Goal: Information Seeking & Learning: Understand process/instructions

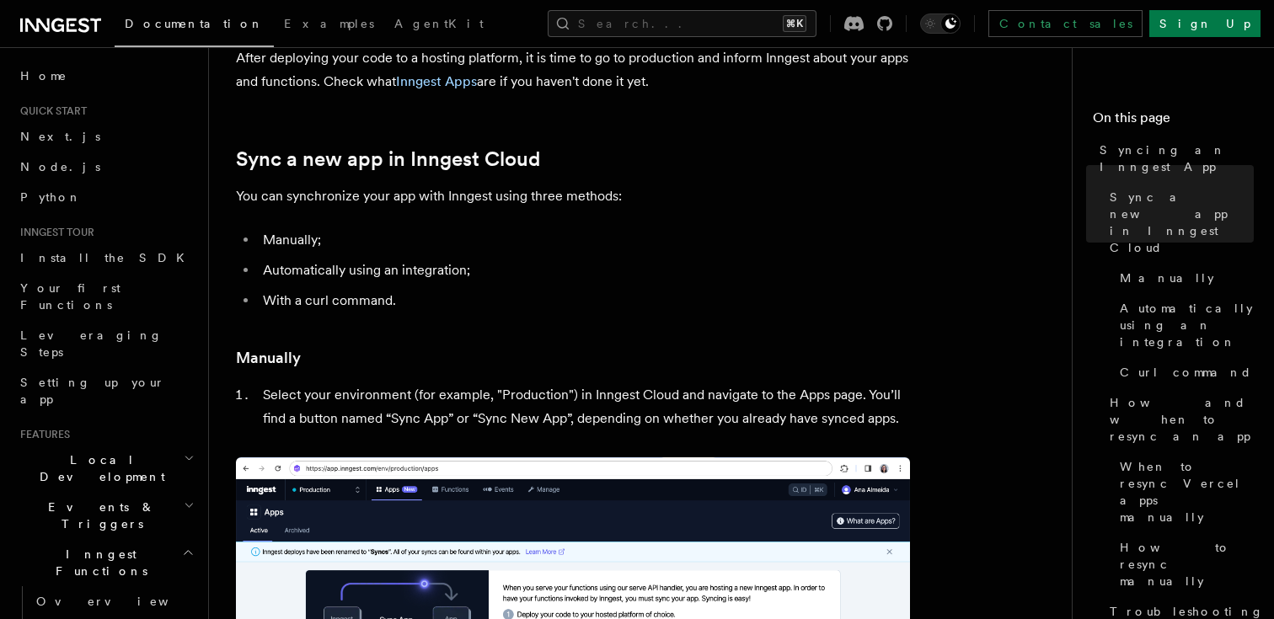
scroll to position [15, 0]
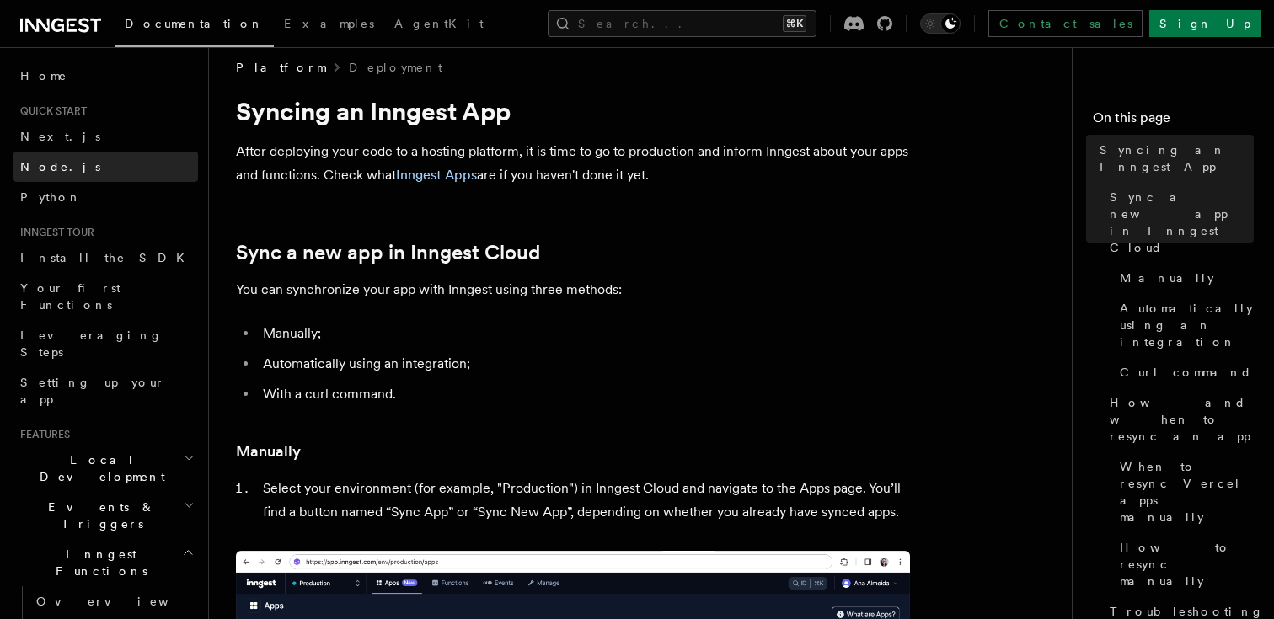
click at [64, 168] on link "Node.js" at bounding box center [105, 167] width 185 height 30
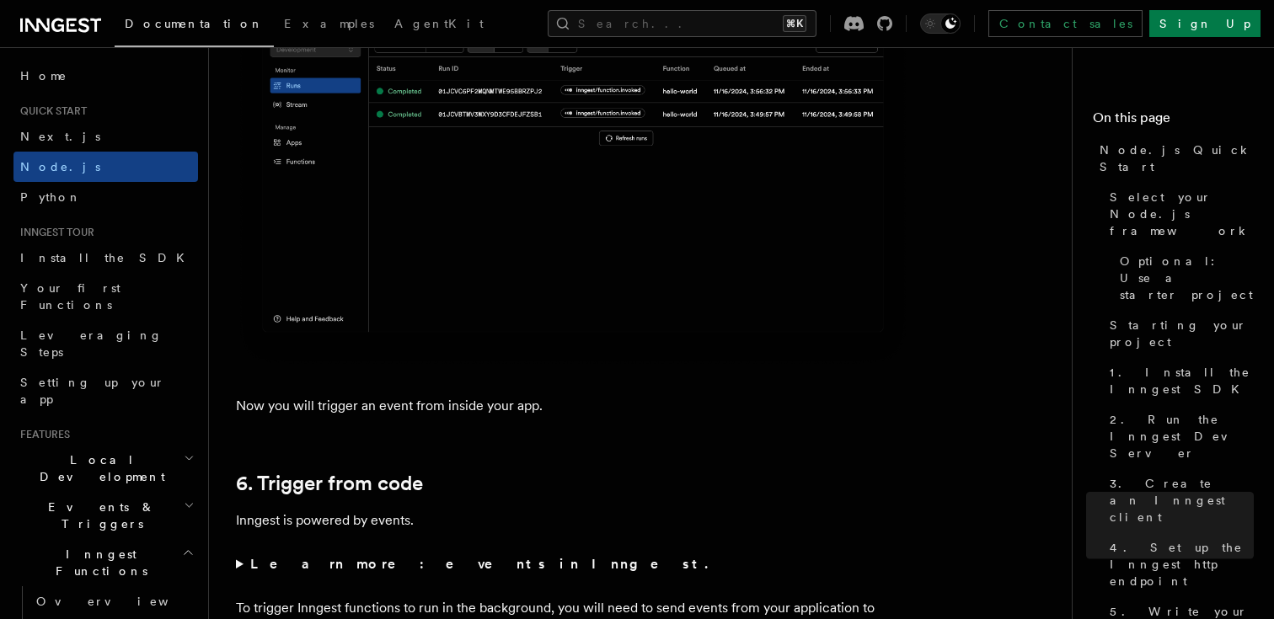
scroll to position [8335, 0]
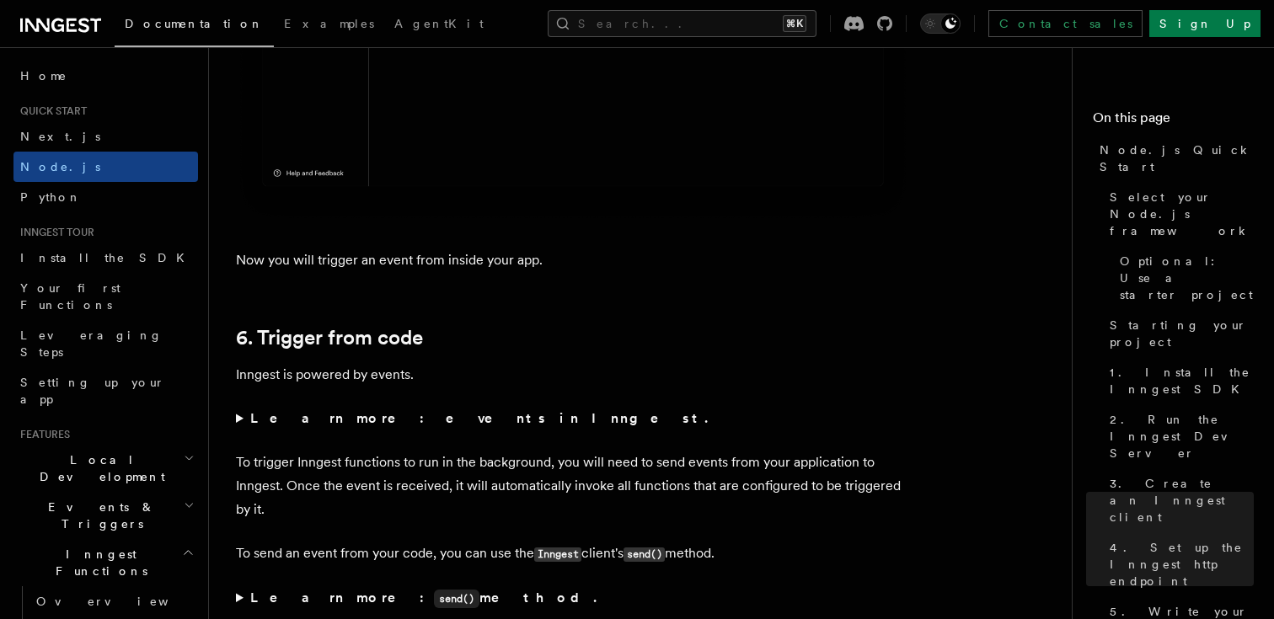
click at [78, 452] on span "Local Development" at bounding box center [98, 469] width 170 height 34
click at [80, 500] on span "Overview" at bounding box center [123, 506] width 174 height 13
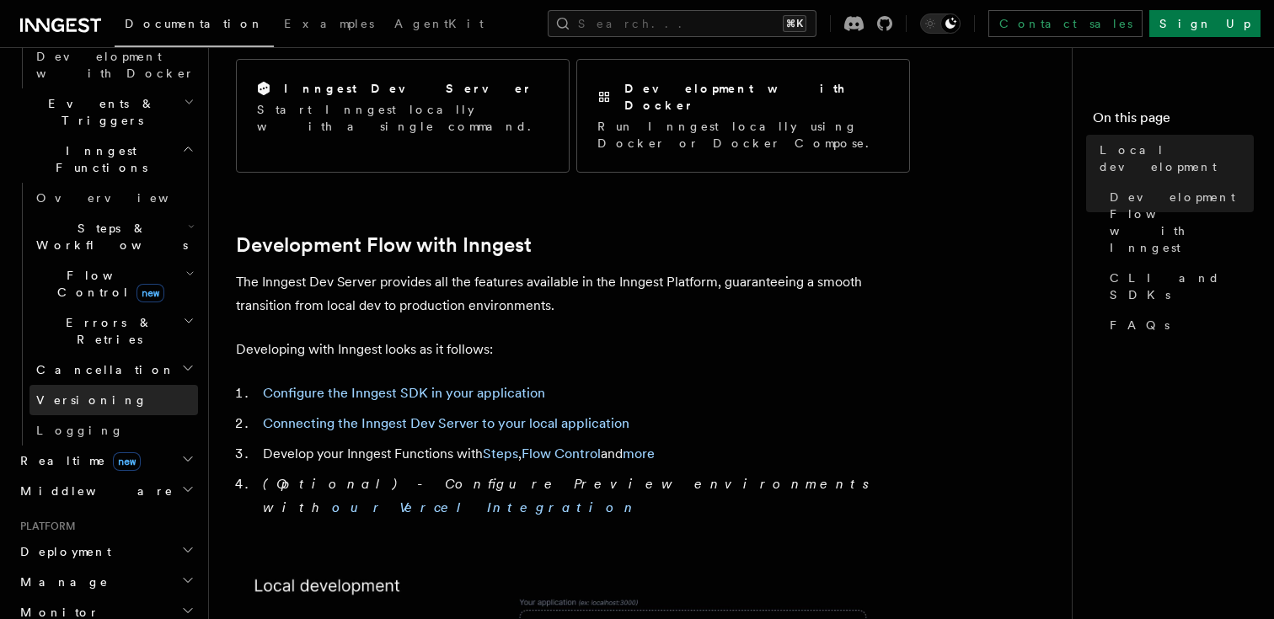
scroll to position [565, 0]
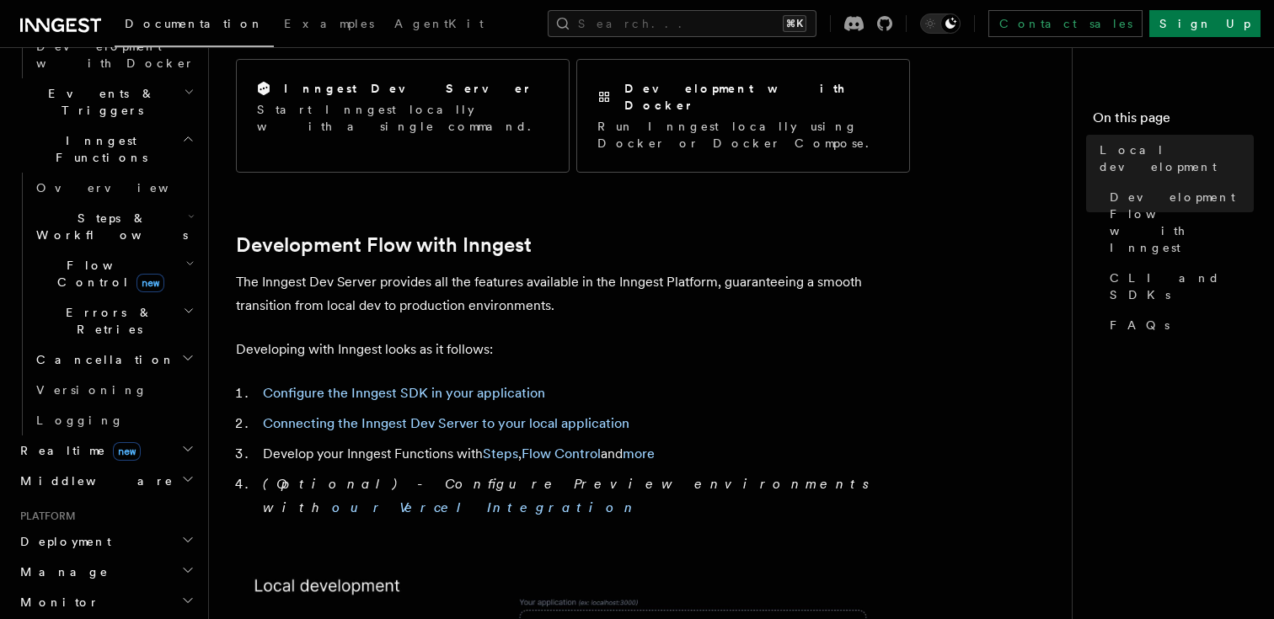
click at [185, 533] on icon "button" at bounding box center [187, 539] width 13 height 13
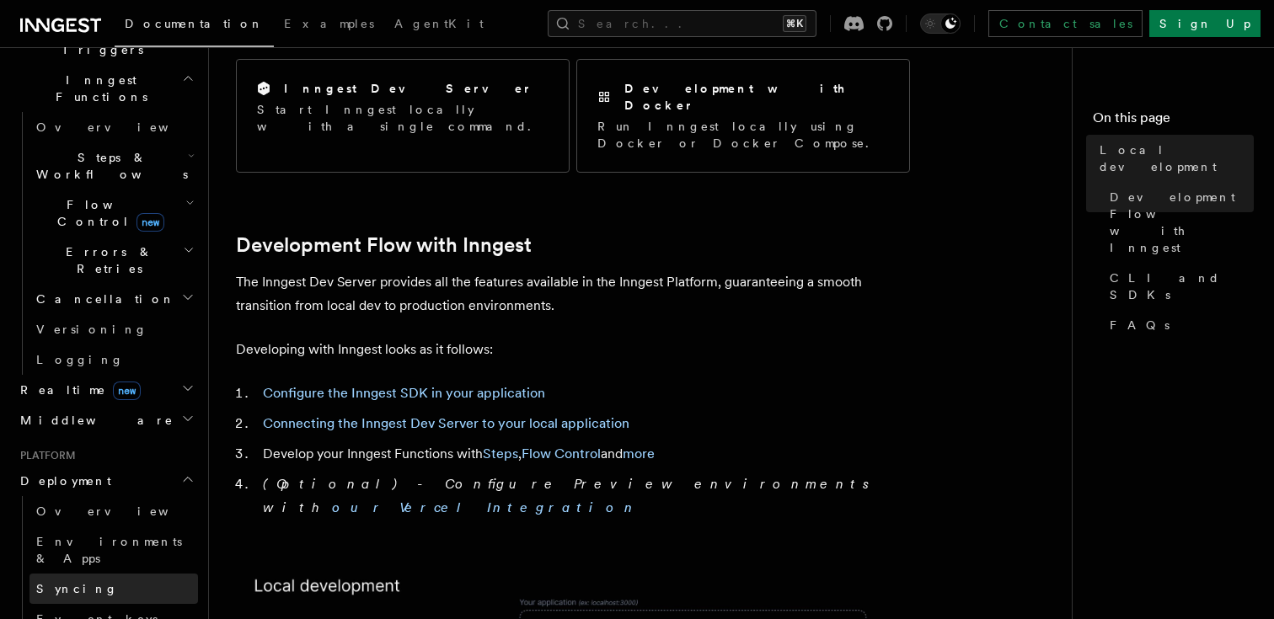
scroll to position [632, 0]
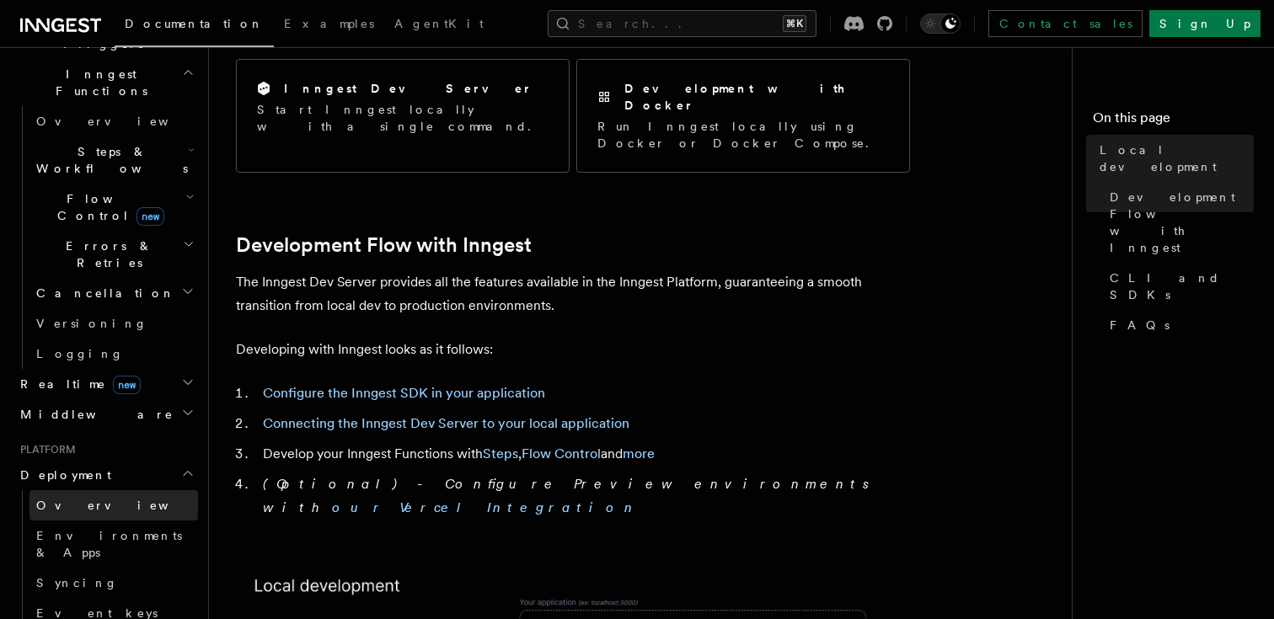
click at [134, 490] on link "Overview" at bounding box center [113, 505] width 169 height 30
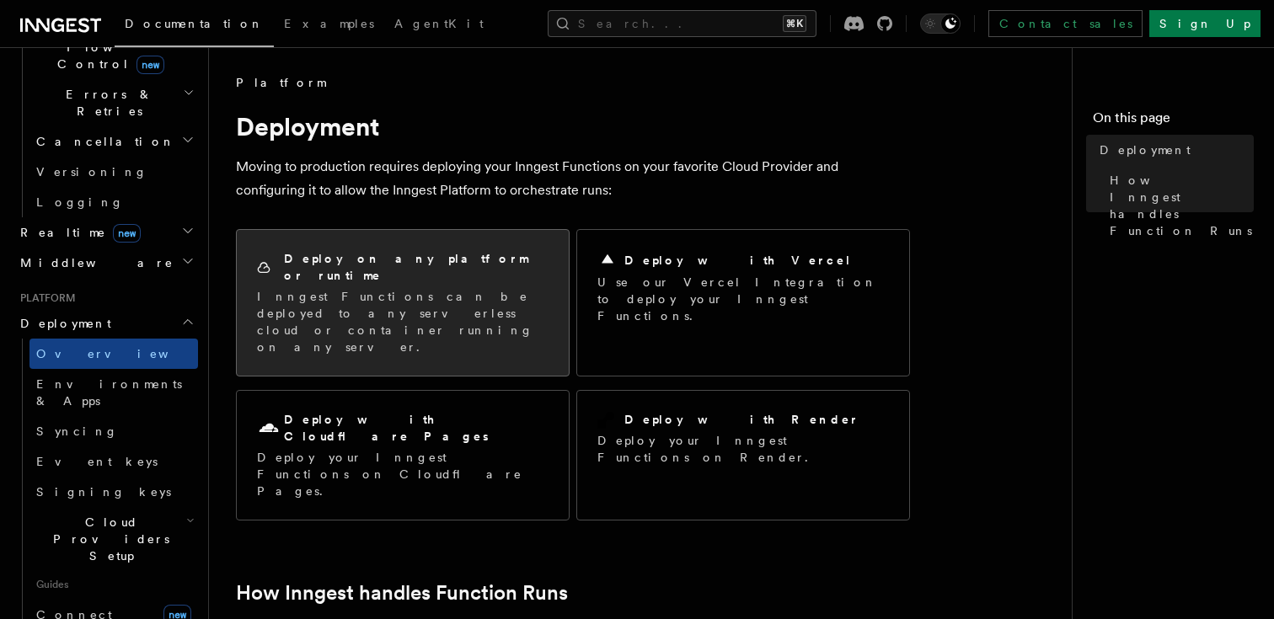
click at [428, 295] on p "Inngest Functions can be deployed to any serverless cloud or container running …" at bounding box center [403, 321] width 292 height 67
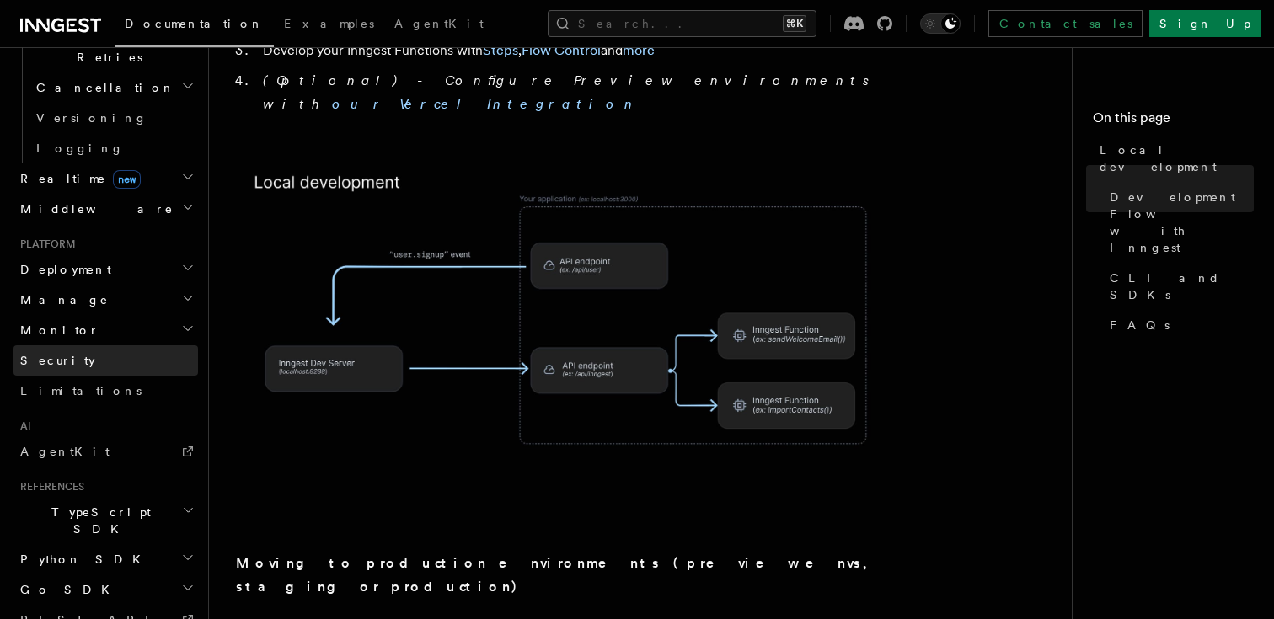
scroll to position [847, 0]
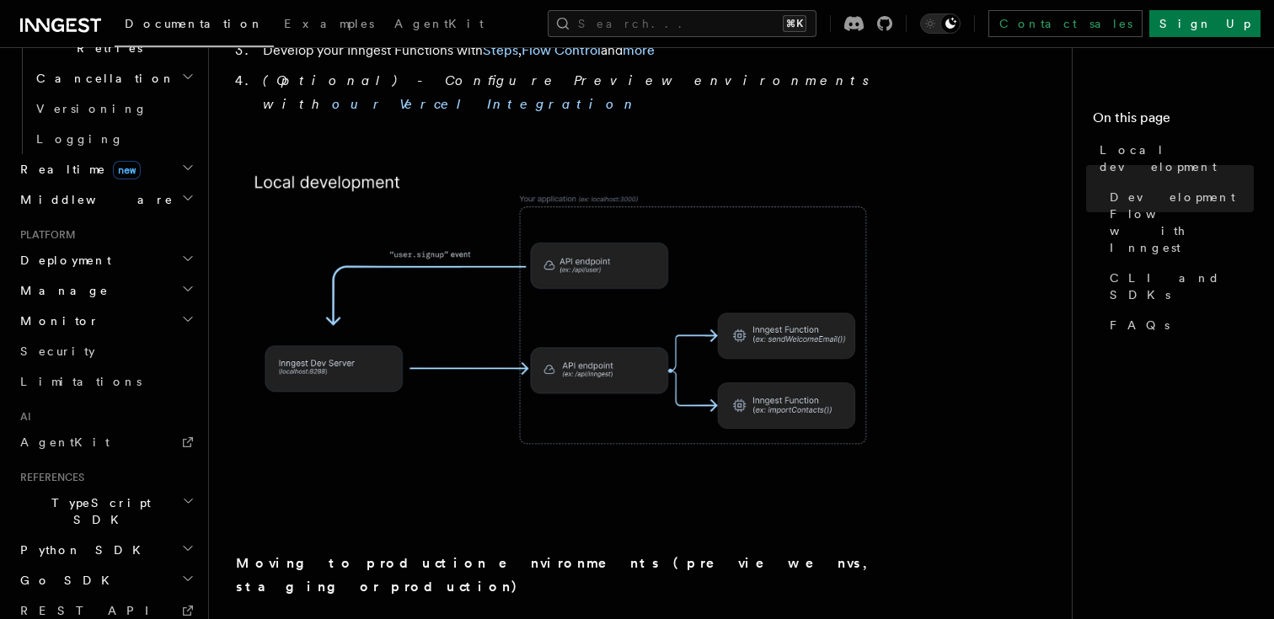
click at [179, 488] on h2 "TypeScript SDK" at bounding box center [105, 511] width 185 height 47
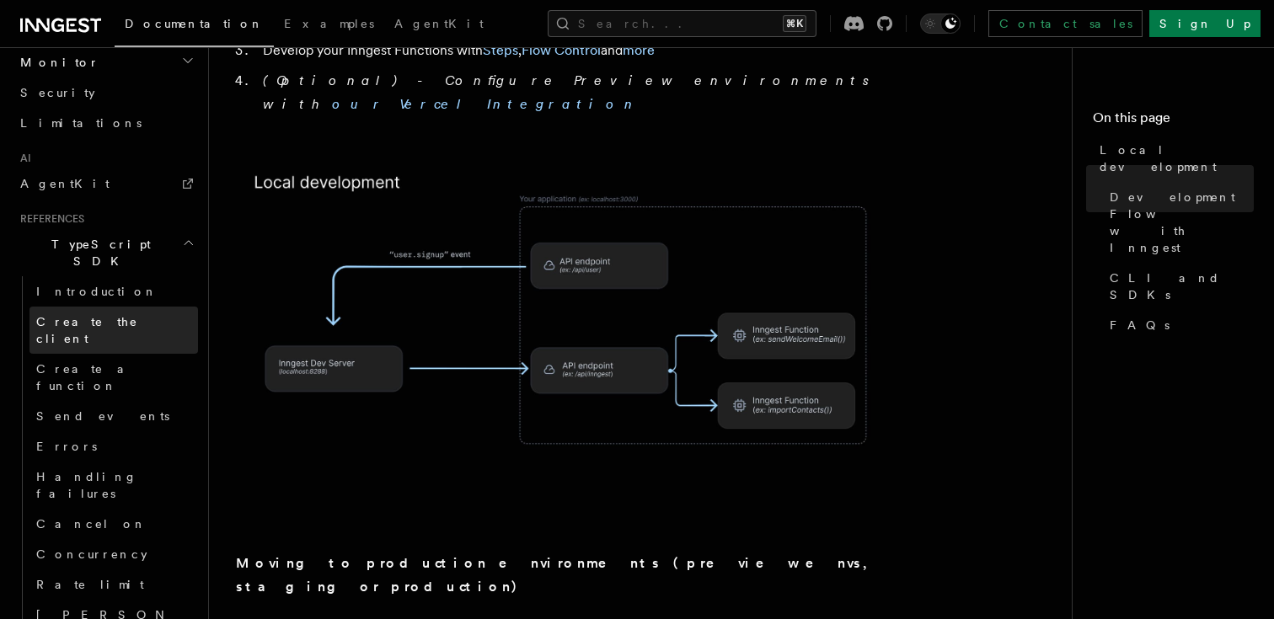
scroll to position [1108, 0]
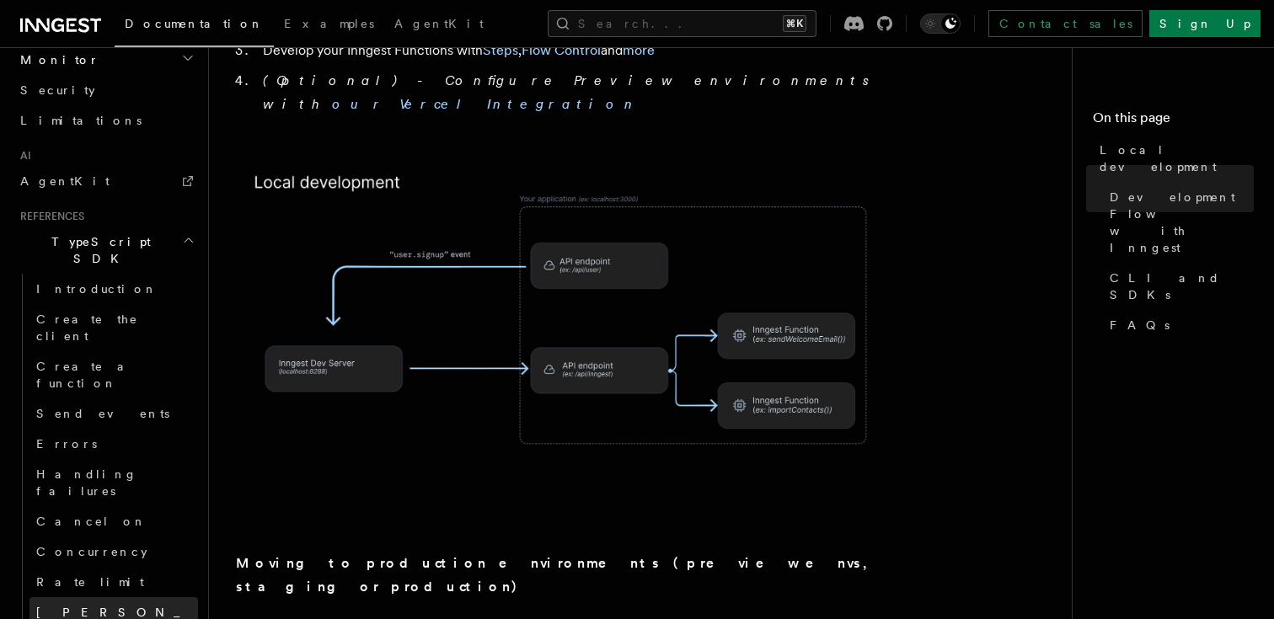
click at [138, 597] on link "Singleton" at bounding box center [113, 612] width 169 height 30
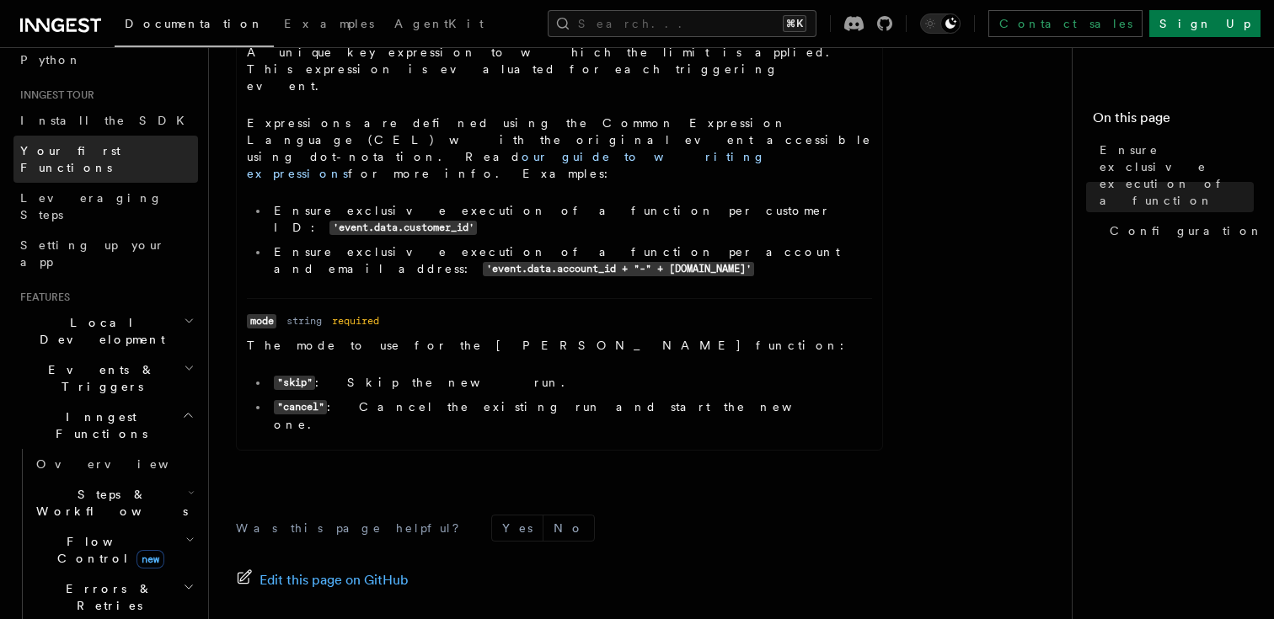
scroll to position [194, 0]
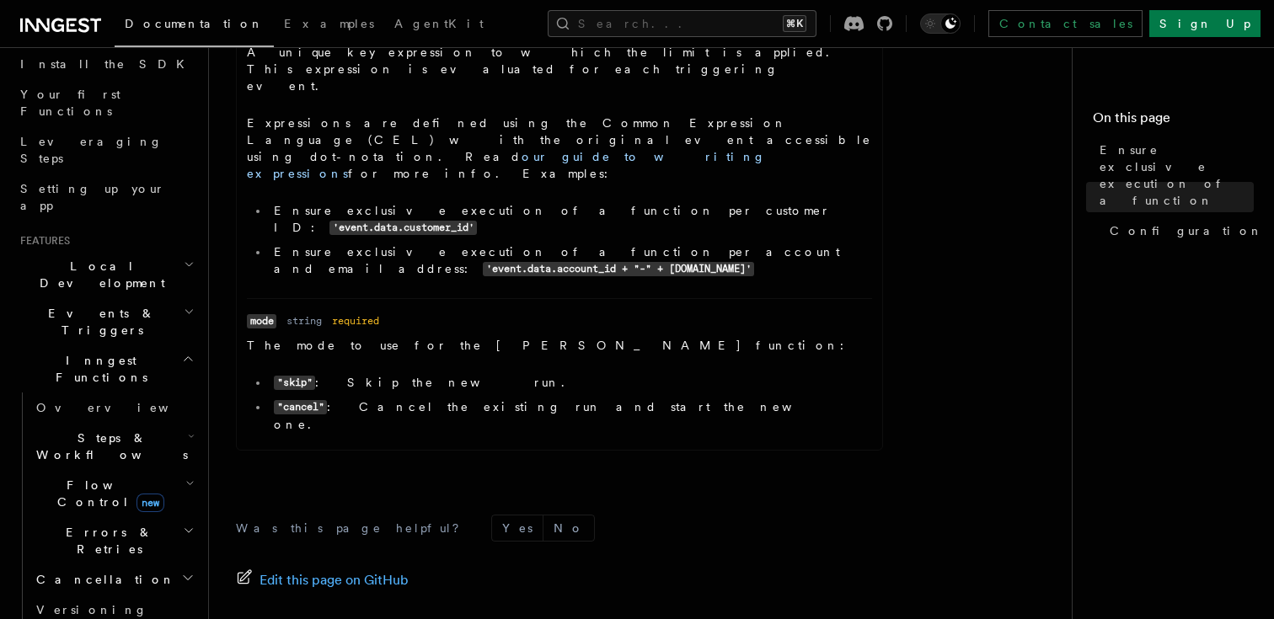
click at [179, 345] on h2 "Inngest Functions" at bounding box center [105, 368] width 185 height 47
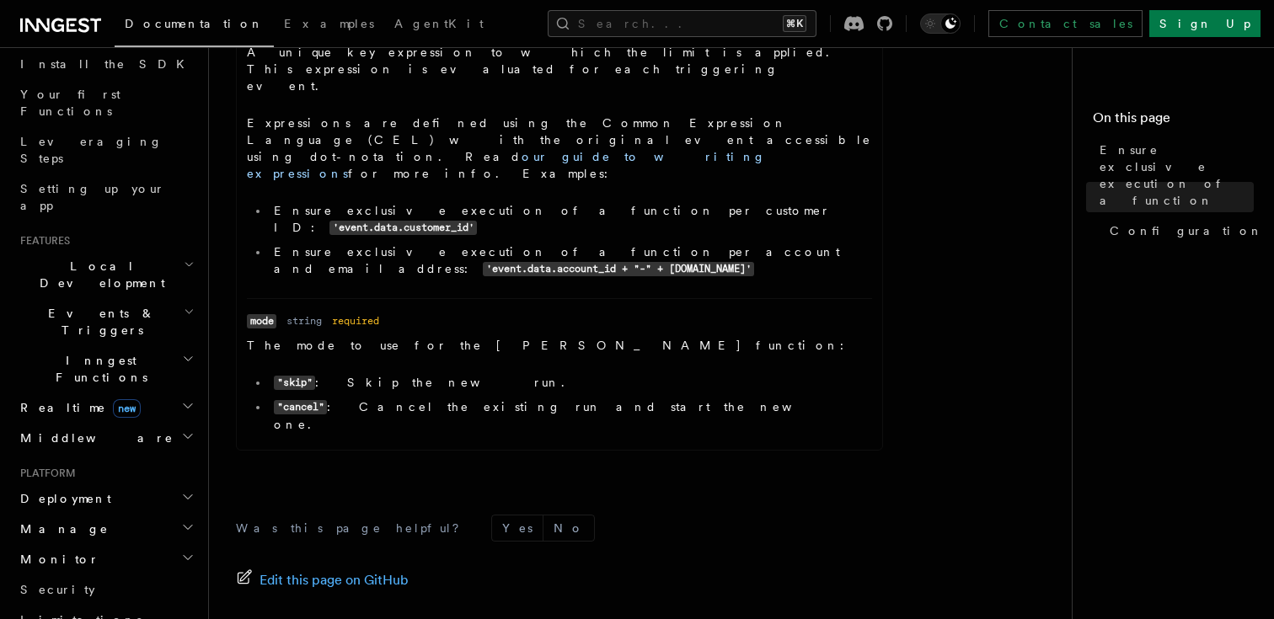
click at [183, 298] on h2 "Events & Triggers" at bounding box center [105, 321] width 185 height 47
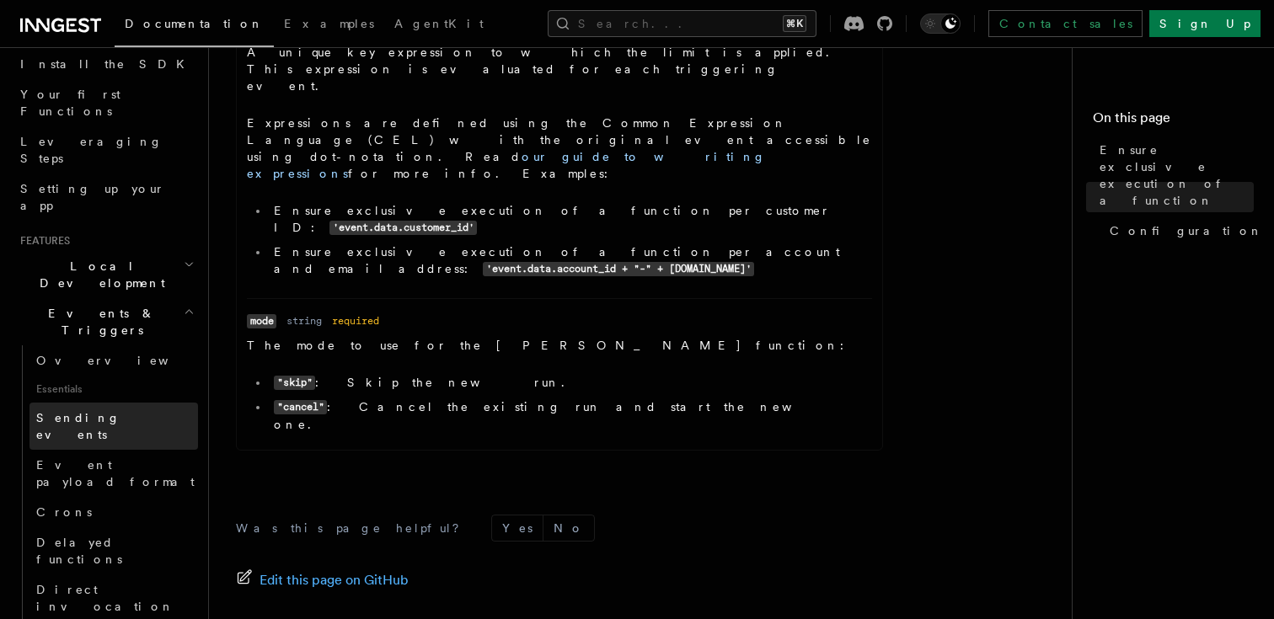
click at [105, 409] on span "Sending events" at bounding box center [117, 426] width 162 height 34
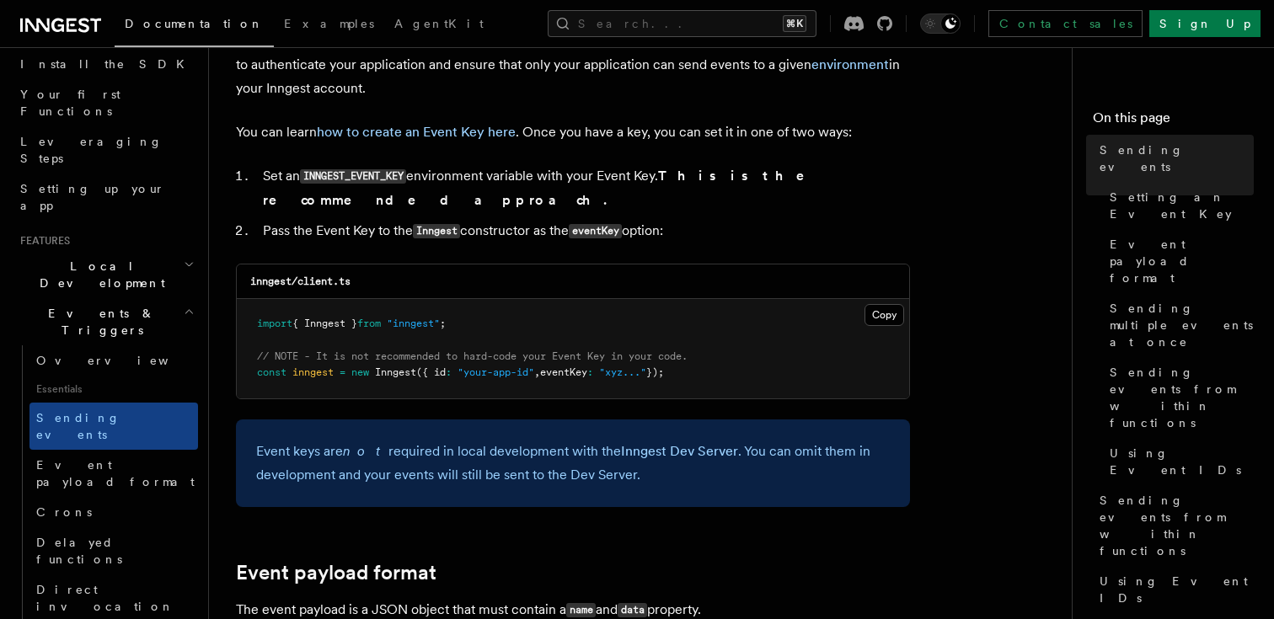
scroll to position [1786, 0]
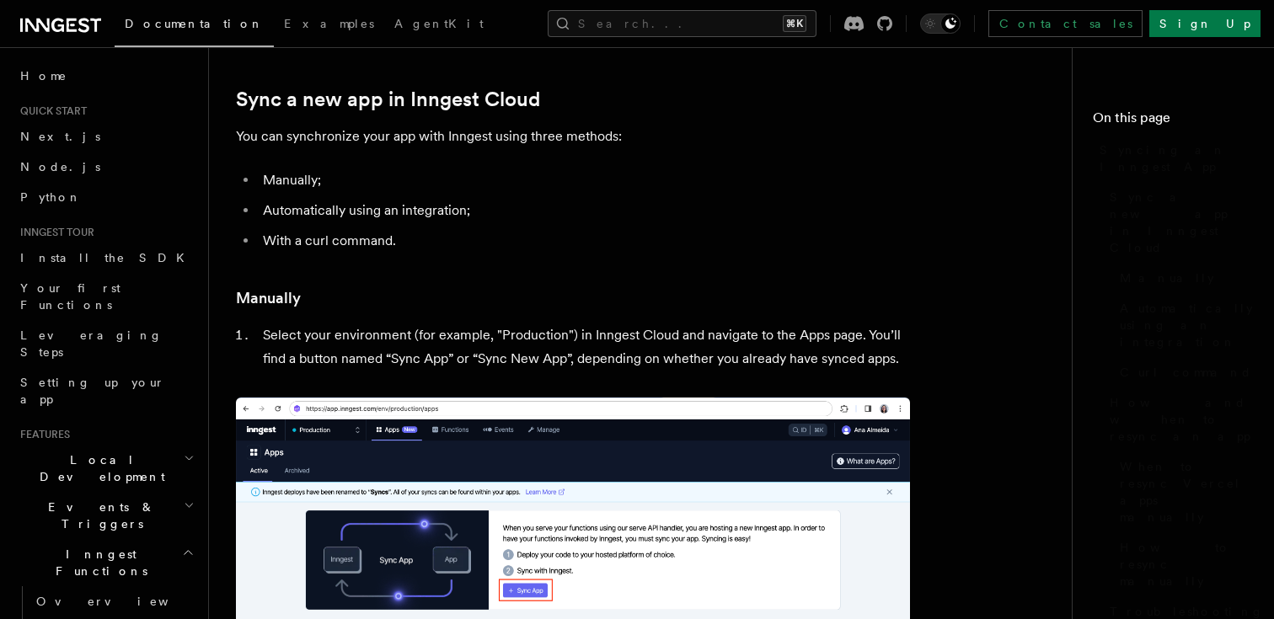
scroll to position [175, 0]
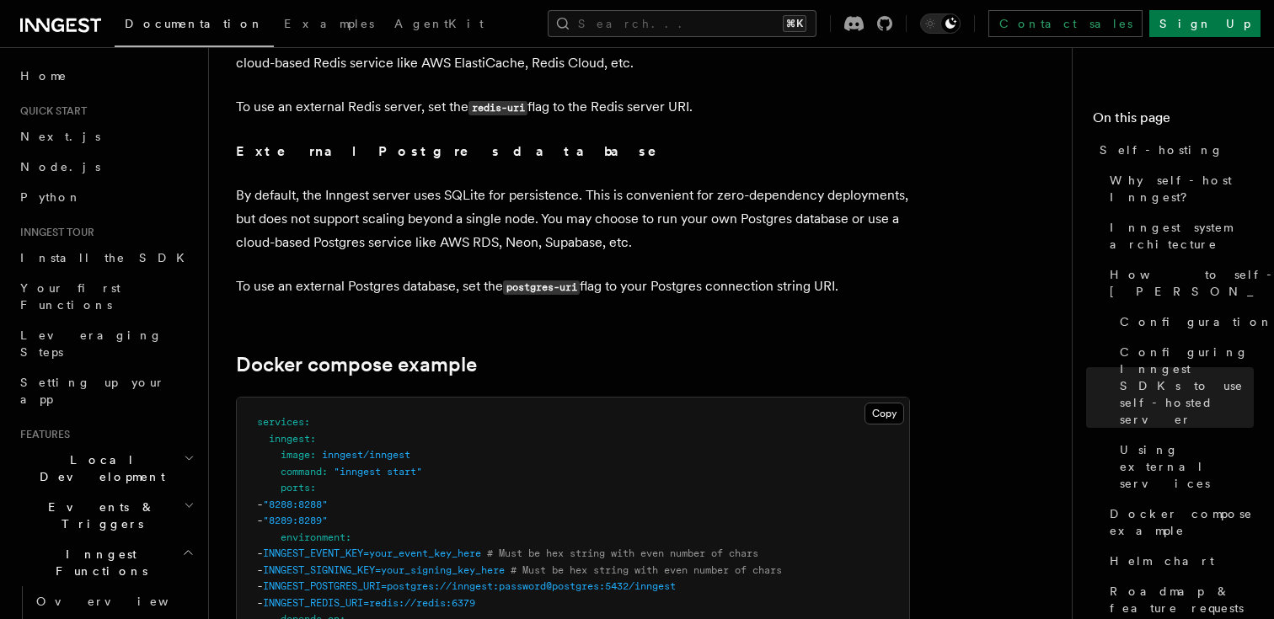
scroll to position [4237, 0]
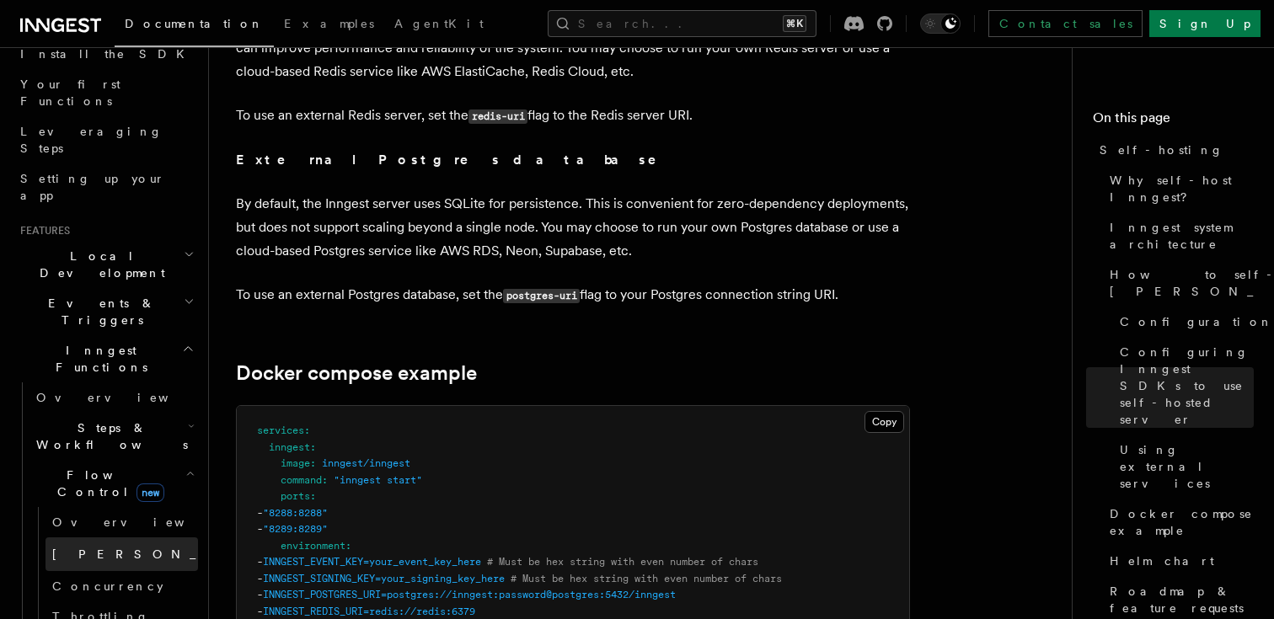
scroll to position [430, 0]
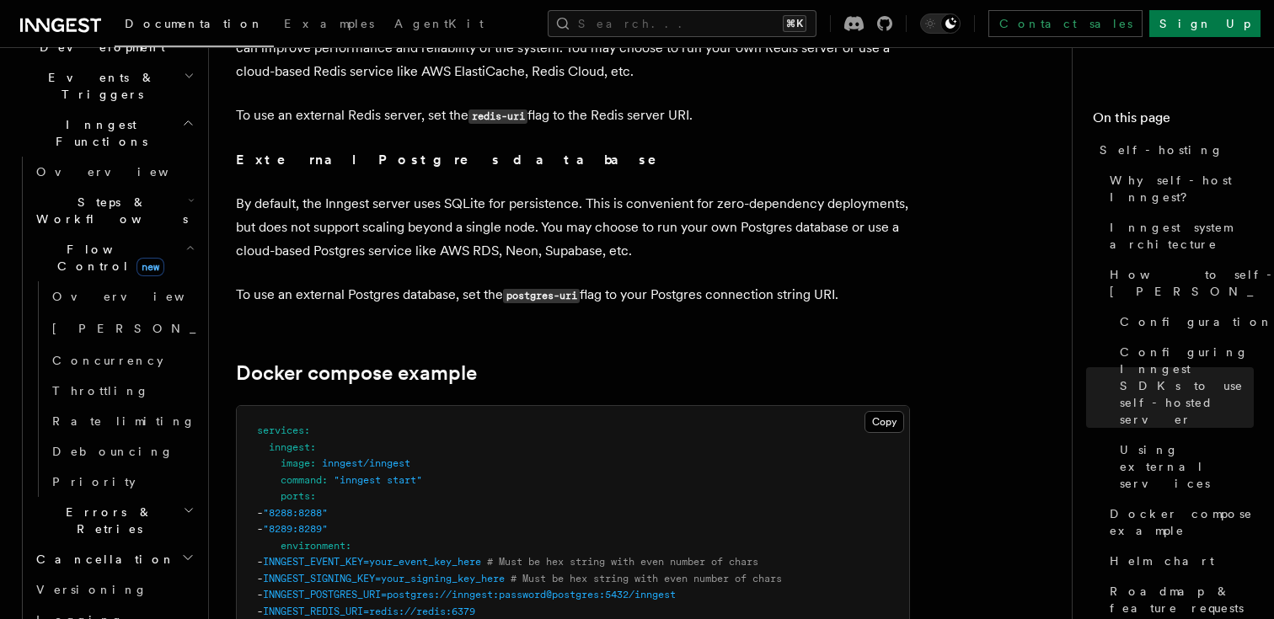
click at [167, 497] on h2 "Errors & Retries" at bounding box center [113, 520] width 169 height 47
click at [169, 544] on link "Overview" at bounding box center [121, 559] width 153 height 30
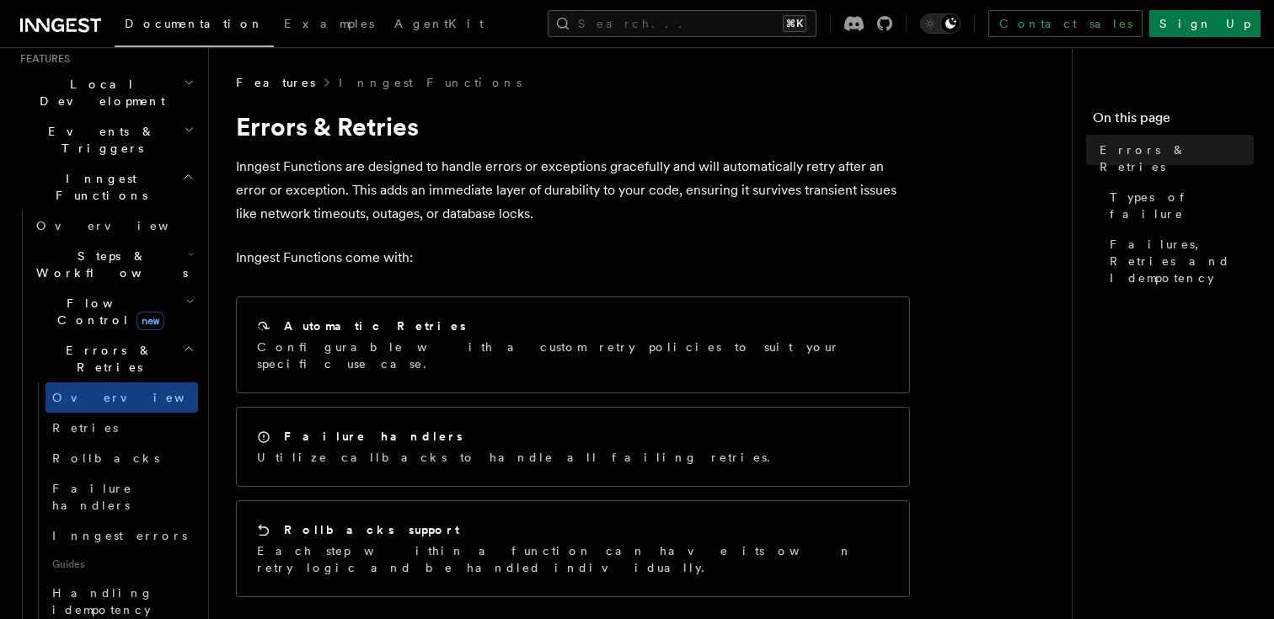
scroll to position [355, 0]
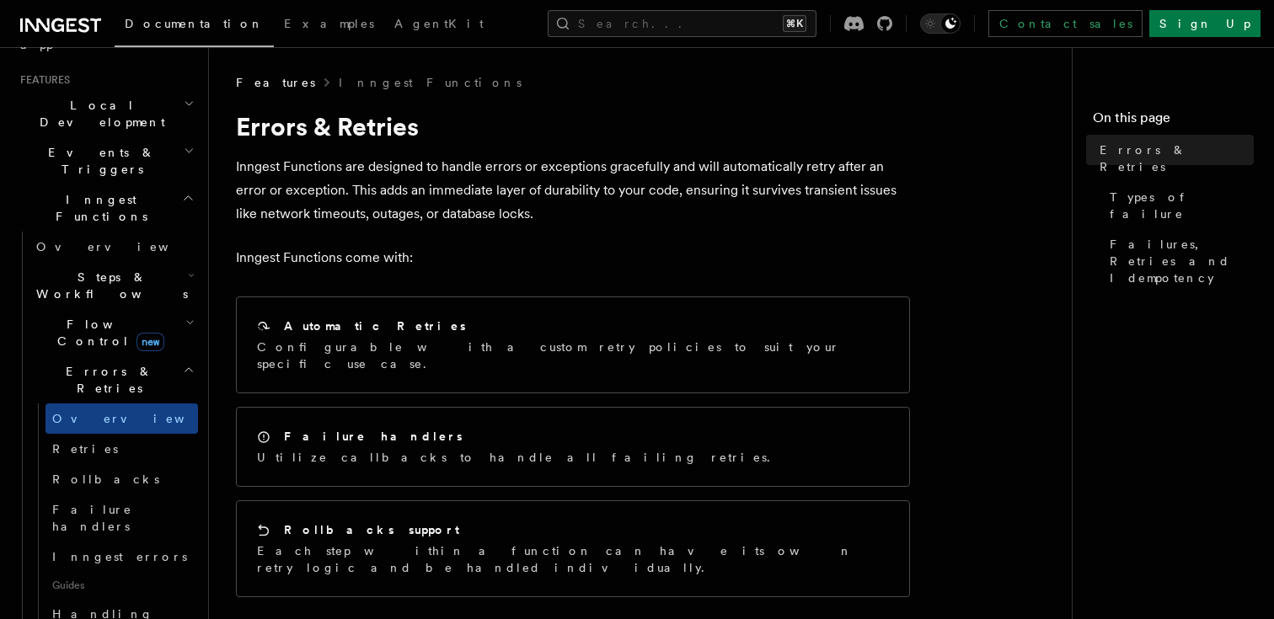
click at [153, 262] on h2 "Steps & Workflows" at bounding box center [113, 285] width 169 height 47
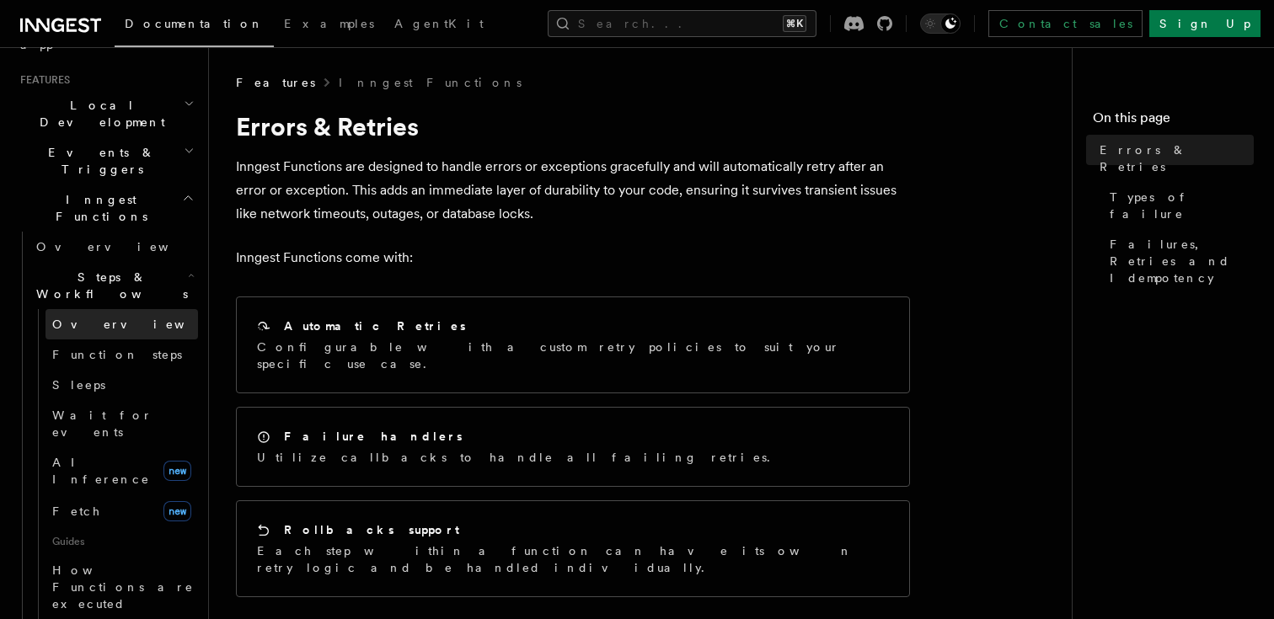
click at [153, 309] on link "Overview" at bounding box center [121, 324] width 153 height 30
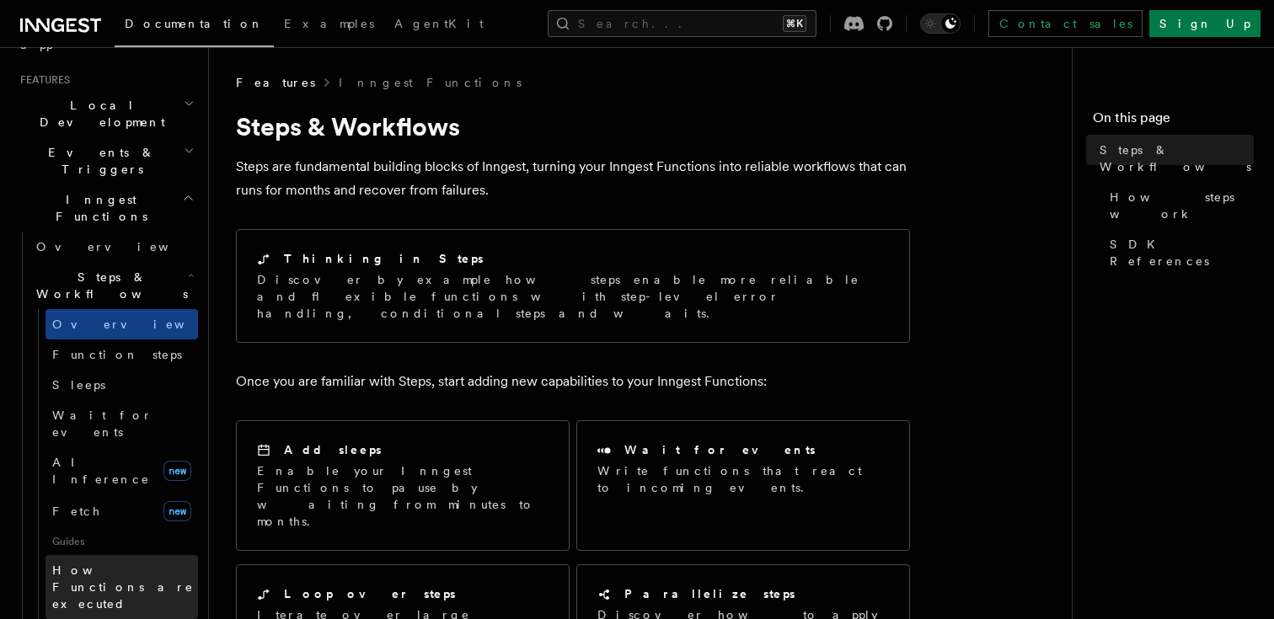
click at [153, 562] on span "How Functions are executed" at bounding box center [125, 587] width 146 height 51
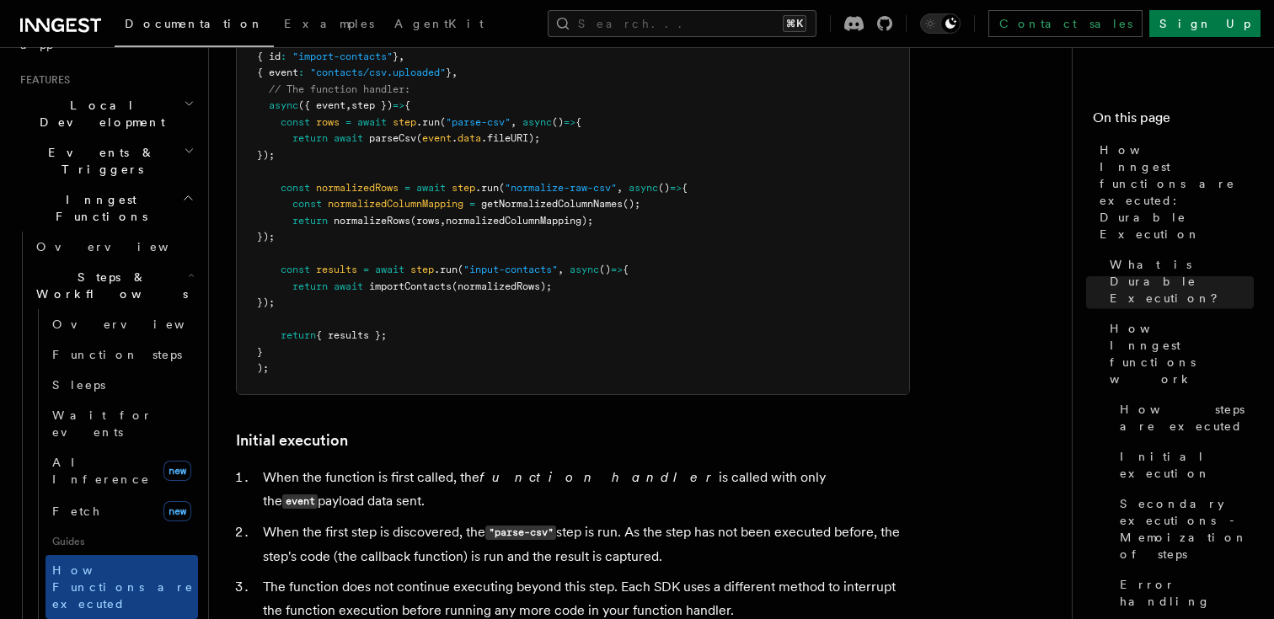
scroll to position [1808, 0]
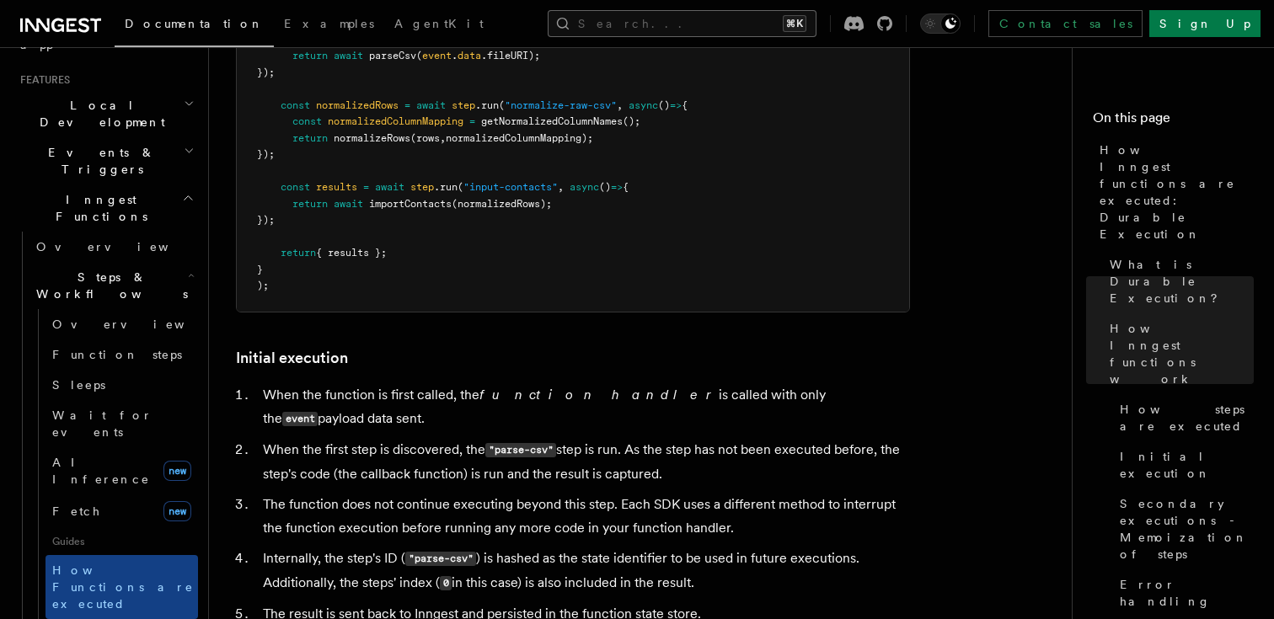
click at [675, 28] on button "Search... ⌘K" at bounding box center [682, 23] width 269 height 27
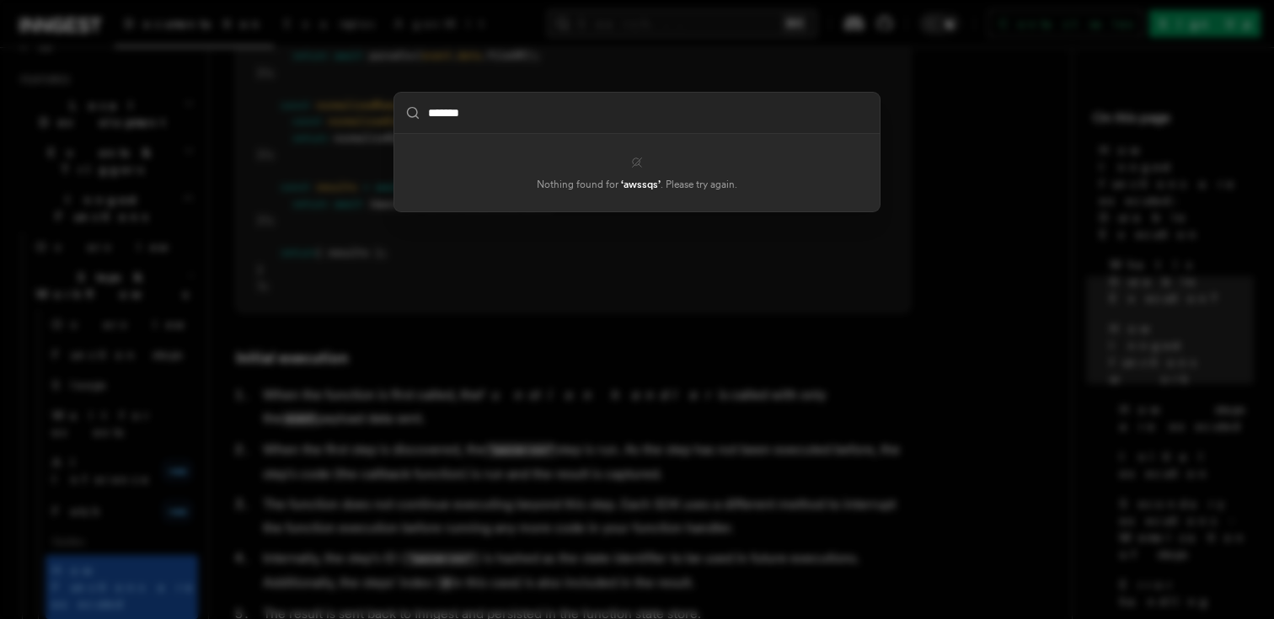
type input "*******"
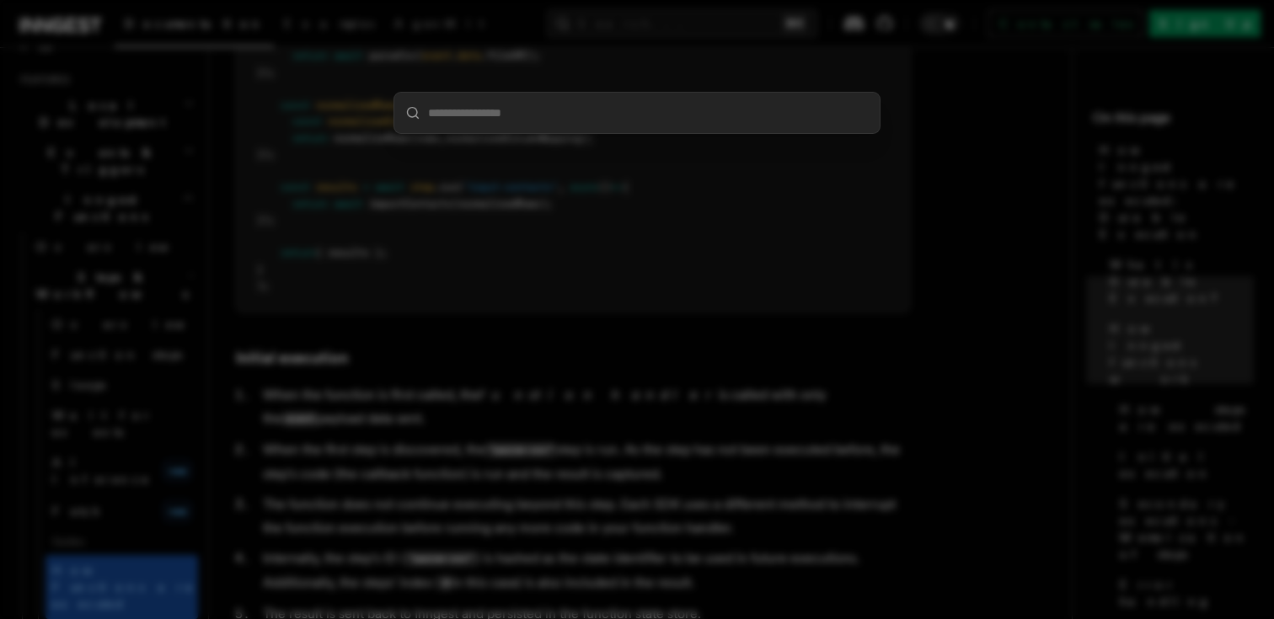
click at [648, 86] on div at bounding box center [637, 309] width 1274 height 619
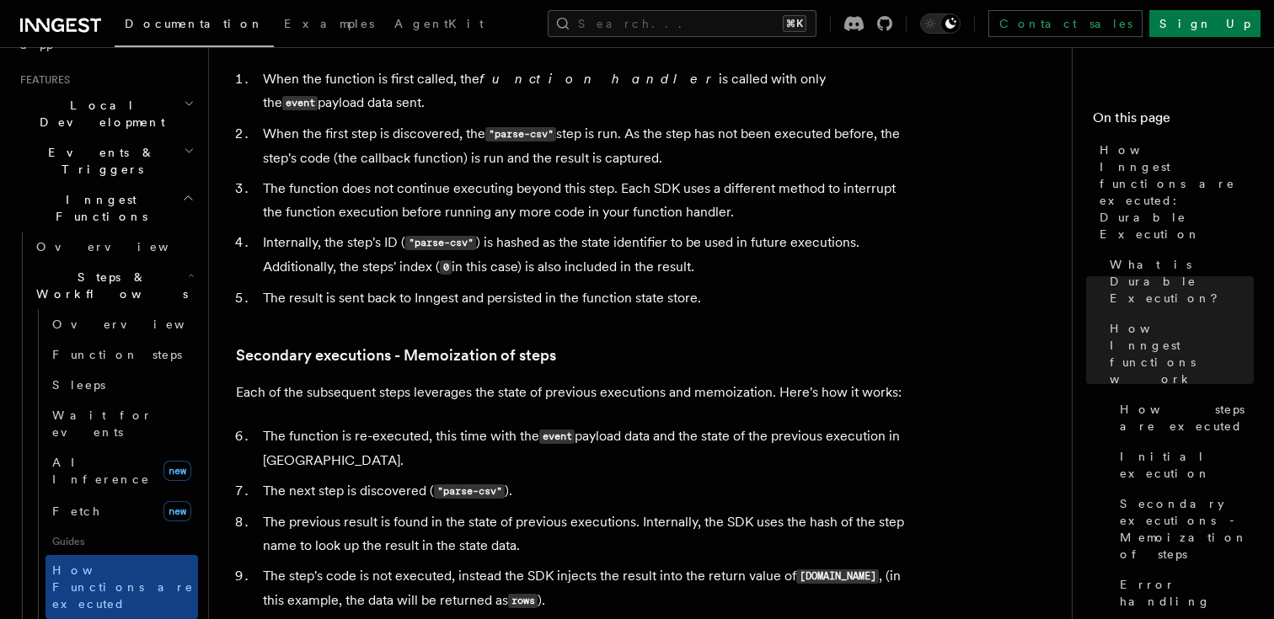
scroll to position [2277, 0]
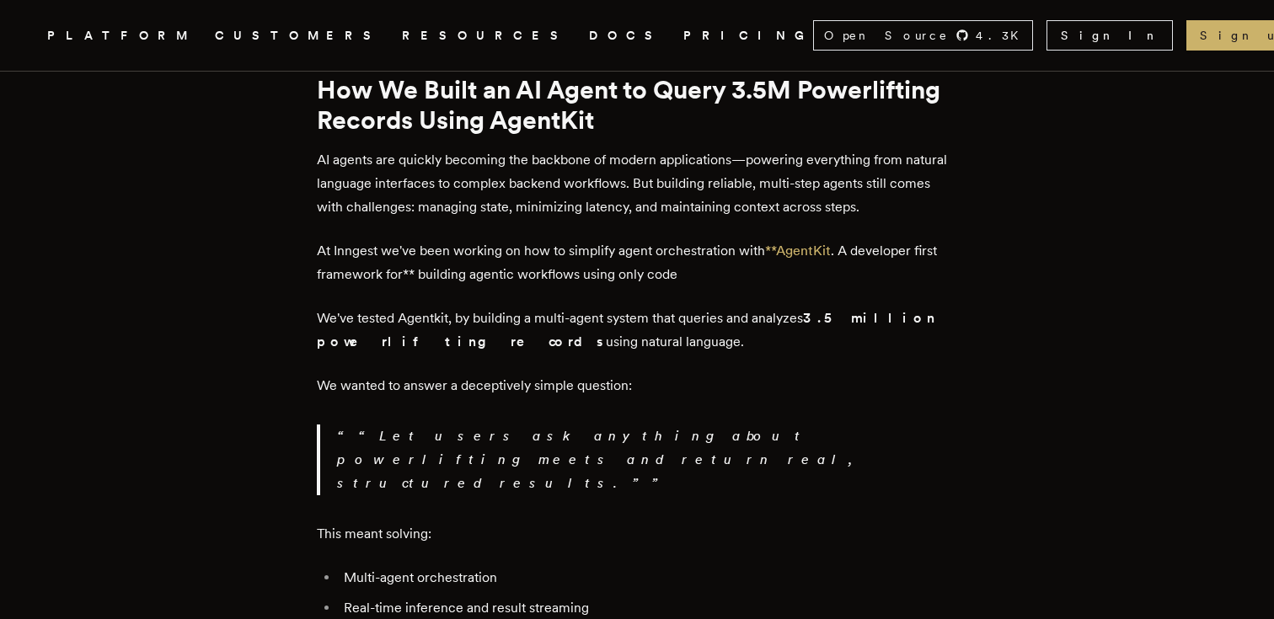
scroll to position [1091, 0]
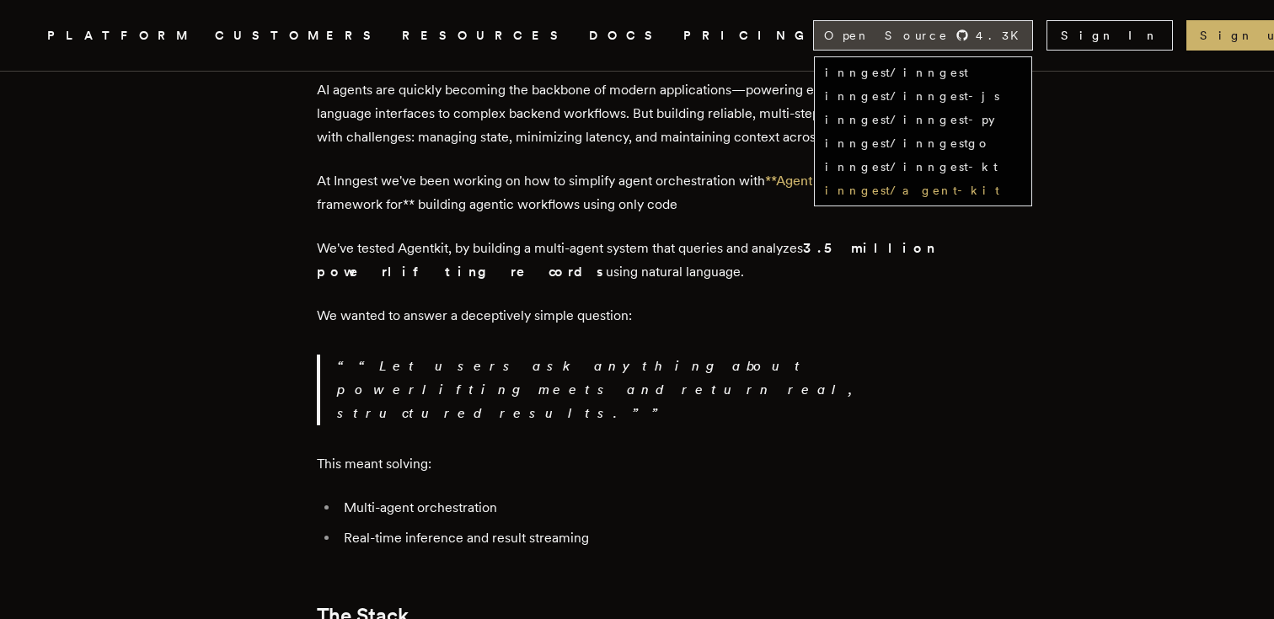
click at [997, 190] on link "inngest/agent-kit" at bounding box center [912, 190] width 174 height 13
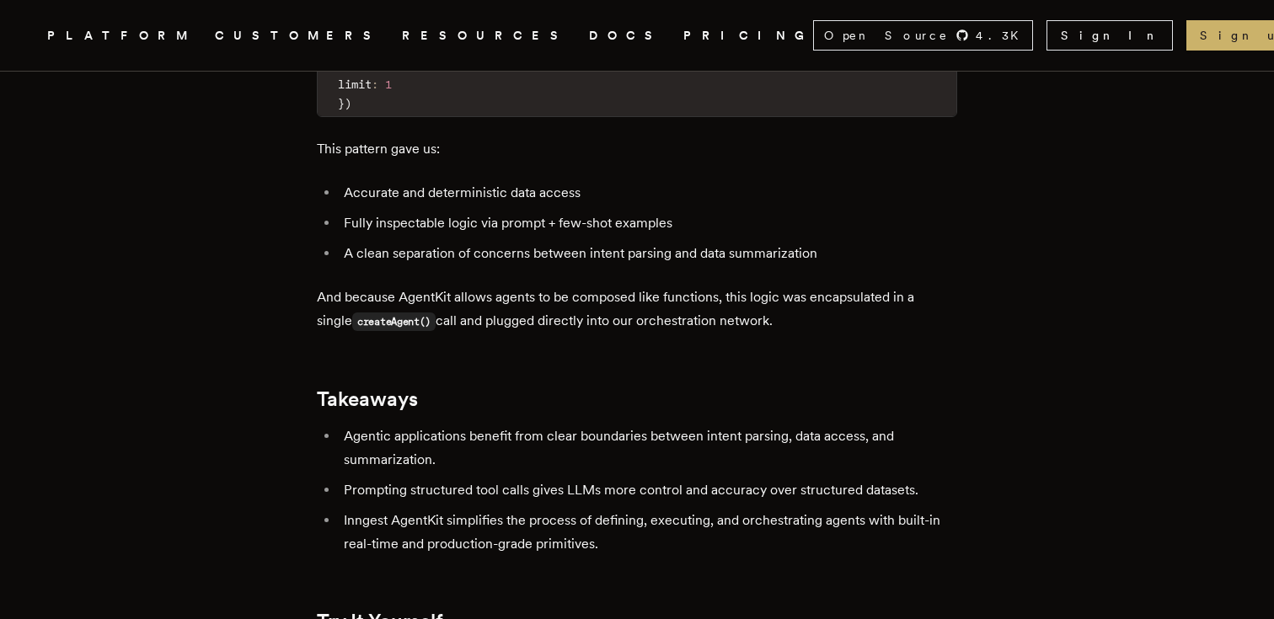
scroll to position [7304, 0]
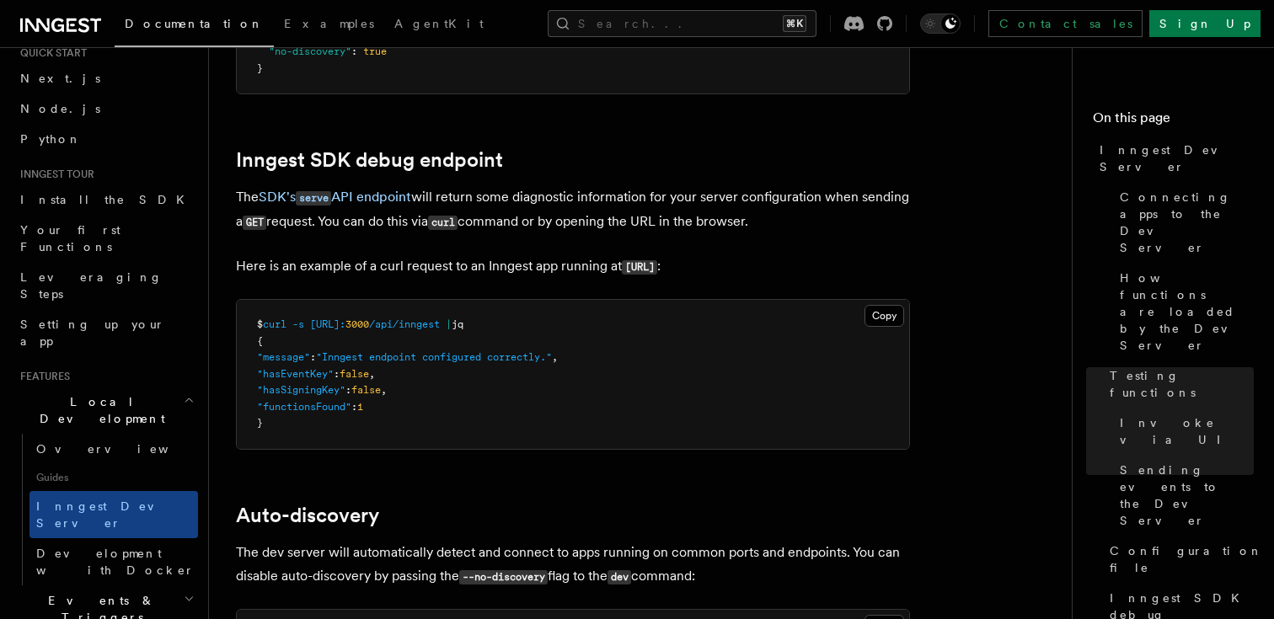
scroll to position [60, 0]
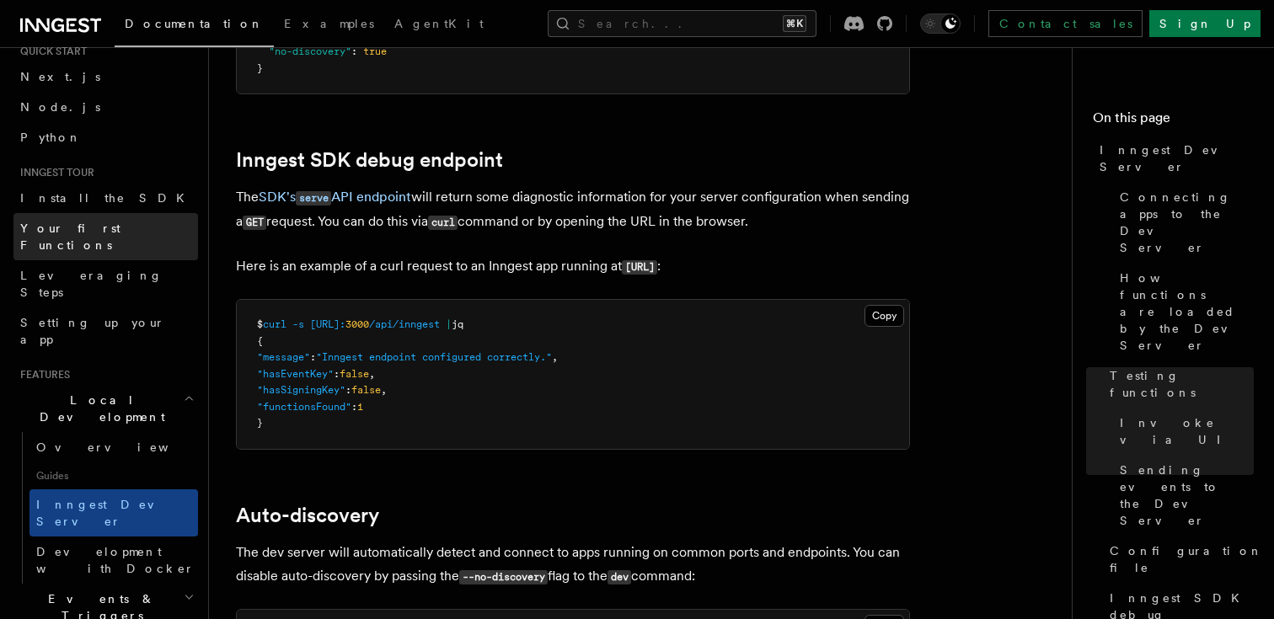
click at [110, 240] on link "Your first Functions" at bounding box center [105, 236] width 185 height 47
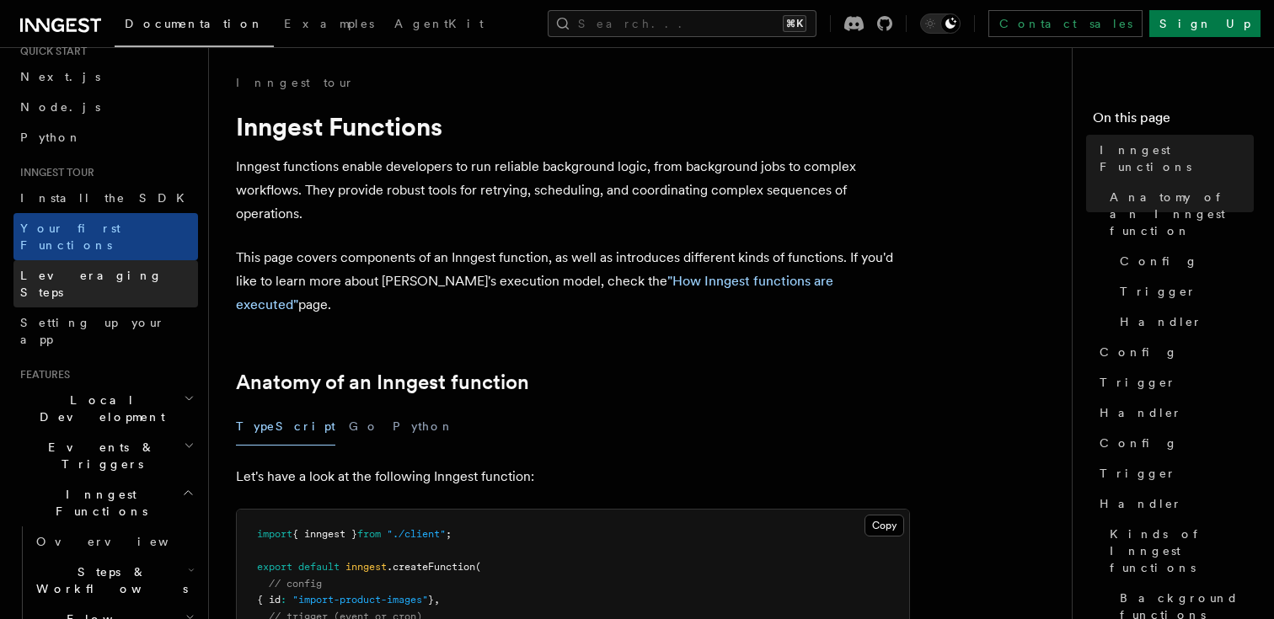
click at [128, 265] on link "Leveraging Steps" at bounding box center [105, 283] width 185 height 47
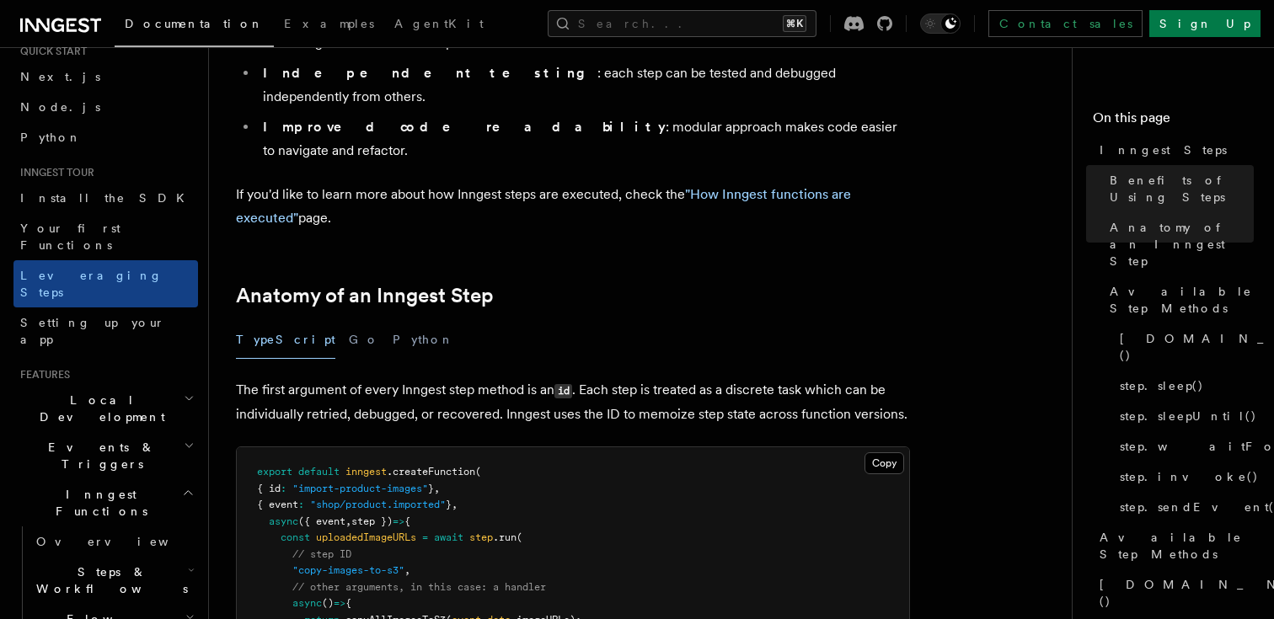
scroll to position [504, 0]
click at [278, 187] on link ""How Inngest functions are executed"" at bounding box center [543, 207] width 615 height 40
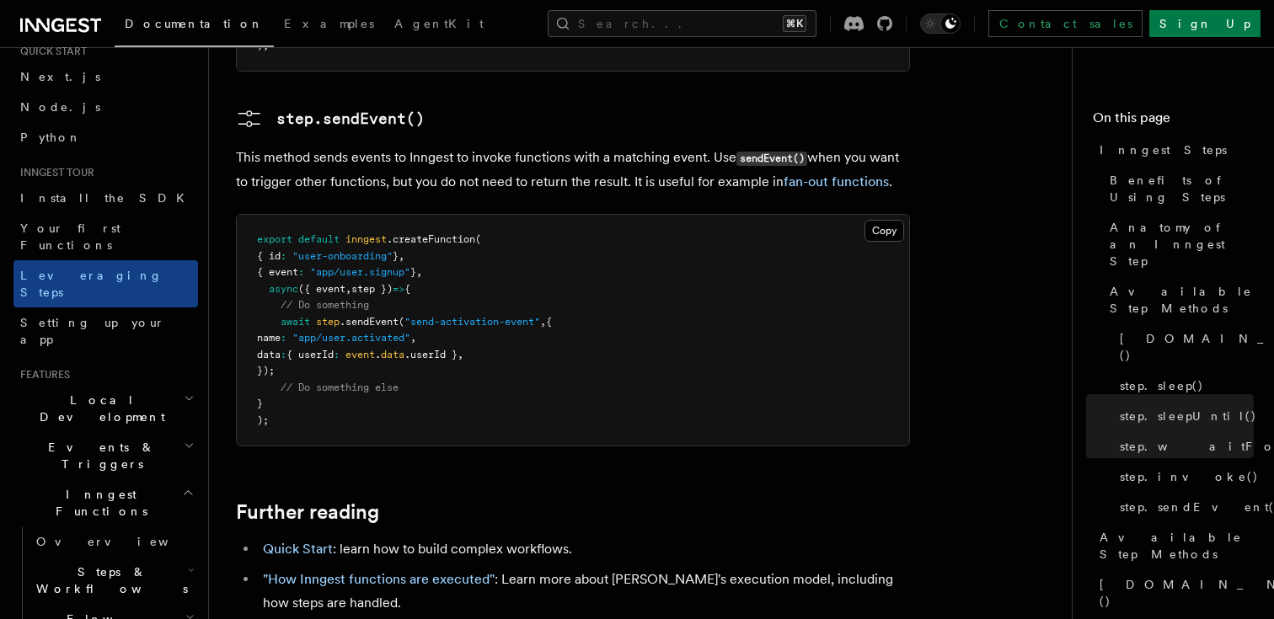
scroll to position [3764, 0]
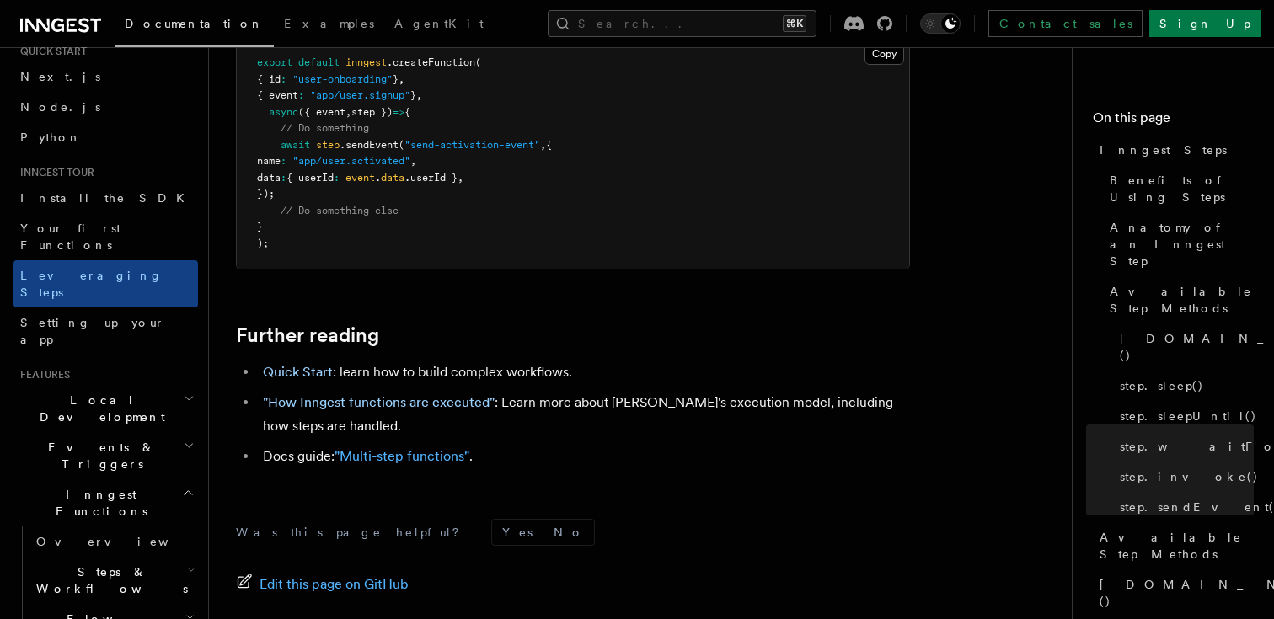
click at [367, 448] on link ""Multi-step functions"" at bounding box center [401, 456] width 135 height 16
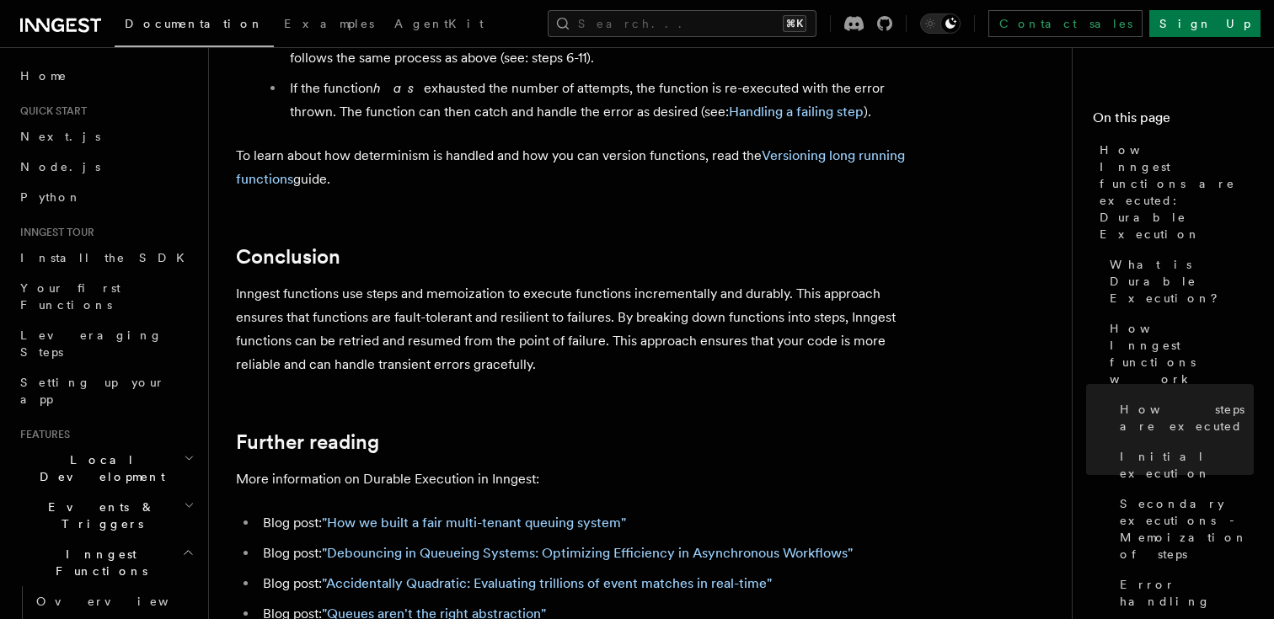
scroll to position [3105, 0]
click at [687, 575] on link ""Accidentally Quadratic: Evaluating trillions of event matches in real-time"" at bounding box center [547, 583] width 450 height 16
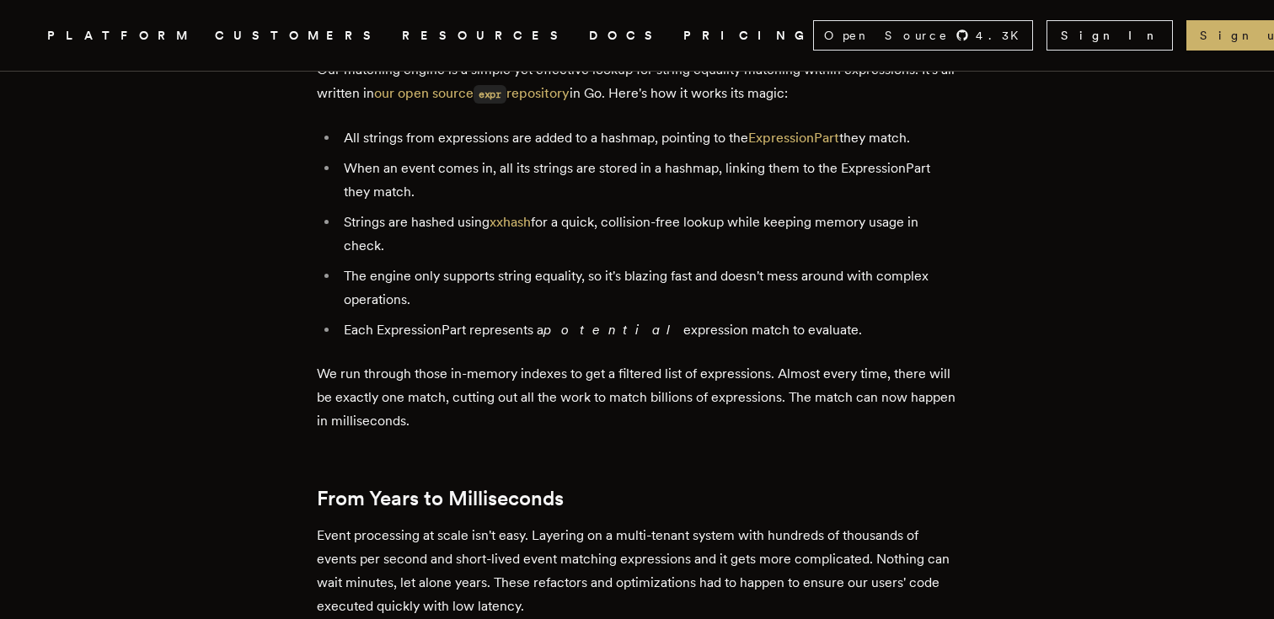
scroll to position [5911, 0]
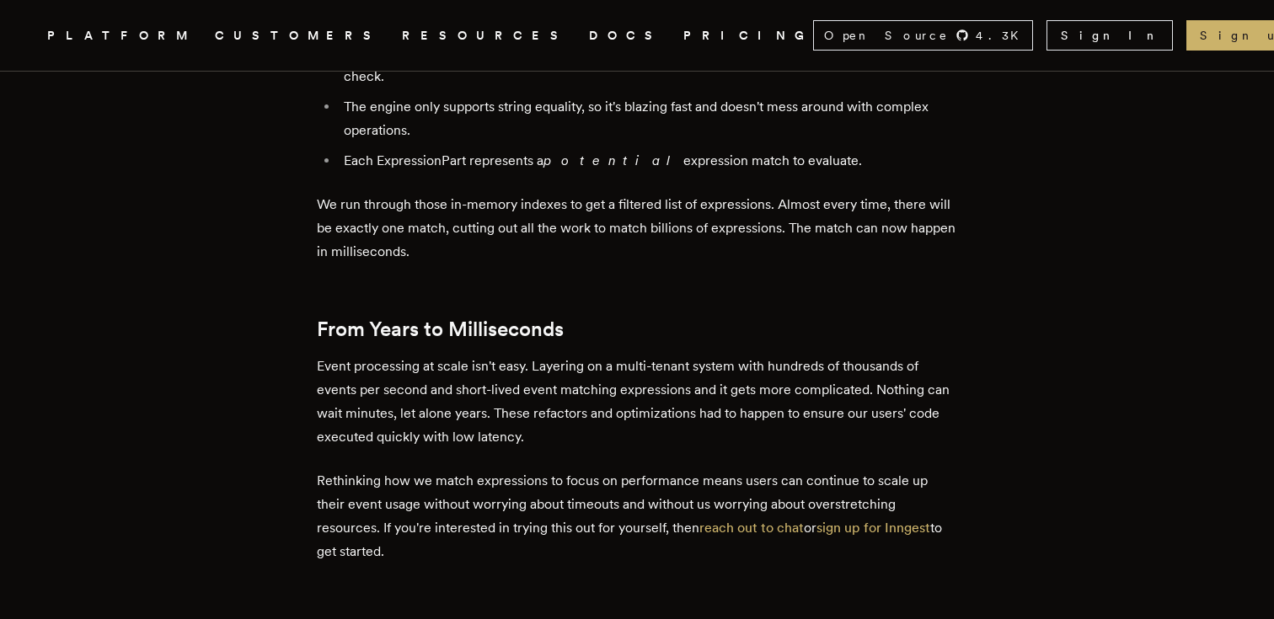
scroll to position [3105, 0]
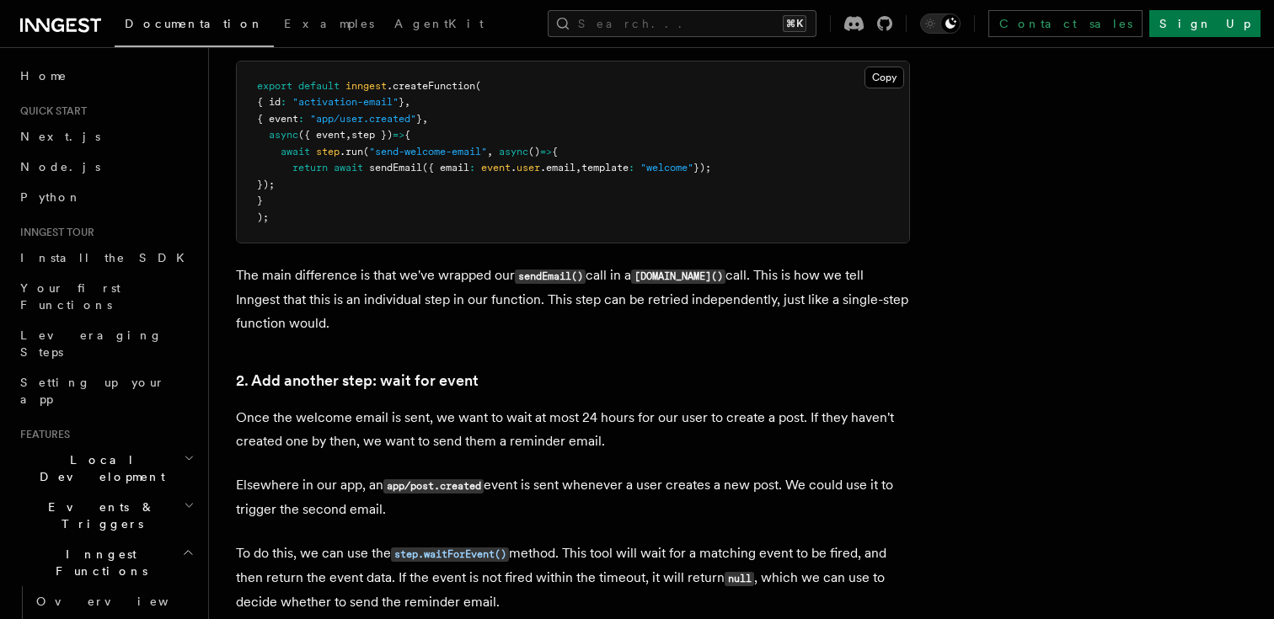
scroll to position [1364, 0]
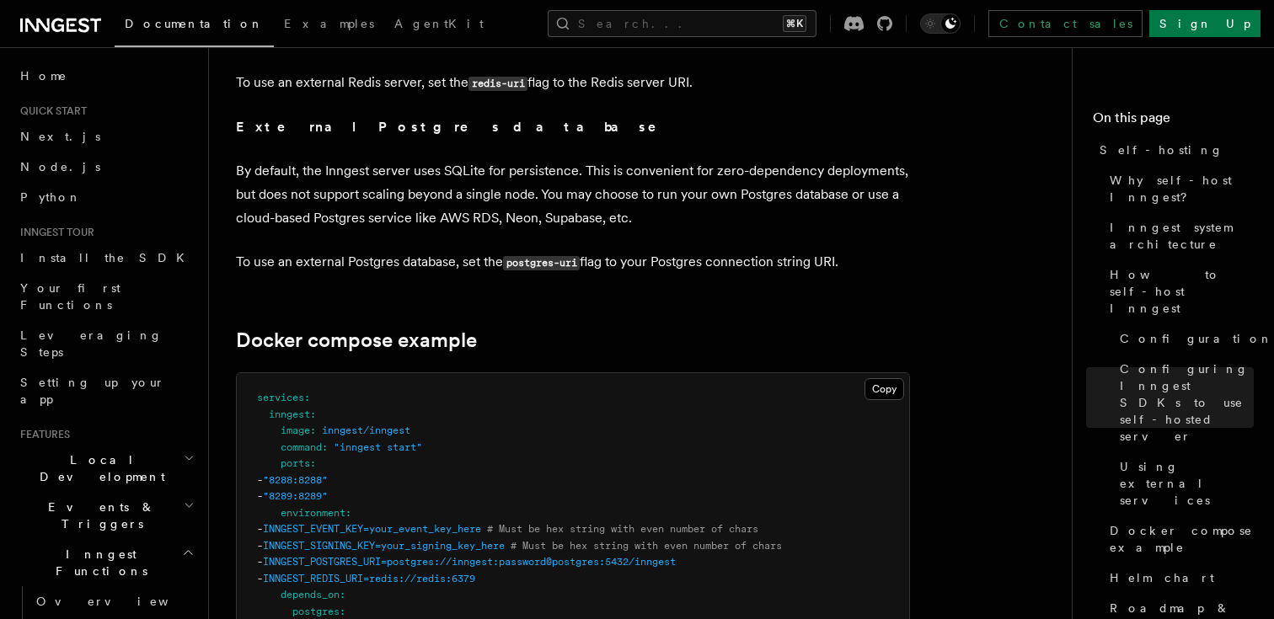
scroll to position [4310, 0]
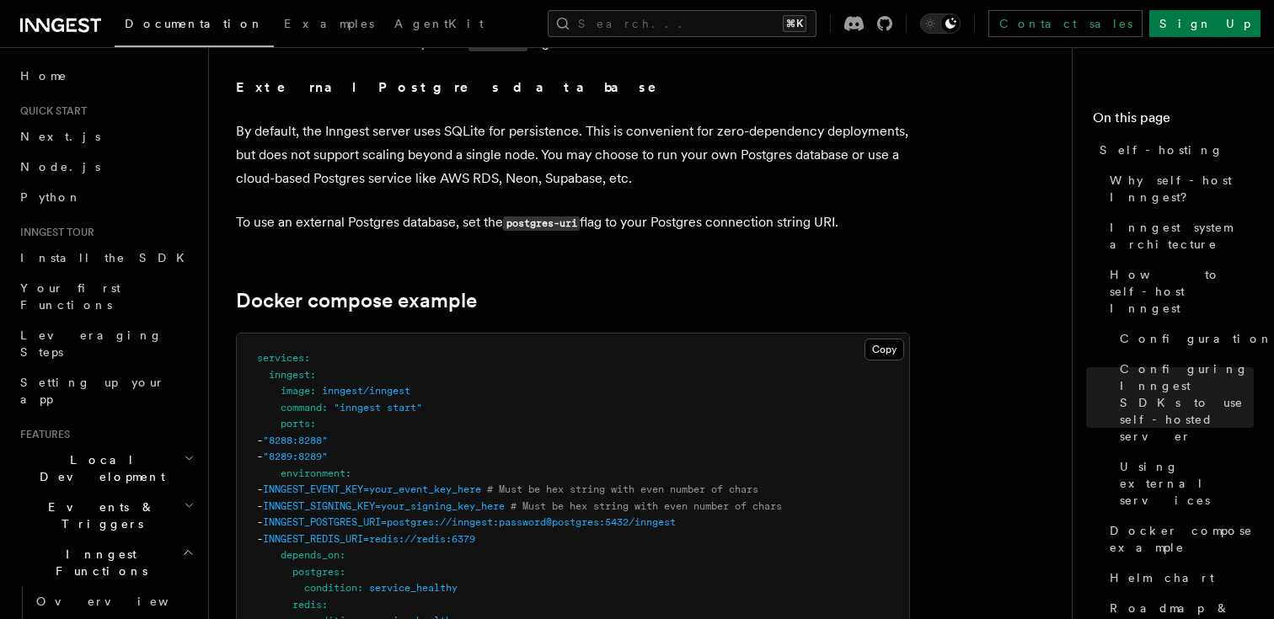
click at [388, 516] on span "INNGEST_POSTGRES_URI=postgres://inngest:password@postgres:5432/inngest" at bounding box center [469, 522] width 413 height 12
copy span "INNGEST_POSTGRES_URI"
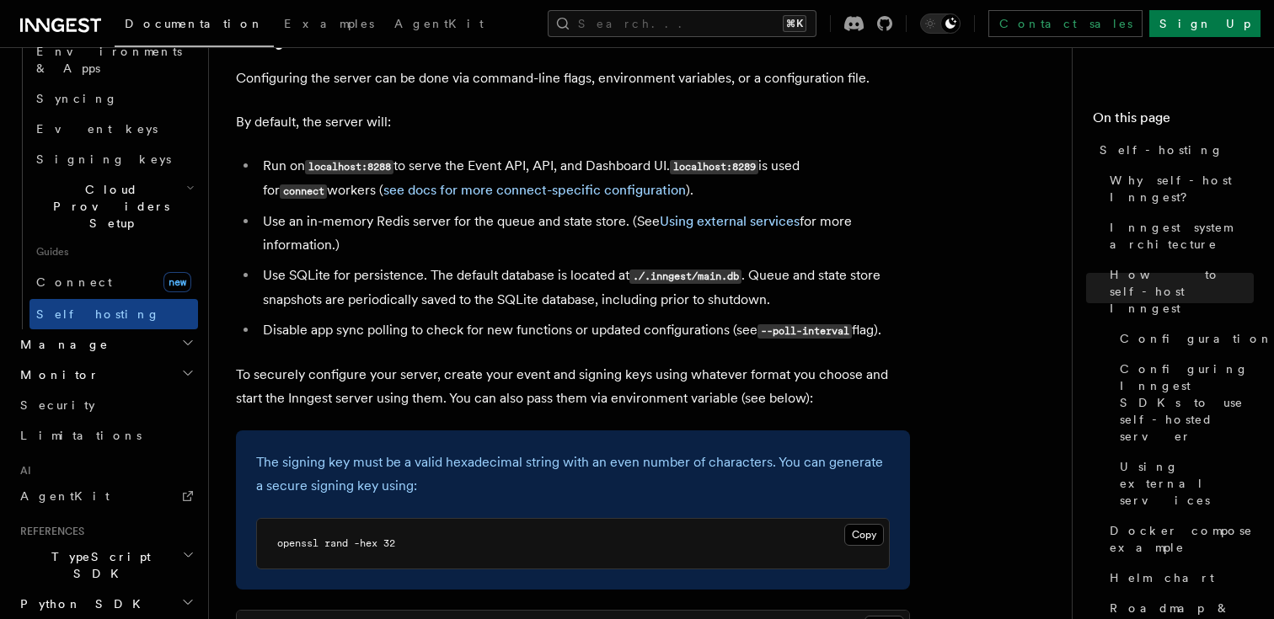
scroll to position [2209, 0]
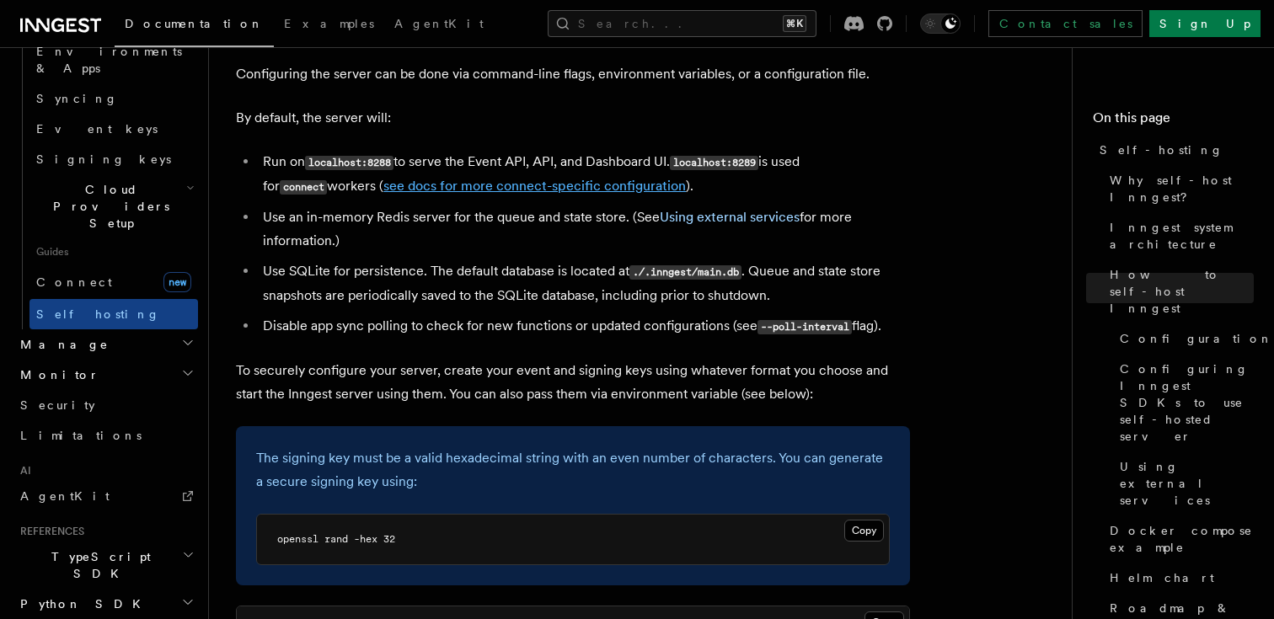
click at [449, 178] on link "see docs for more connect-specific configuration" at bounding box center [534, 186] width 302 height 16
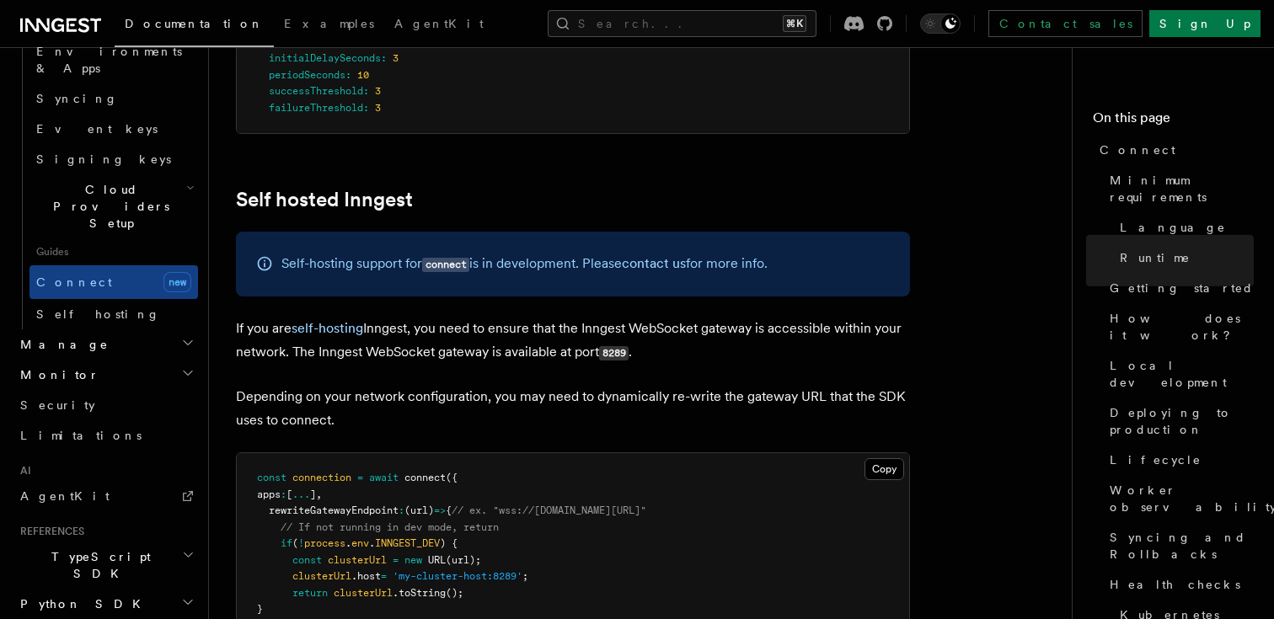
scroll to position [7827, 0]
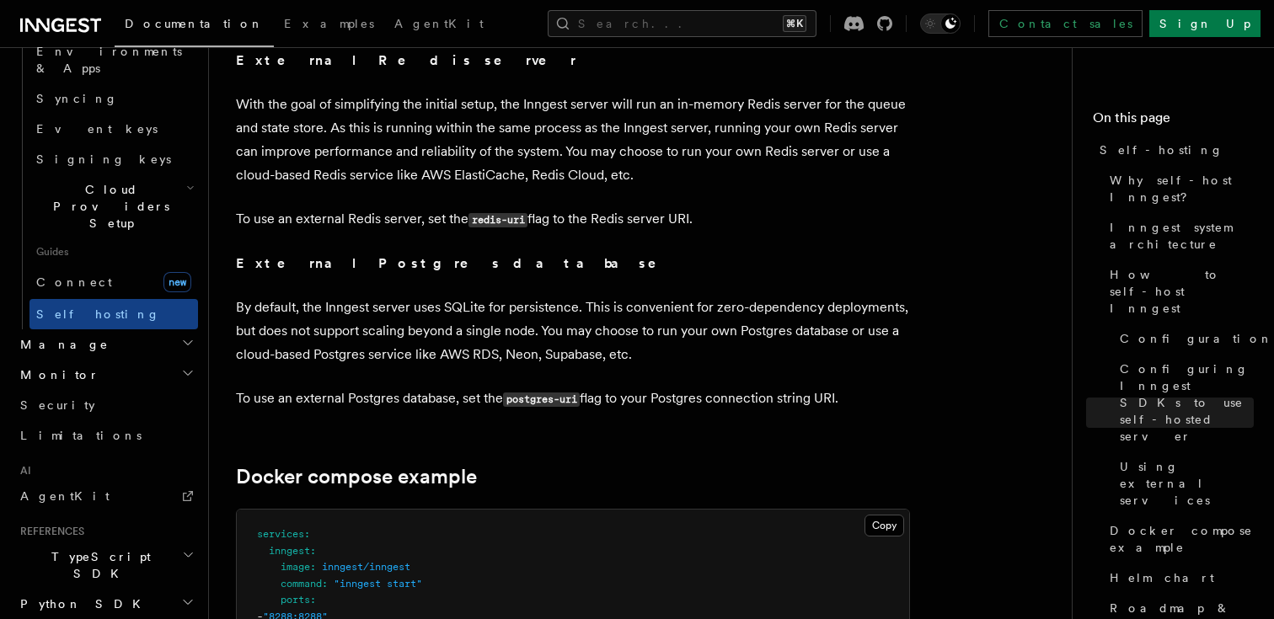
scroll to position [3905, 0]
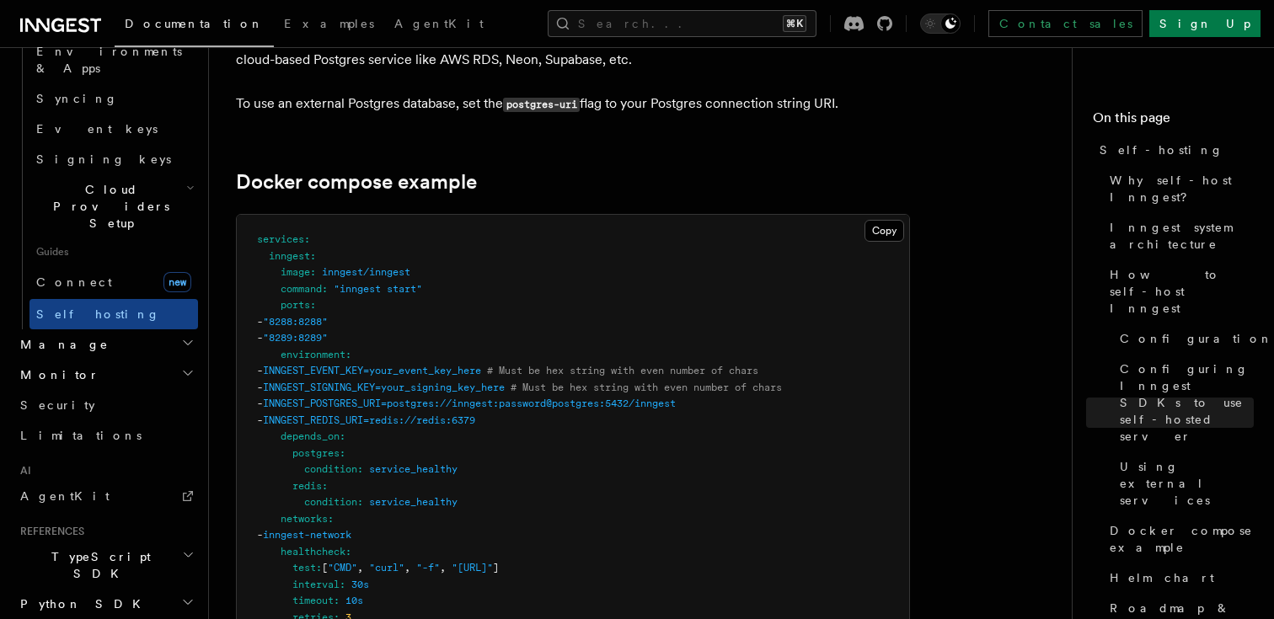
scroll to position [4246, 0]
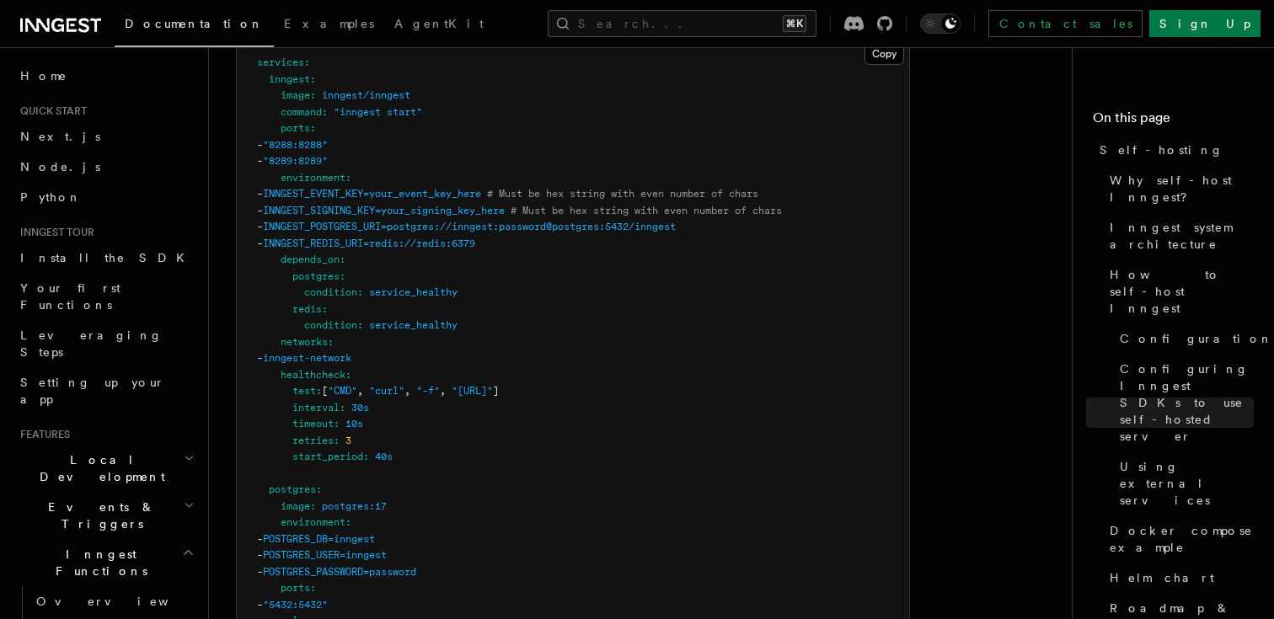
scroll to position [4611, 0]
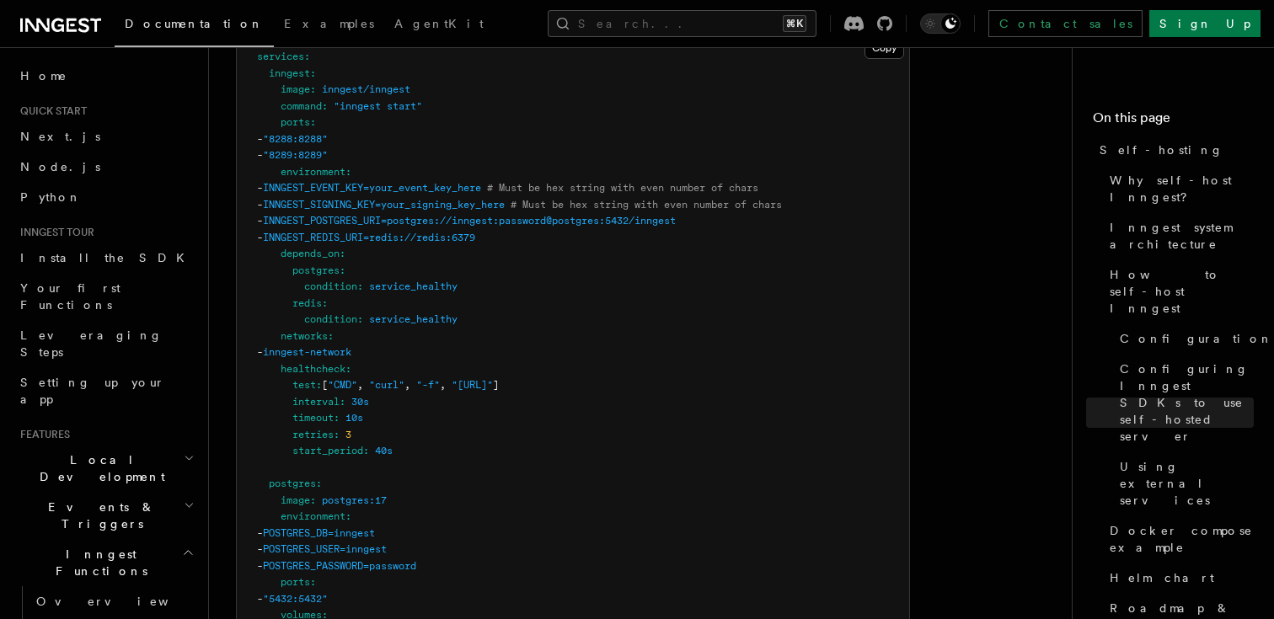
click at [589, 226] on pre "services : inngest : image : inngest/inngest command : "inngest start" ports : …" at bounding box center [573, 591] width 672 height 1118
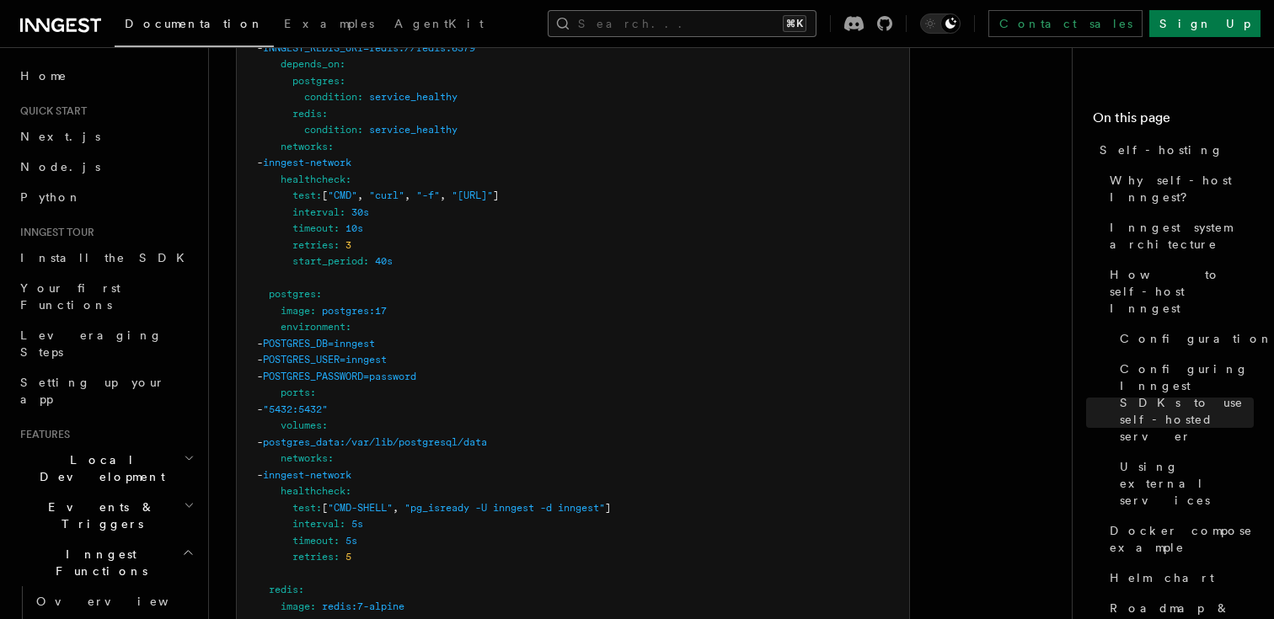
click at [640, 24] on button "Search... ⌘K" at bounding box center [682, 23] width 269 height 27
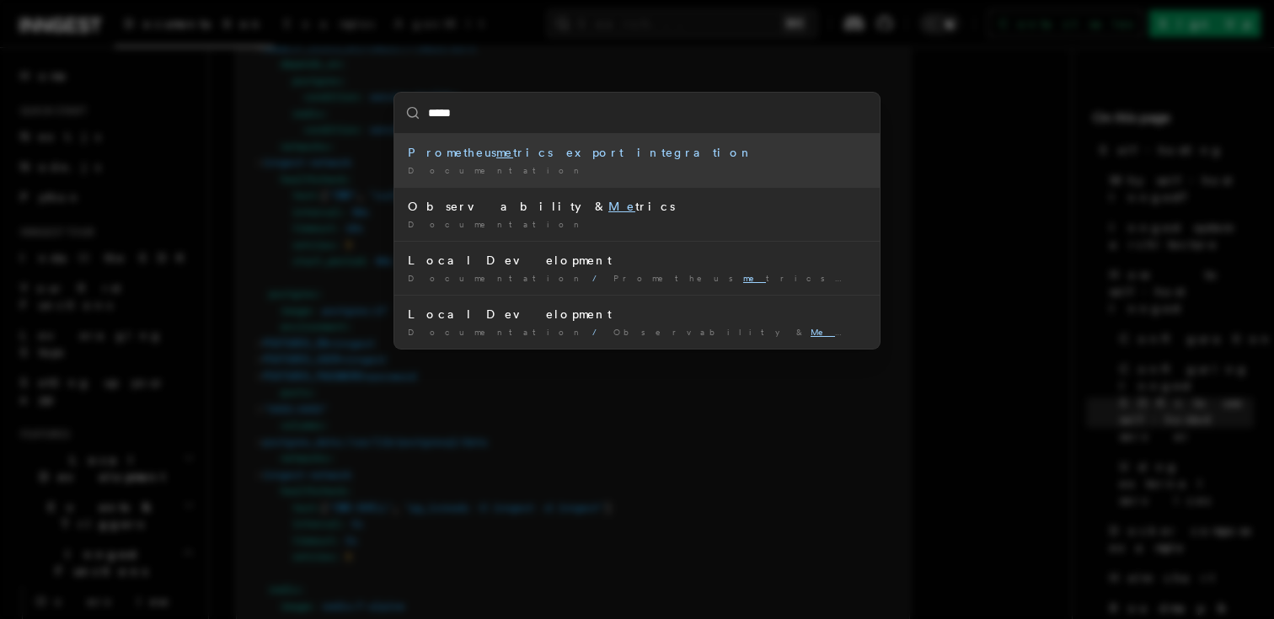
type input "******"
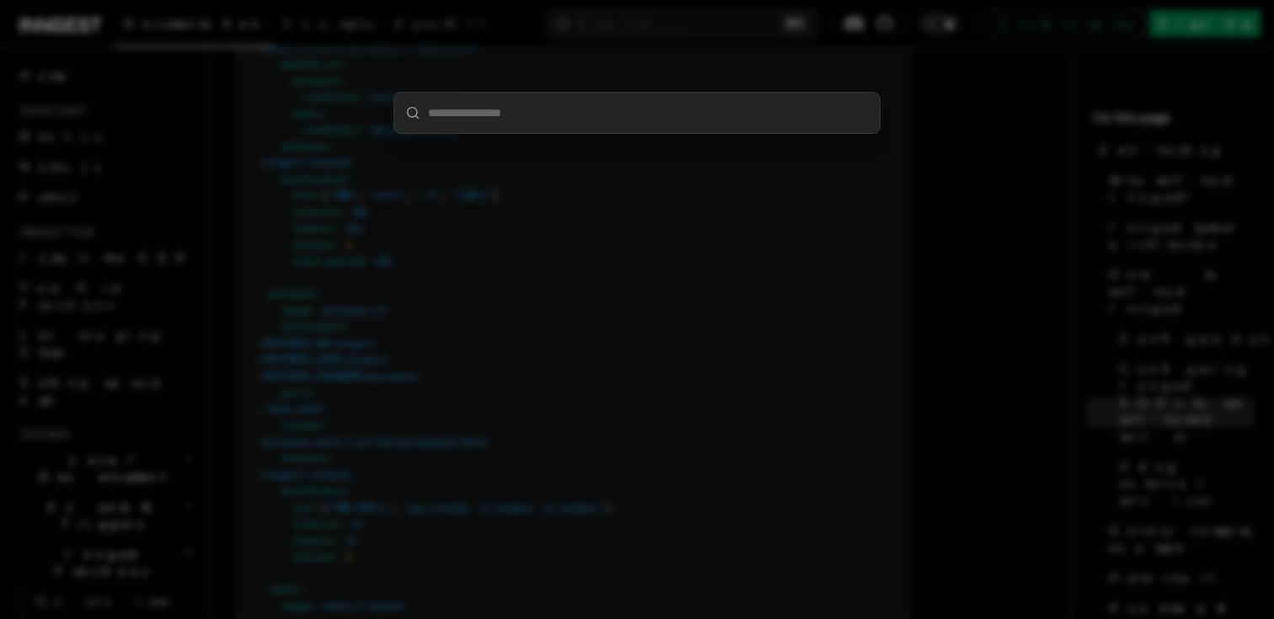
click at [533, 222] on div at bounding box center [637, 309] width 1274 height 619
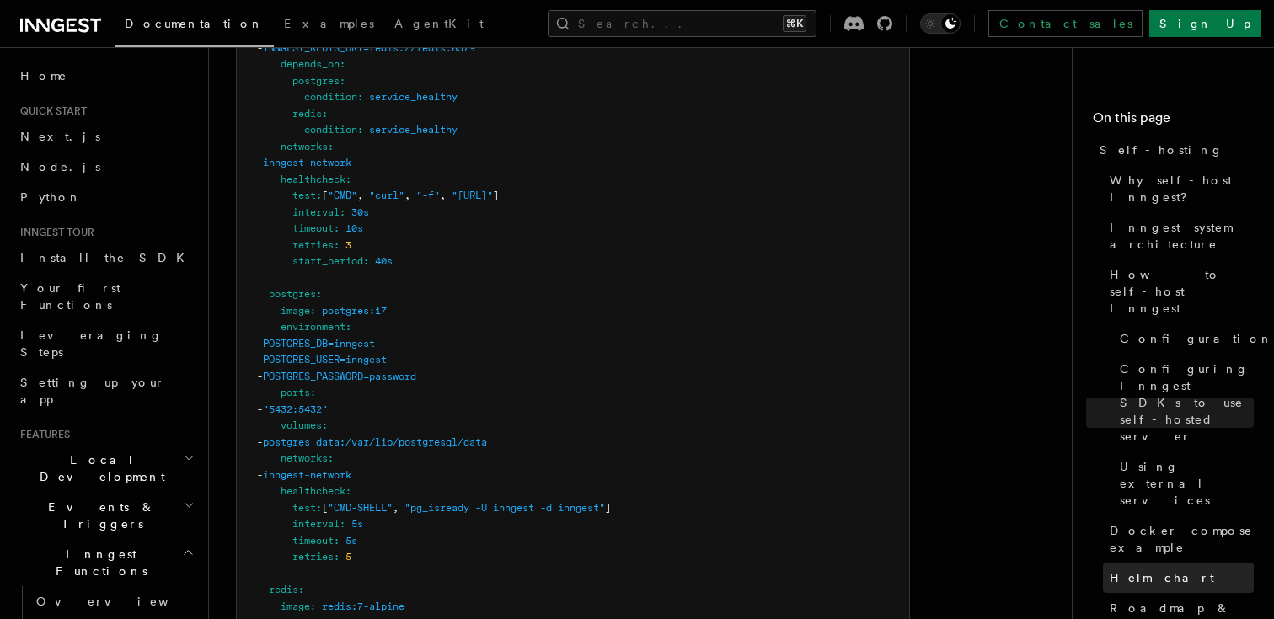
click at [1153, 563] on link "Helm chart" at bounding box center [1178, 578] width 151 height 30
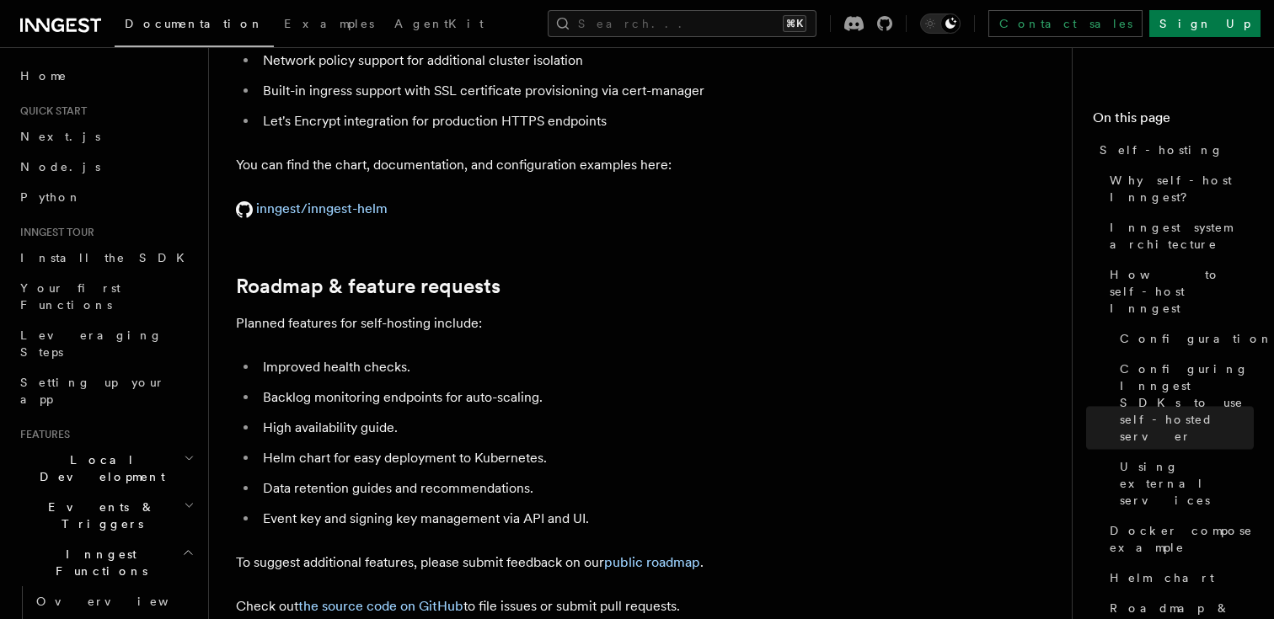
scroll to position [6617, 0]
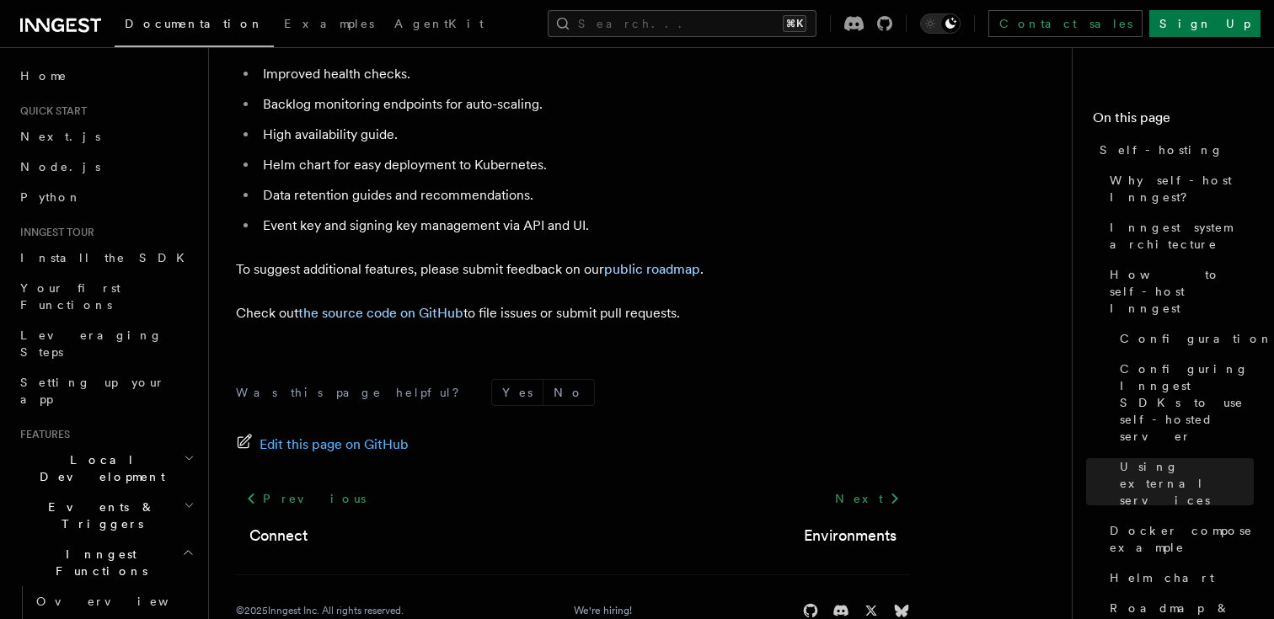
click at [187, 546] on icon "button" at bounding box center [188, 552] width 13 height 13
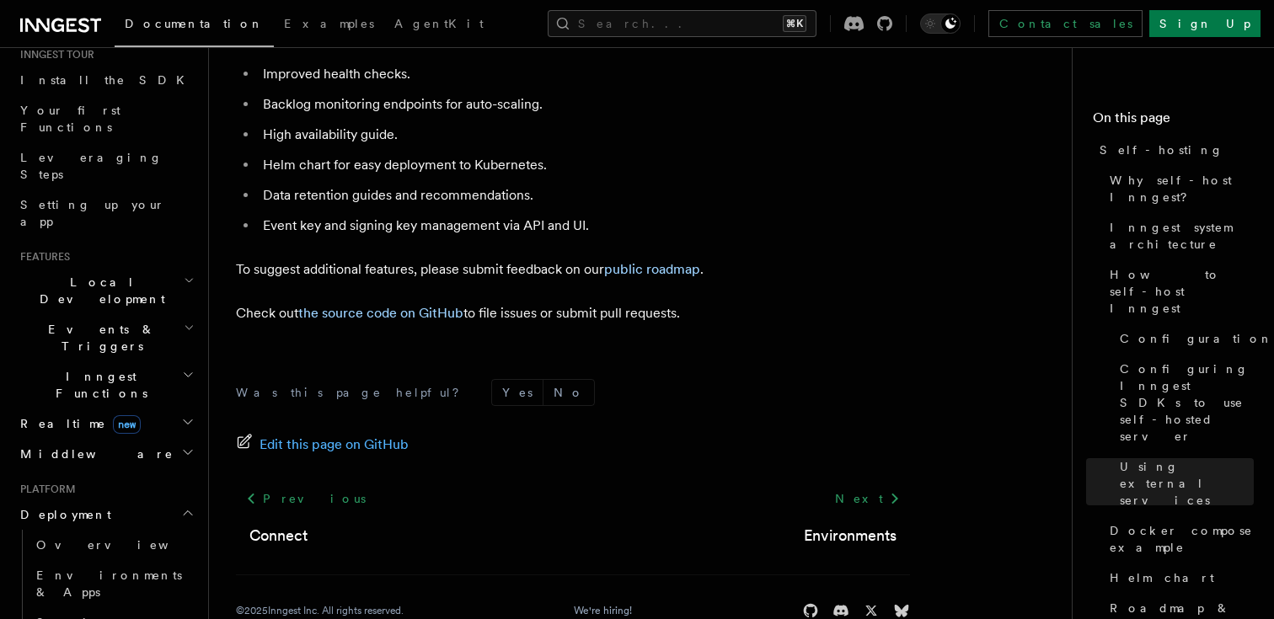
scroll to position [263, 0]
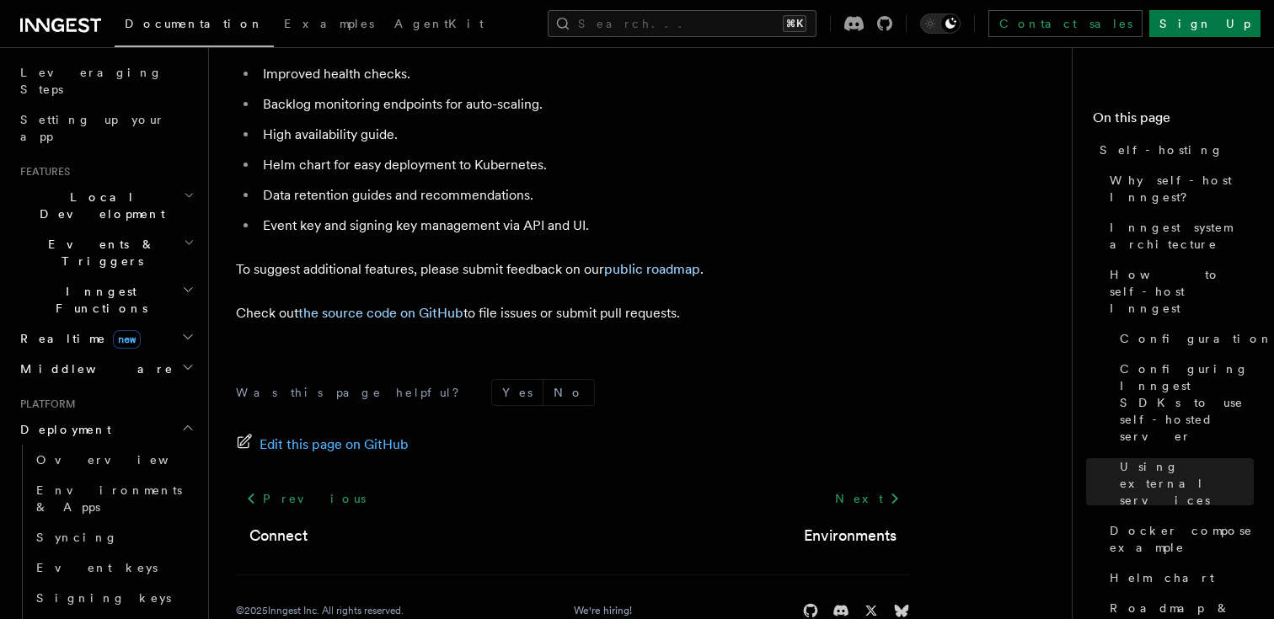
click at [185, 421] on icon "button" at bounding box center [187, 427] width 13 height 13
click at [186, 445] on h2 "Manage" at bounding box center [105, 460] width 185 height 30
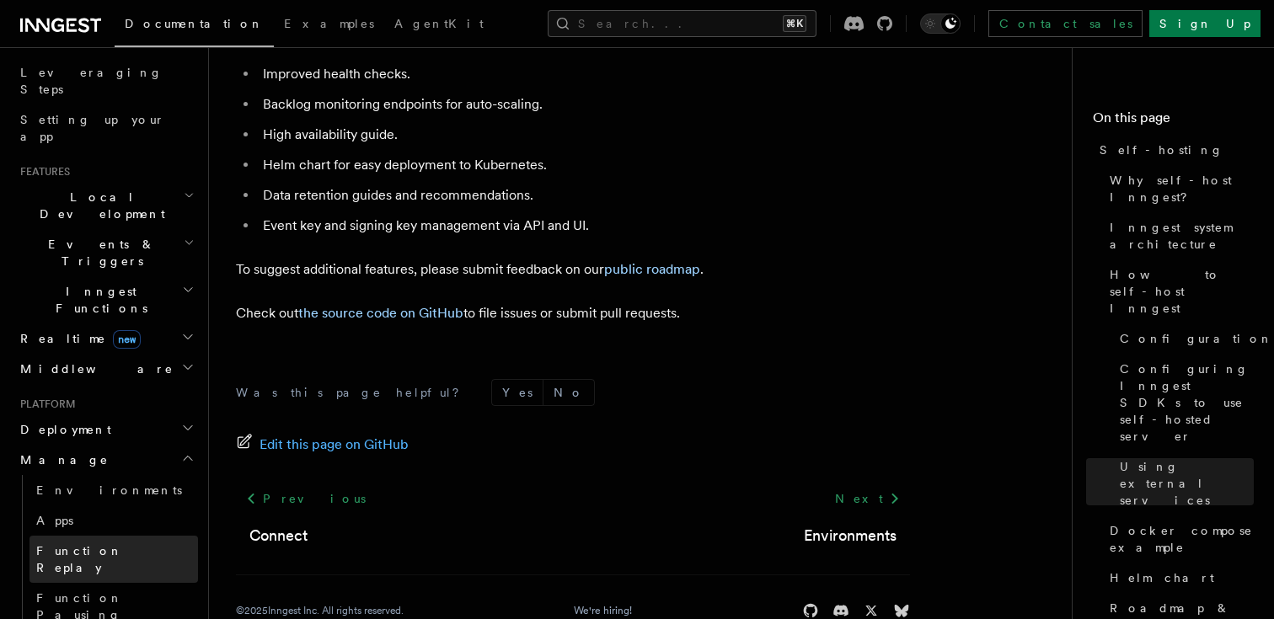
click at [117, 544] on span "Function Replay" at bounding box center [79, 559] width 87 height 30
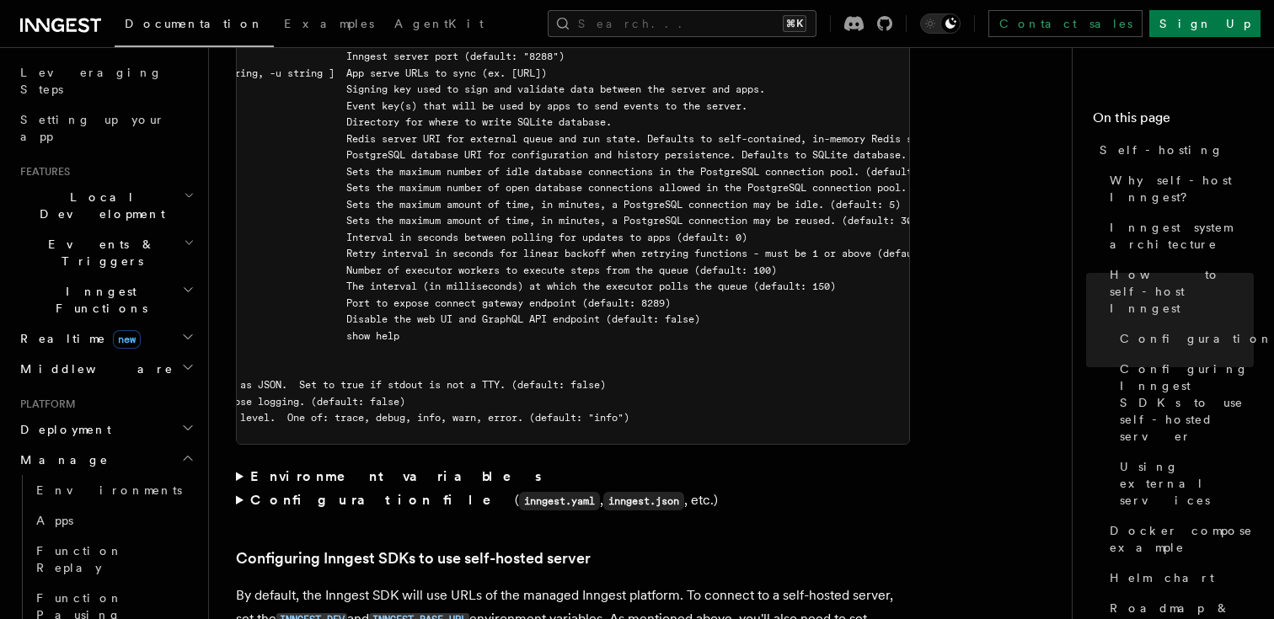
scroll to position [0, 283]
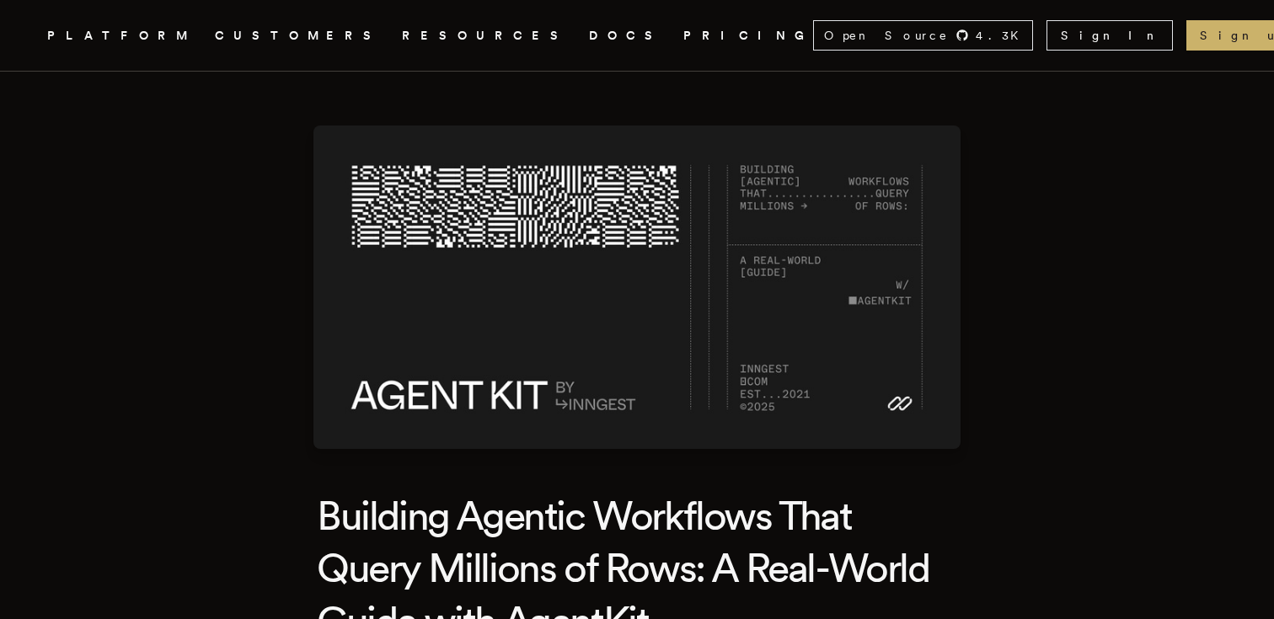
click at [589, 31] on link "DOCS" at bounding box center [626, 35] width 74 height 21
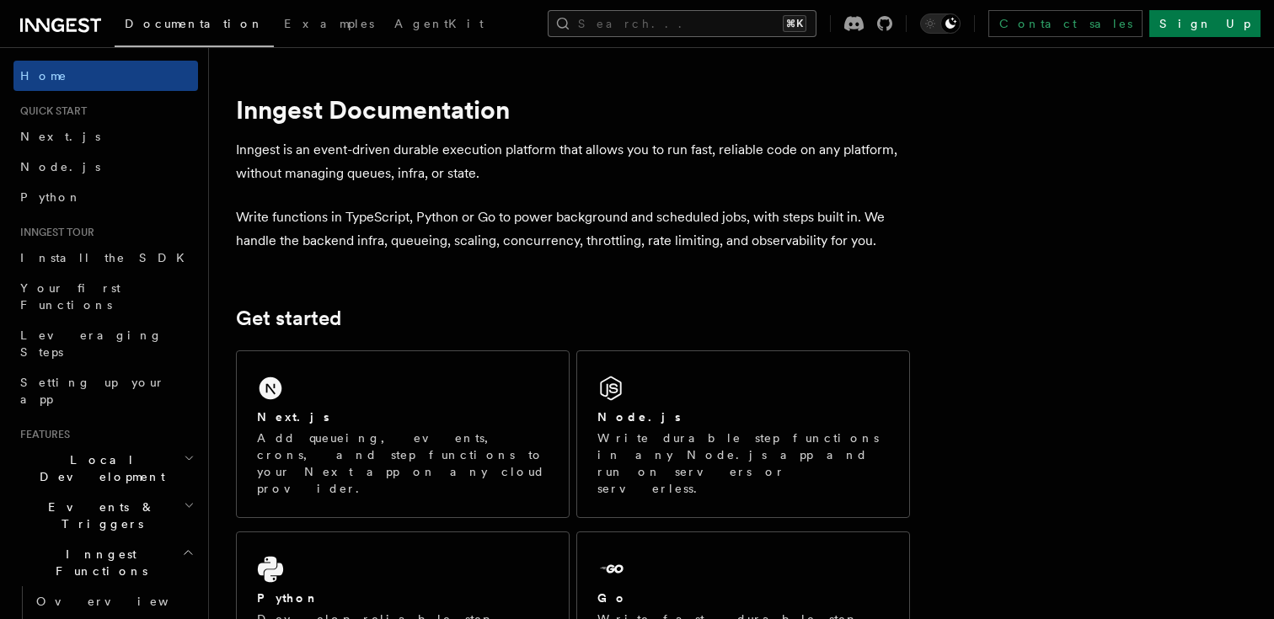
click at [667, 26] on button "Search... ⌘K" at bounding box center [682, 23] width 269 height 27
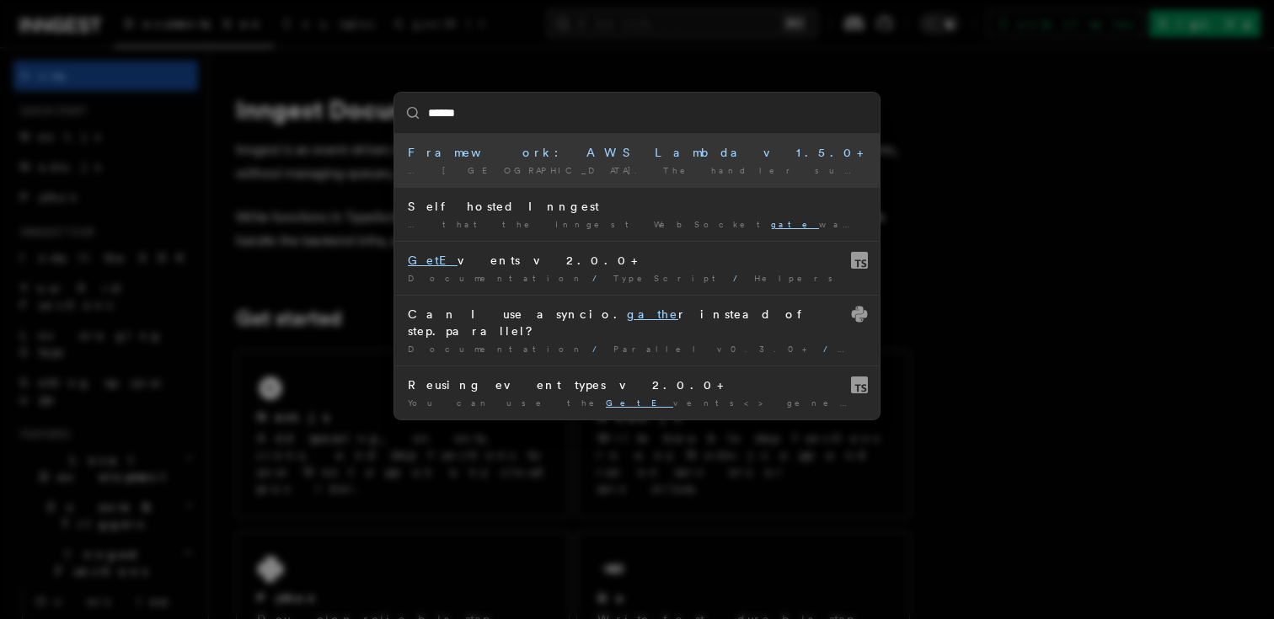
type input "*******"
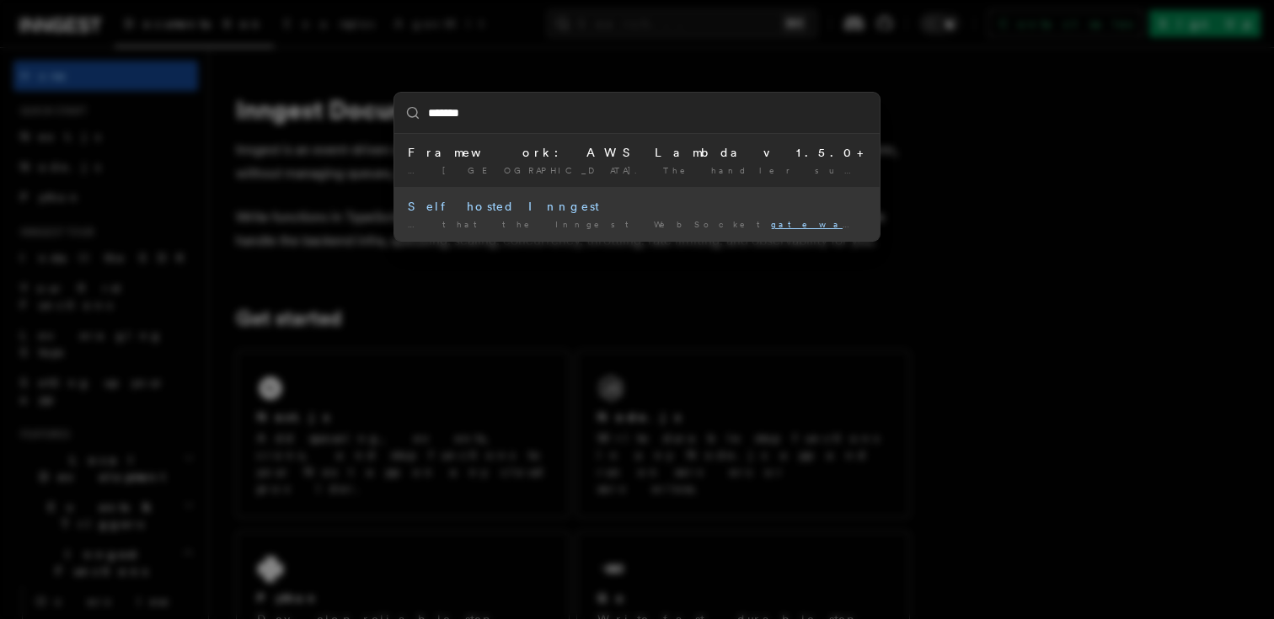
click at [489, 214] on div "Self hosted Inngest" at bounding box center [637, 206] width 458 height 17
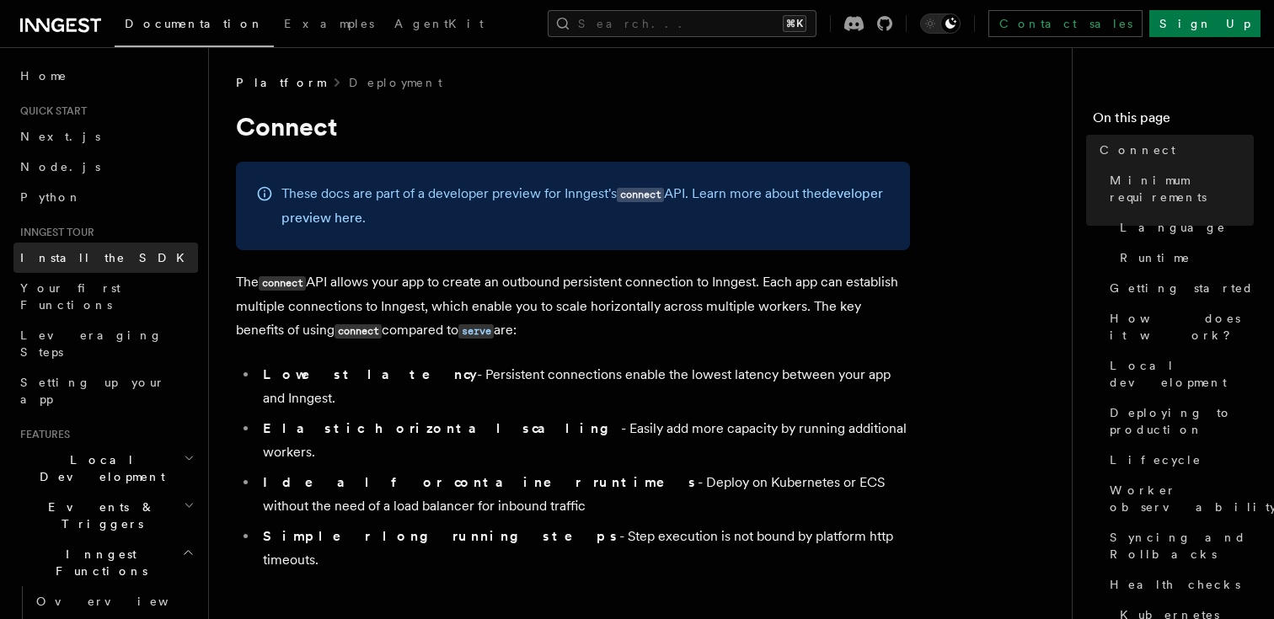
click at [89, 261] on span "Install the SDK" at bounding box center [107, 257] width 174 height 13
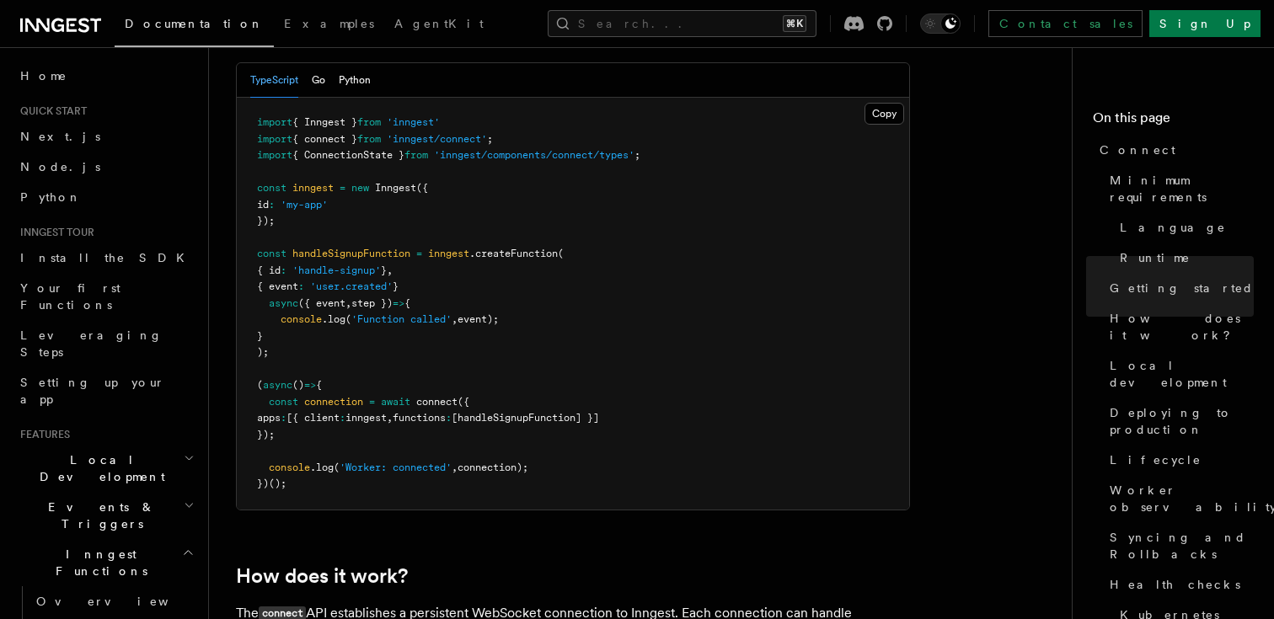
scroll to position [1262, 0]
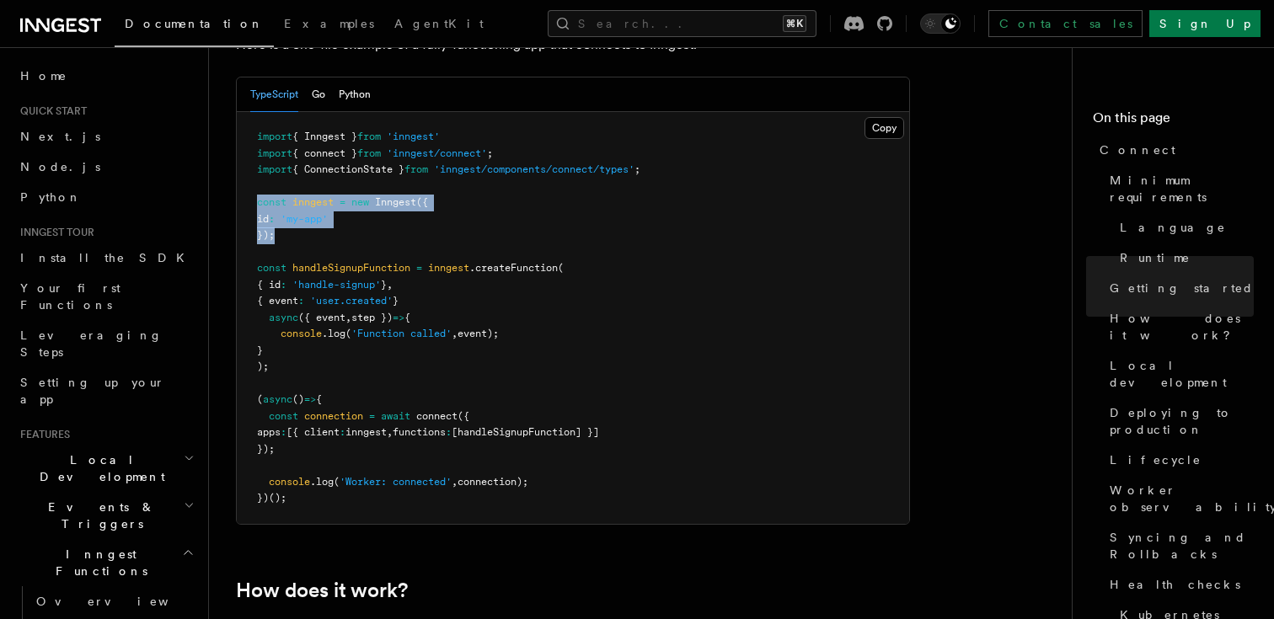
drag, startPoint x: 320, startPoint y: 178, endPoint x: 251, endPoint y: 142, distance: 78.0
click at [251, 142] on pre "import { Inngest } from 'inngest' import { connect } from 'inngest/connect' ; i…" at bounding box center [573, 318] width 672 height 412
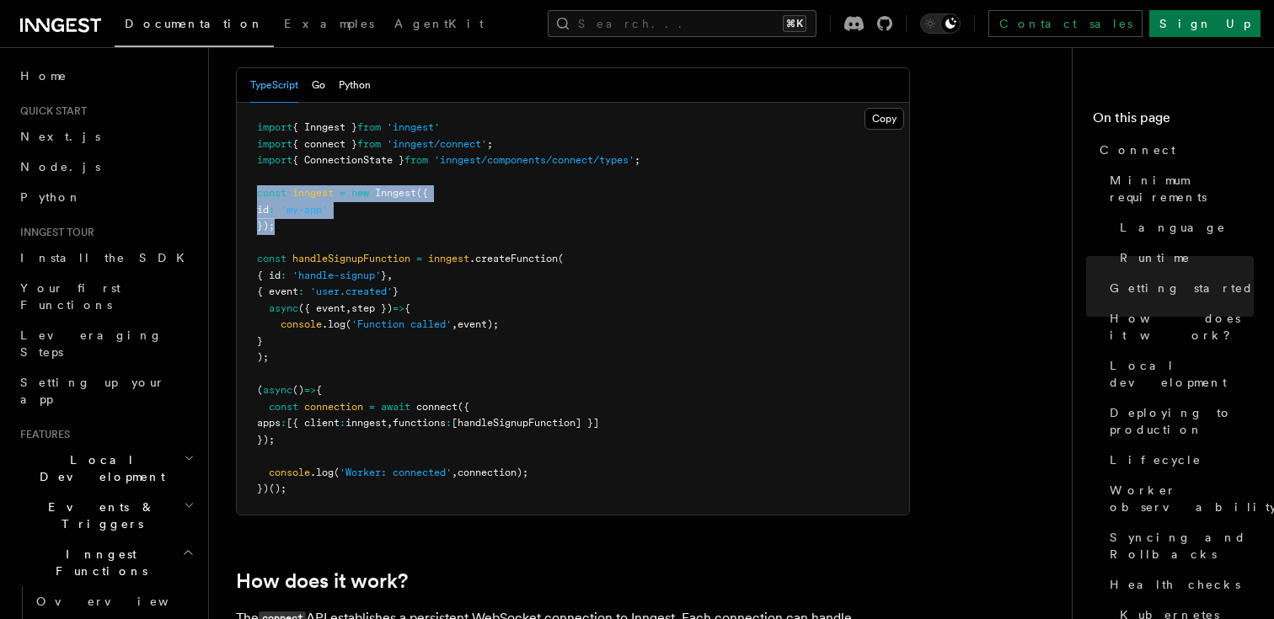
scroll to position [1271, 0]
click at [471, 276] on pre "import { Inngest } from 'inngest' import { connect } from 'inngest/connect' ; i…" at bounding box center [573, 310] width 672 height 412
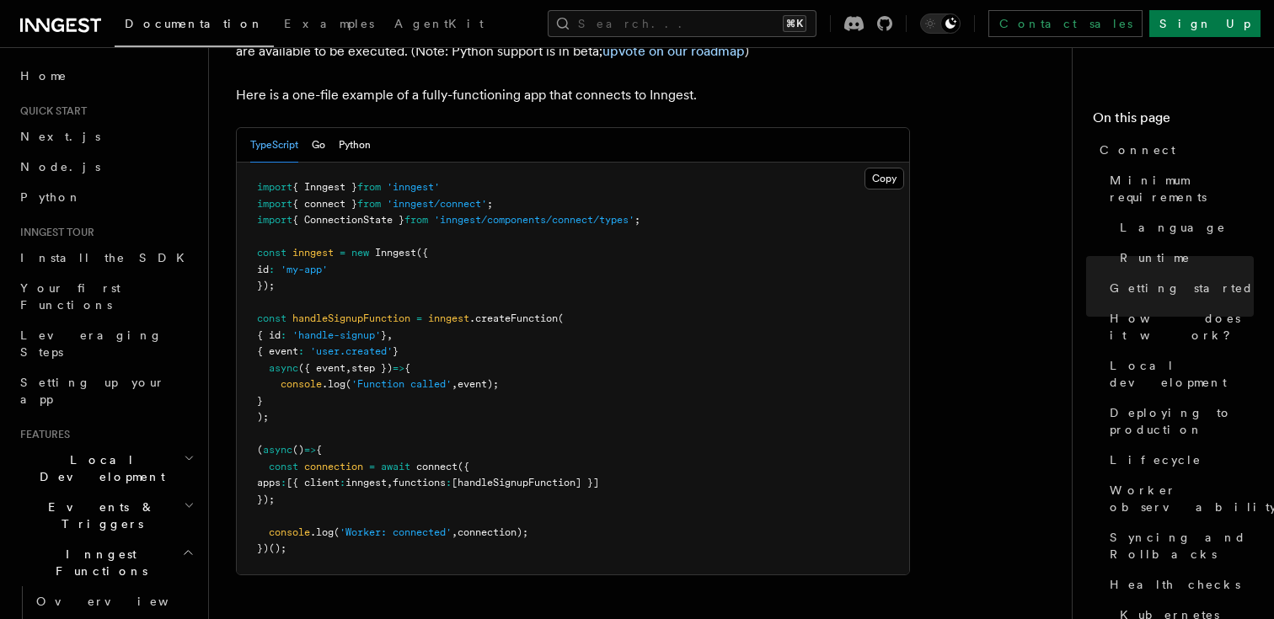
scroll to position [1216, 0]
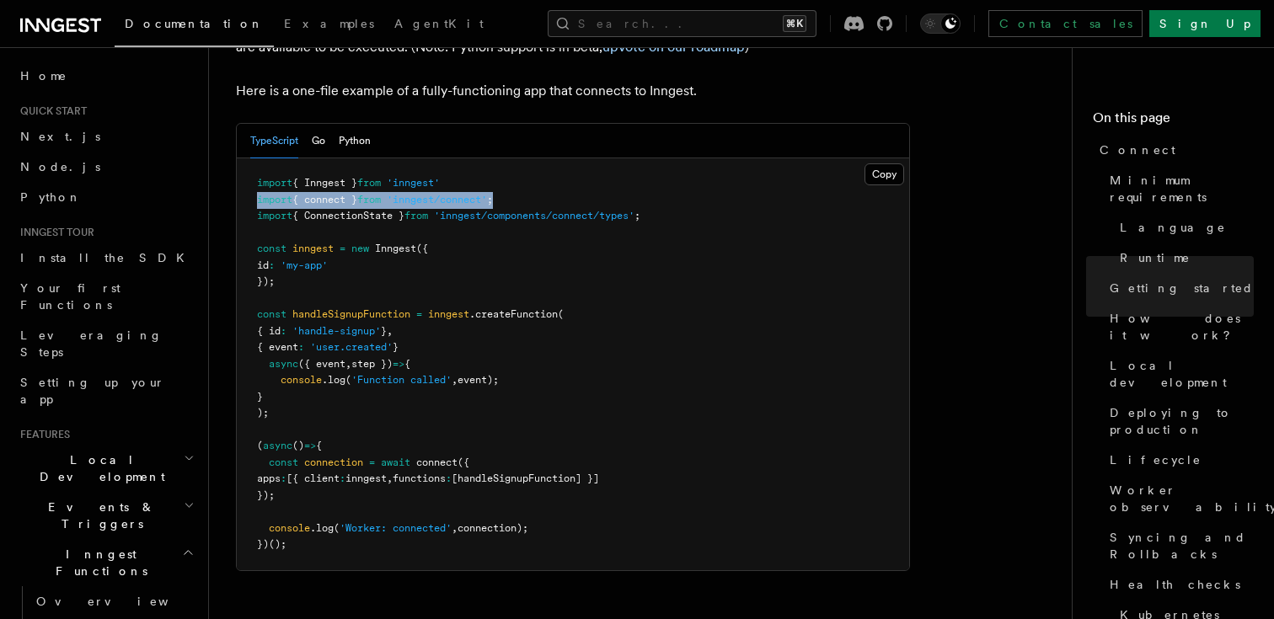
drag, startPoint x: 523, startPoint y: 142, endPoint x: 242, endPoint y: 129, distance: 281.7
click at [242, 158] on pre "import { Inngest } from 'inngest' import { connect } from 'inngest/connect' ; i…" at bounding box center [573, 364] width 672 height 412
copy span "import { connect } from 'inngest/connect' ;"
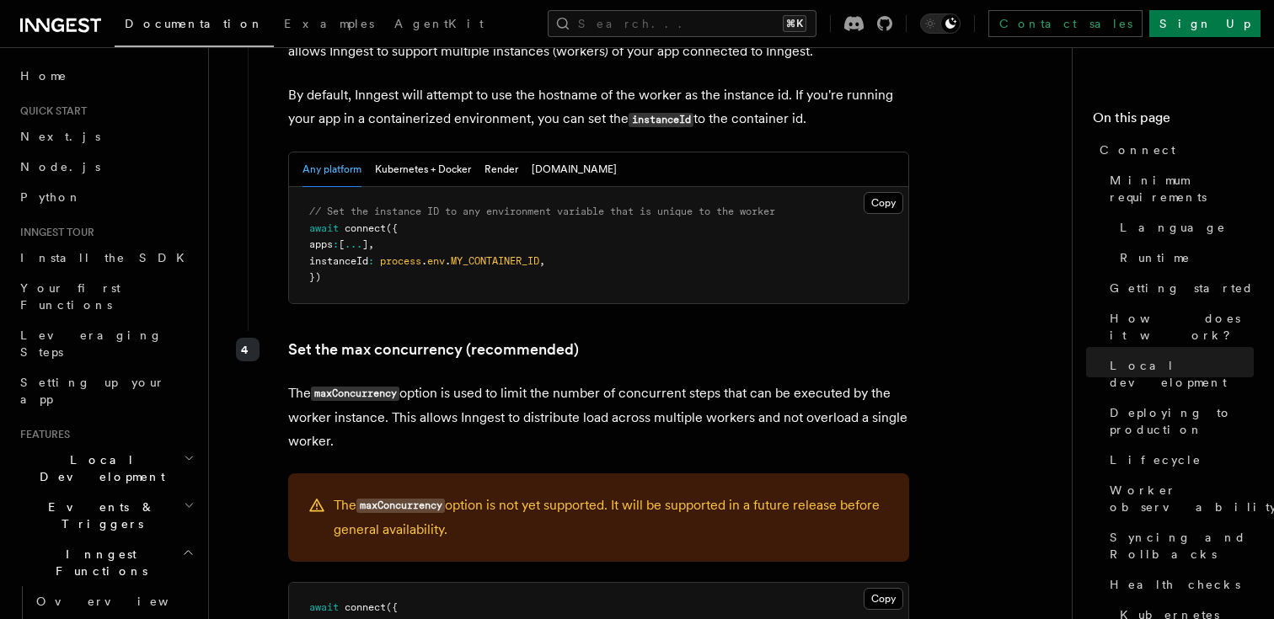
scroll to position [3348, 0]
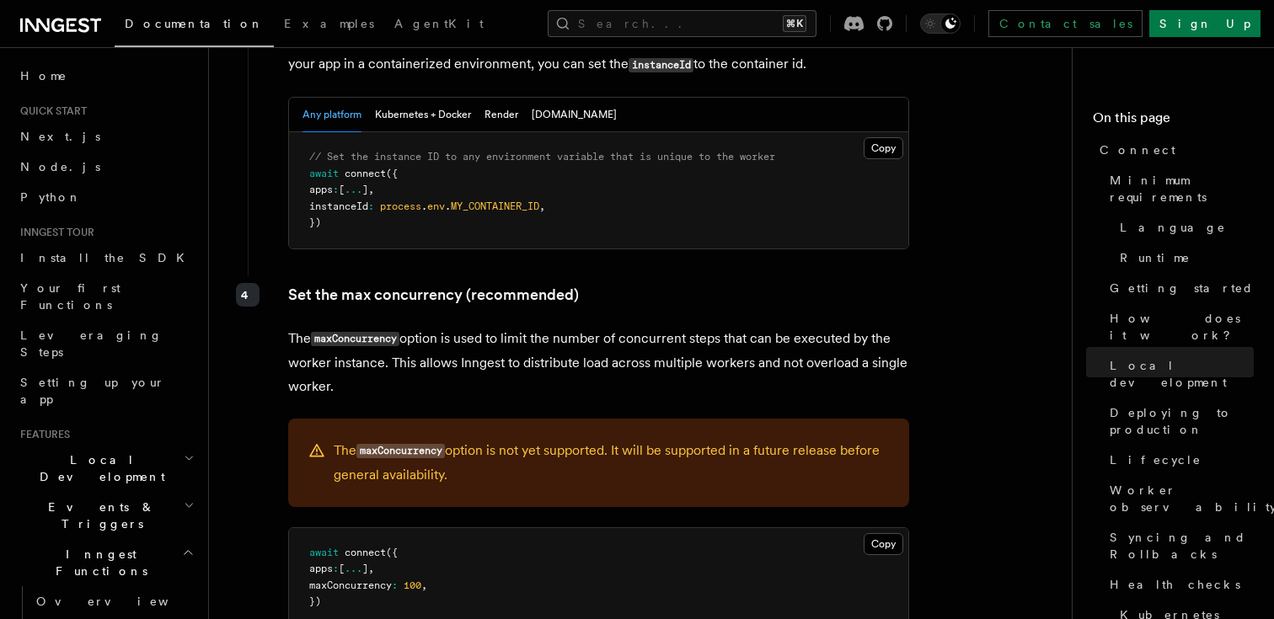
click at [396, 444] on code "maxConcurrency" at bounding box center [400, 451] width 88 height 14
copy code "maxConcurrency"
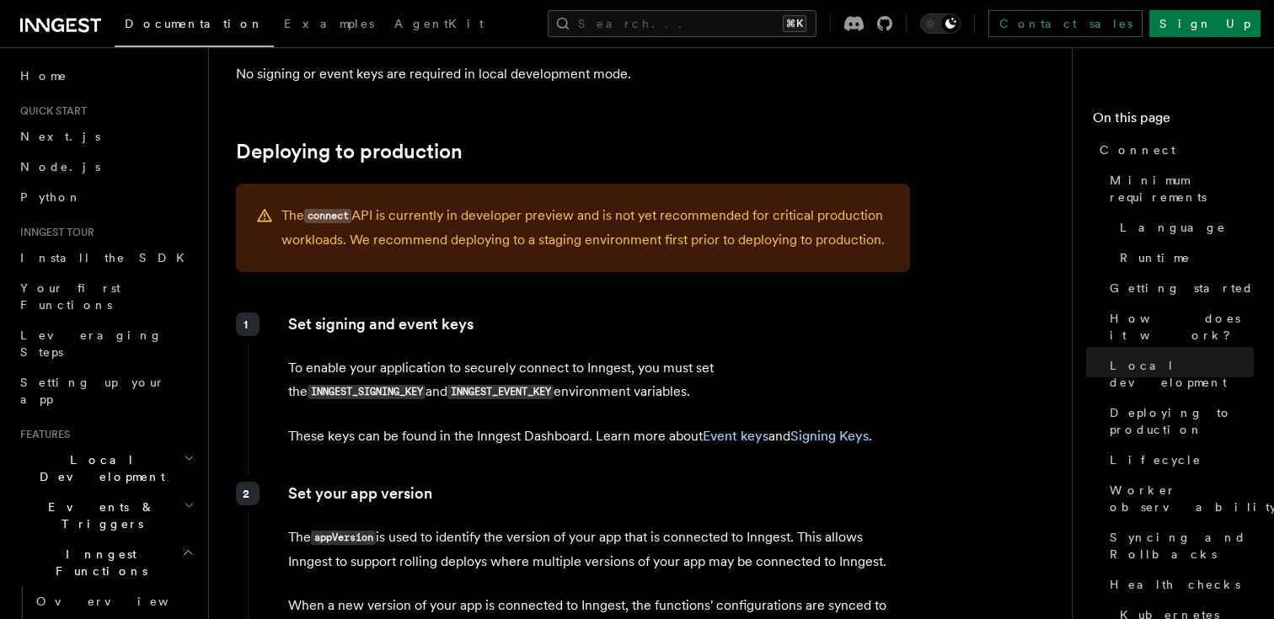
scroll to position [2228, 0]
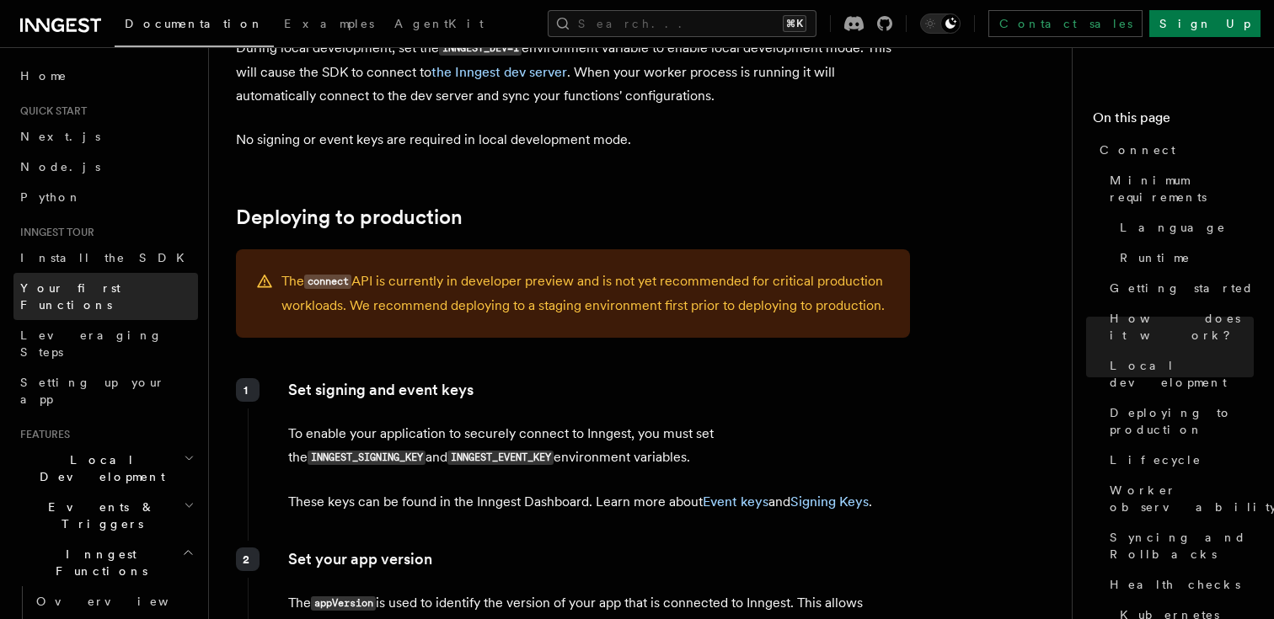
click at [101, 291] on span "Your first Functions" at bounding box center [70, 296] width 100 height 30
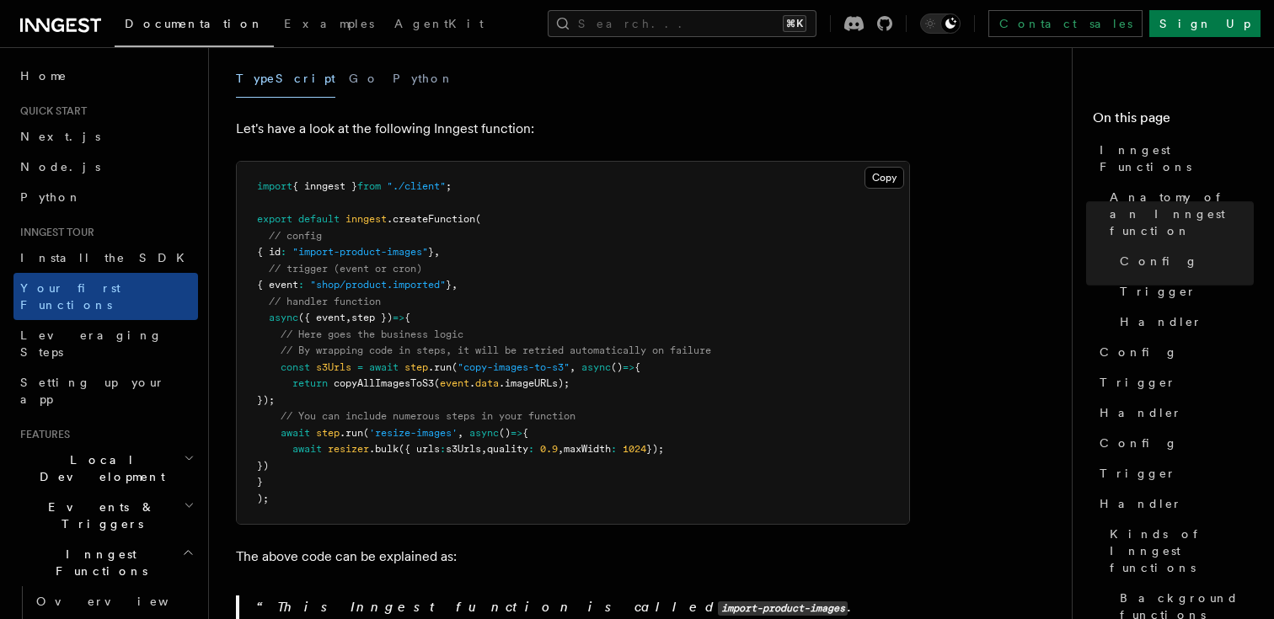
scroll to position [98, 0]
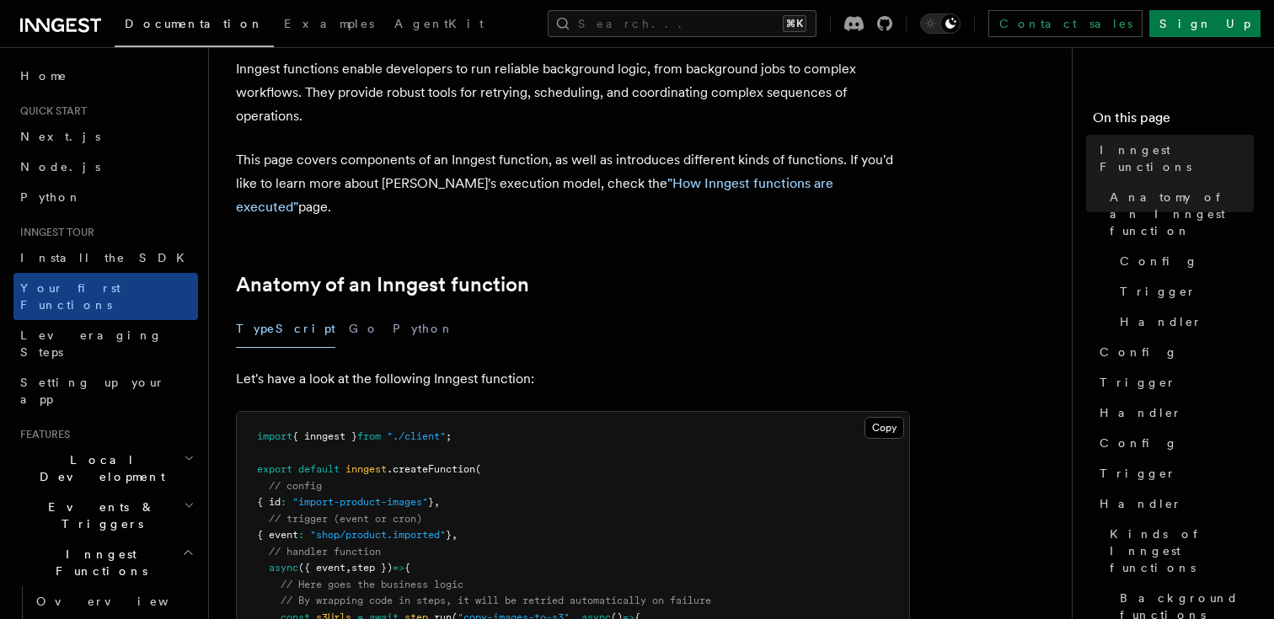
click at [143, 445] on h2 "Local Development" at bounding box center [105, 468] width 185 height 47
click at [100, 492] on link "Overview" at bounding box center [113, 507] width 169 height 30
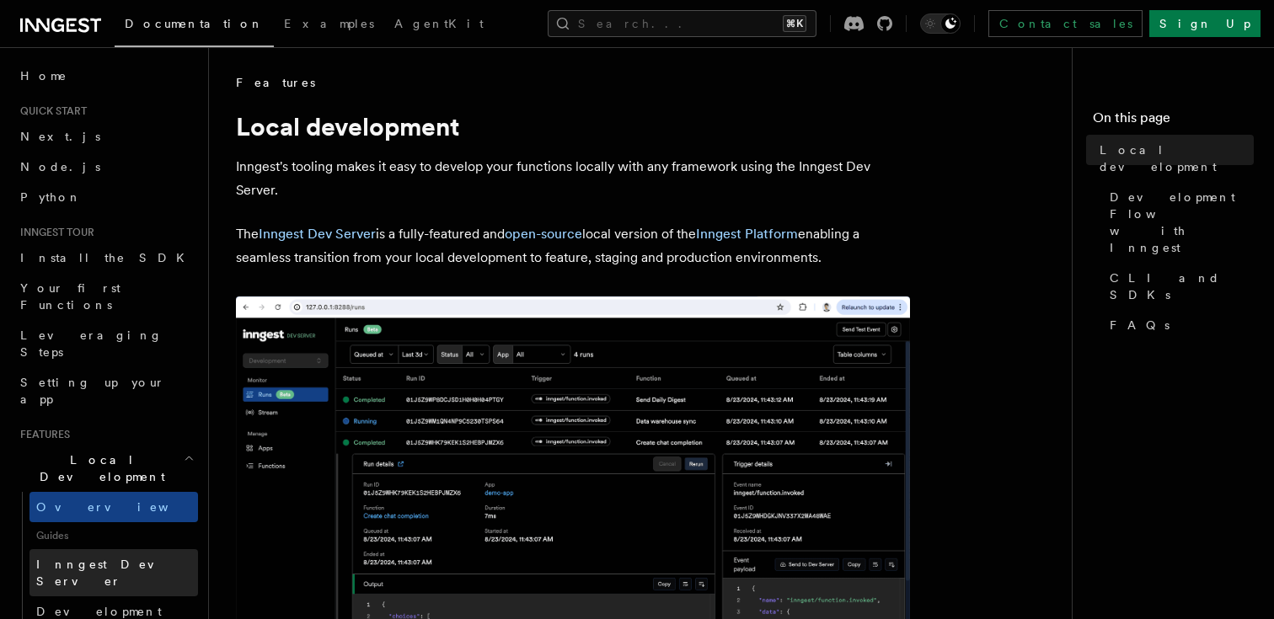
click at [117, 558] on span "Inngest Dev Server" at bounding box center [108, 573] width 144 height 30
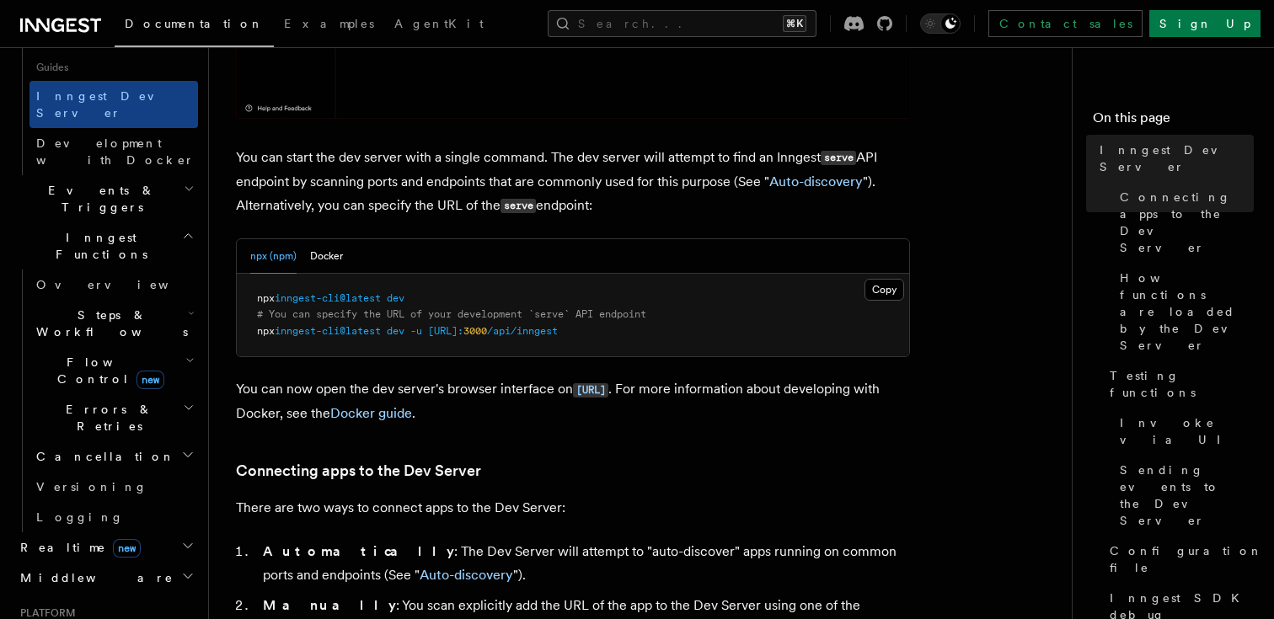
scroll to position [601, 0]
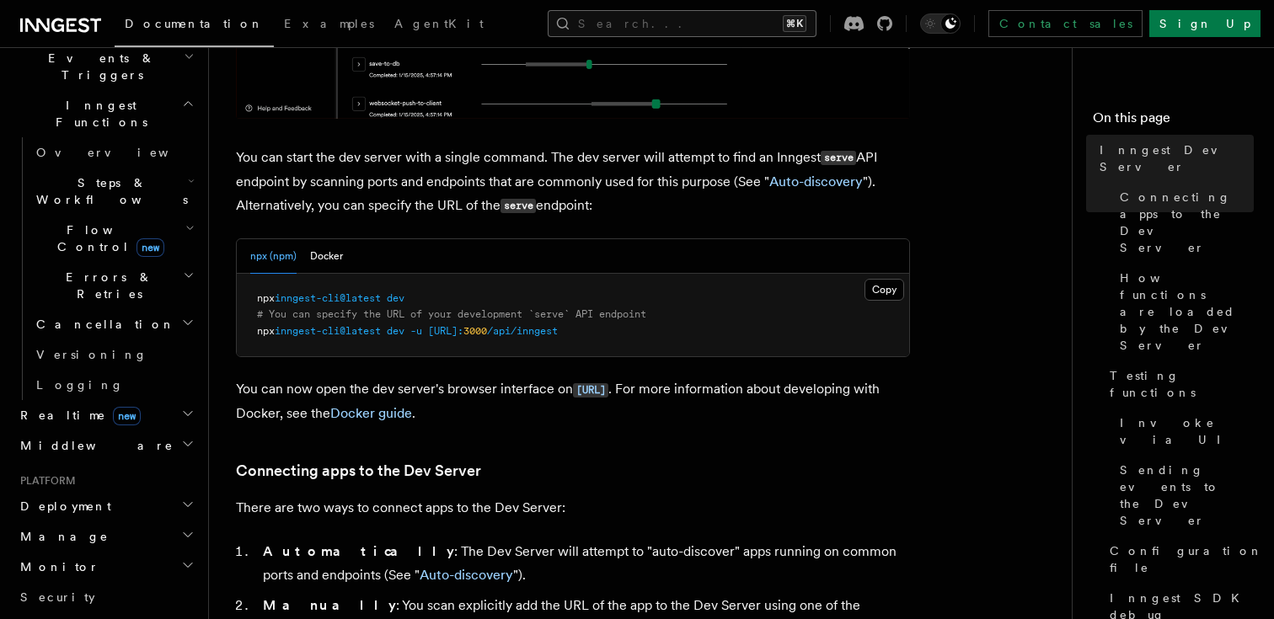
click at [657, 24] on button "Search... ⌘K" at bounding box center [682, 23] width 269 height 27
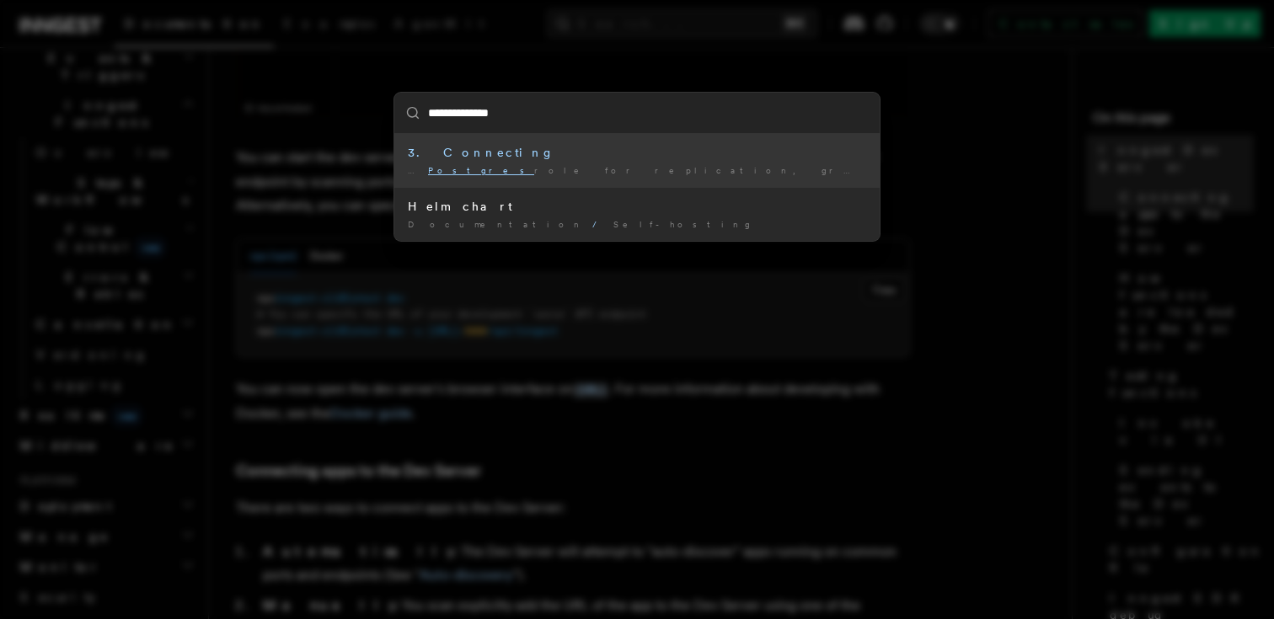
type input "**********"
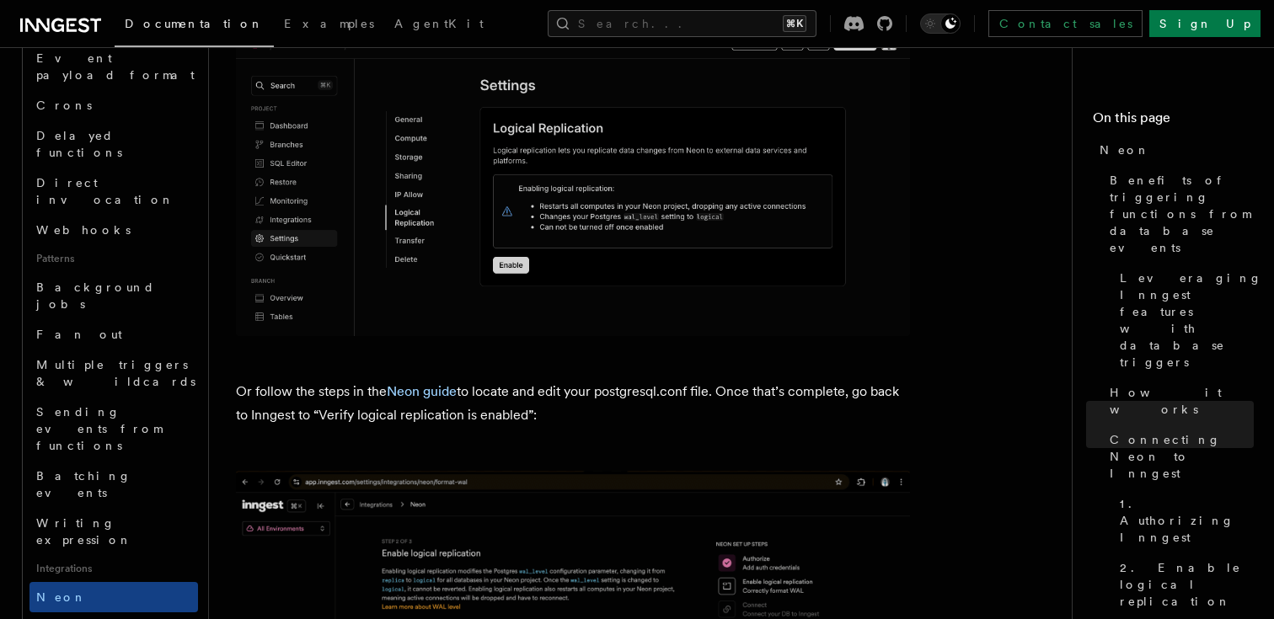
scroll to position [2774, 0]
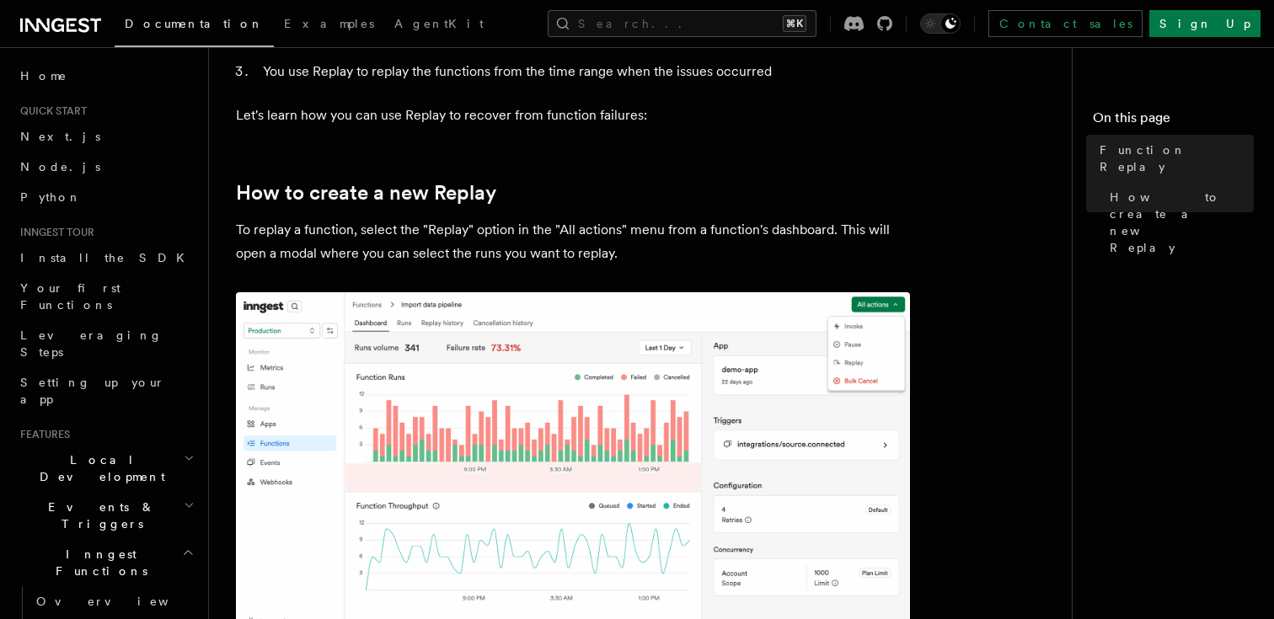
scroll to position [263, 0]
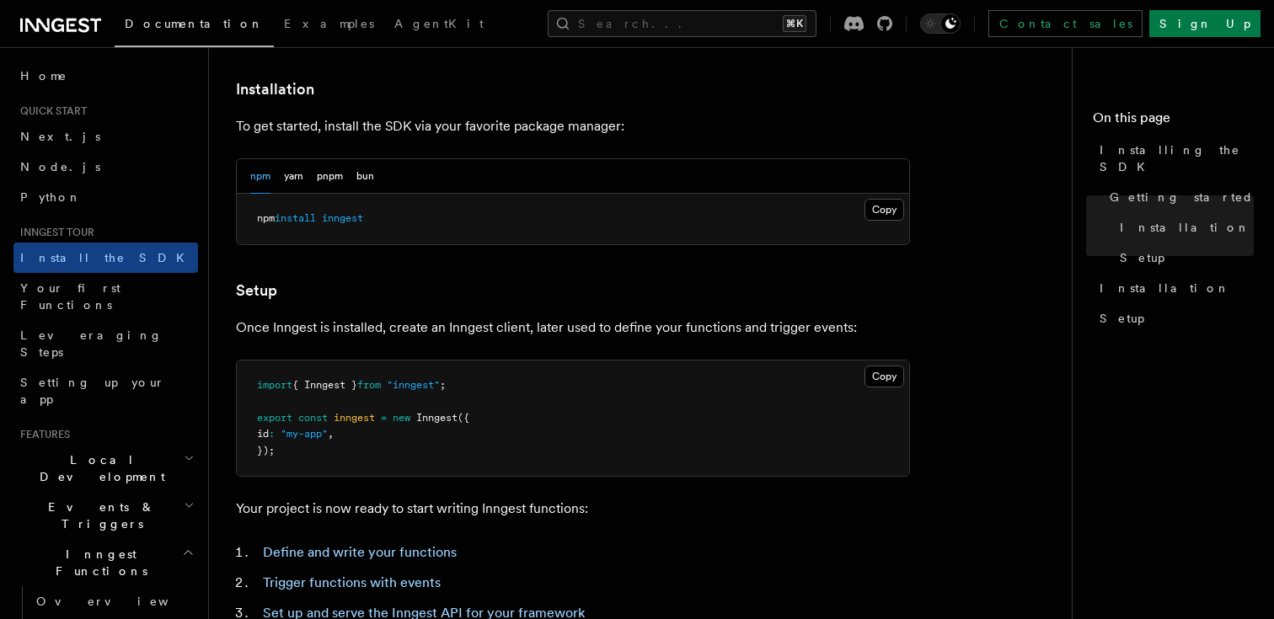
scroll to position [438, 0]
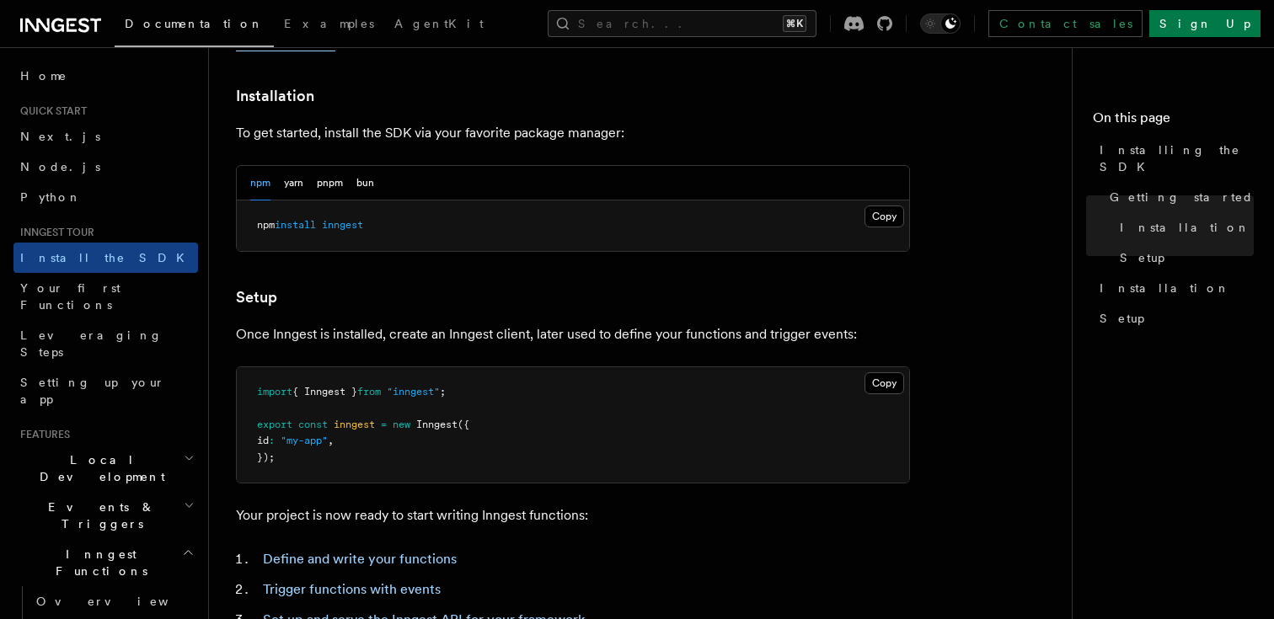
click at [357, 228] on span "inngest" at bounding box center [342, 225] width 41 height 12
copy span "inngest"
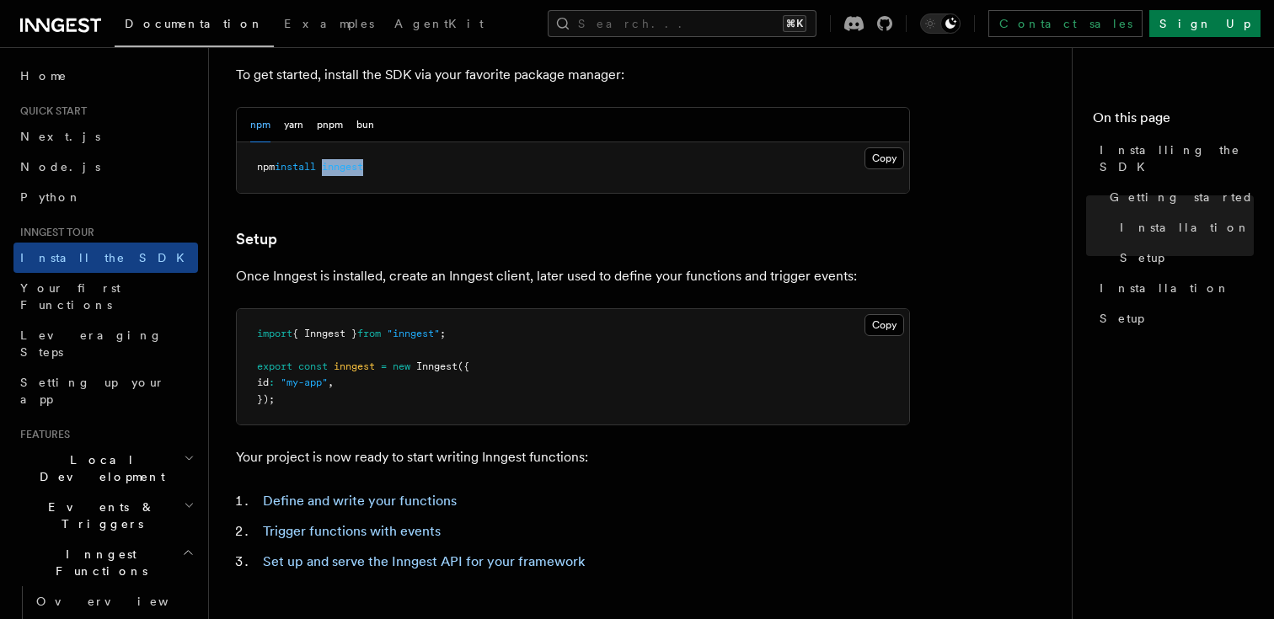
scroll to position [663, 0]
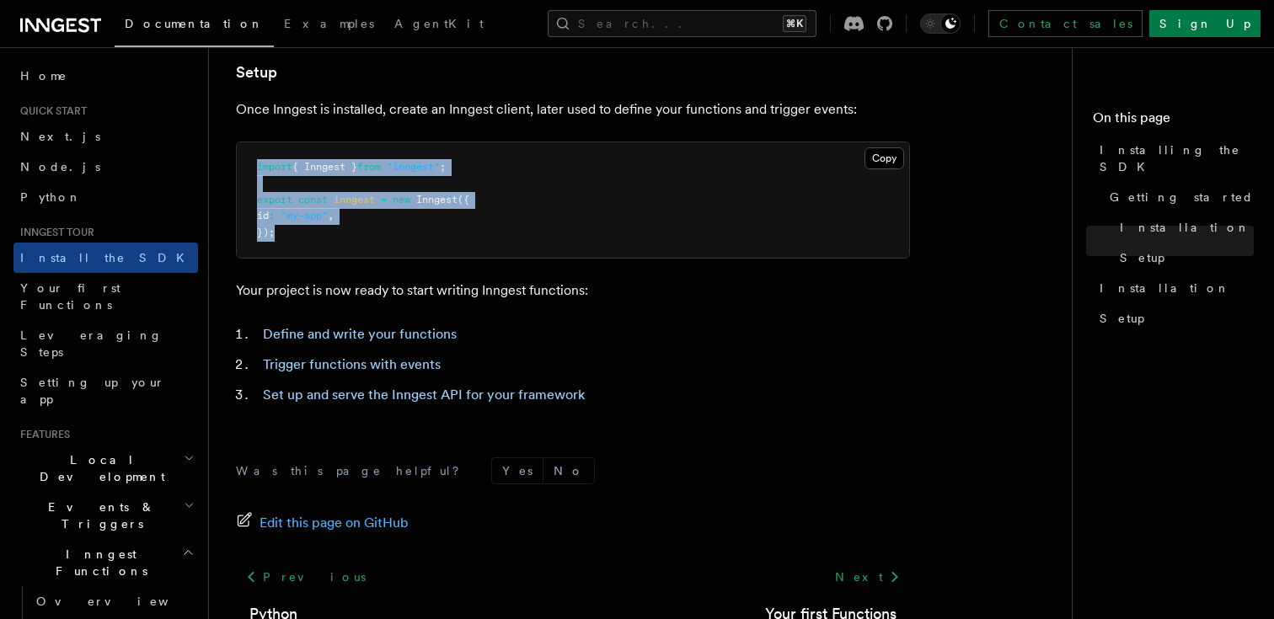
drag, startPoint x: 346, startPoint y: 252, endPoint x: 246, endPoint y: 168, distance: 131.0
click at [246, 167] on pre "import { Inngest } from "inngest" ; export const inngest = new Inngest ({ id : …" at bounding box center [573, 200] width 672 height 116
copy code "import { Inngest } from "inngest" ; export const inngest = new Inngest ({ id : …"
click at [391, 399] on link "Set up and serve the Inngest API for your framework" at bounding box center [424, 395] width 322 height 16
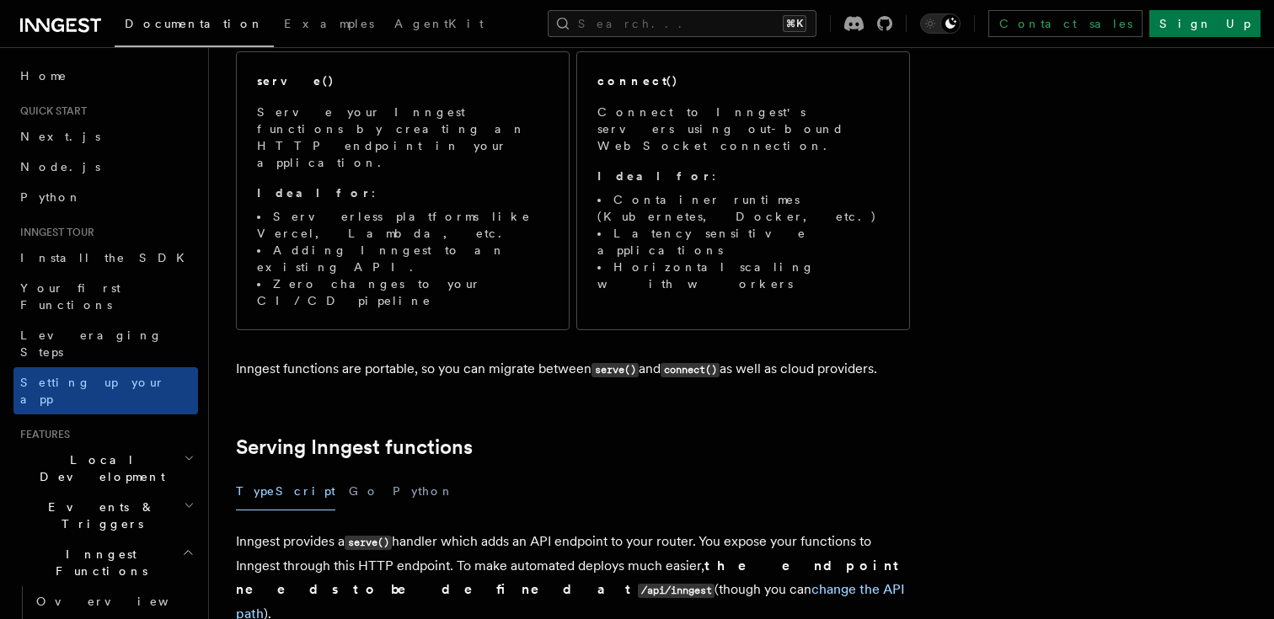
scroll to position [20, 0]
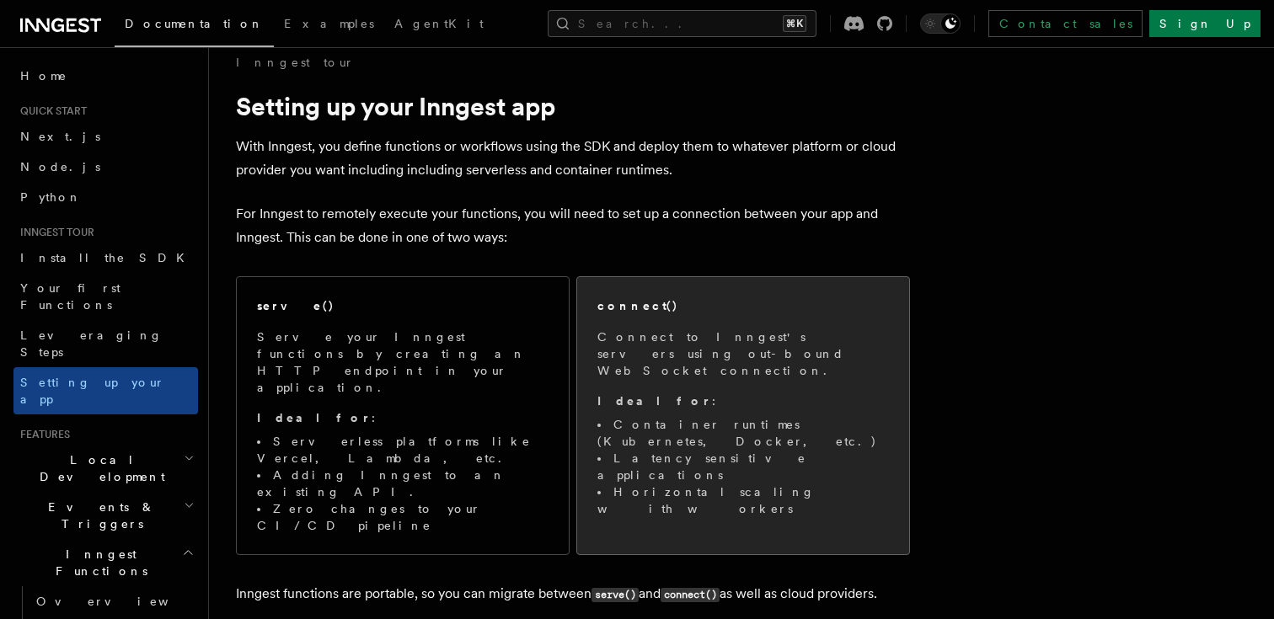
click at [651, 340] on p "Connect to Inngest's servers using out-bound WebSocket connection." at bounding box center [743, 354] width 292 height 51
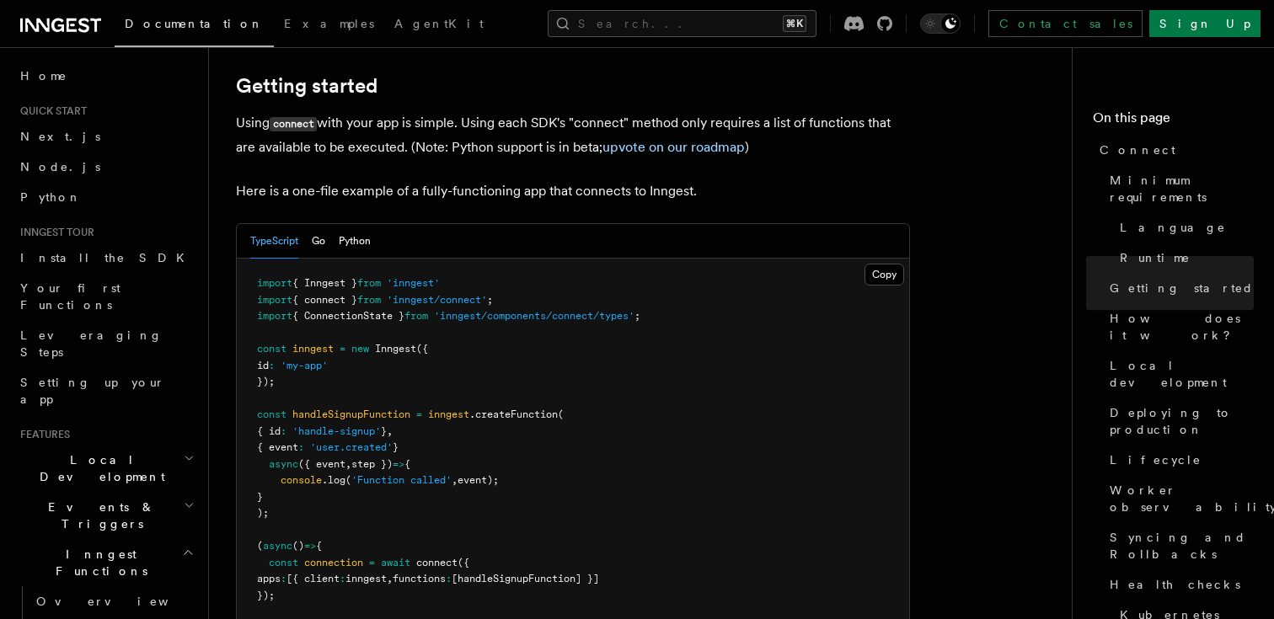
scroll to position [1079, 0]
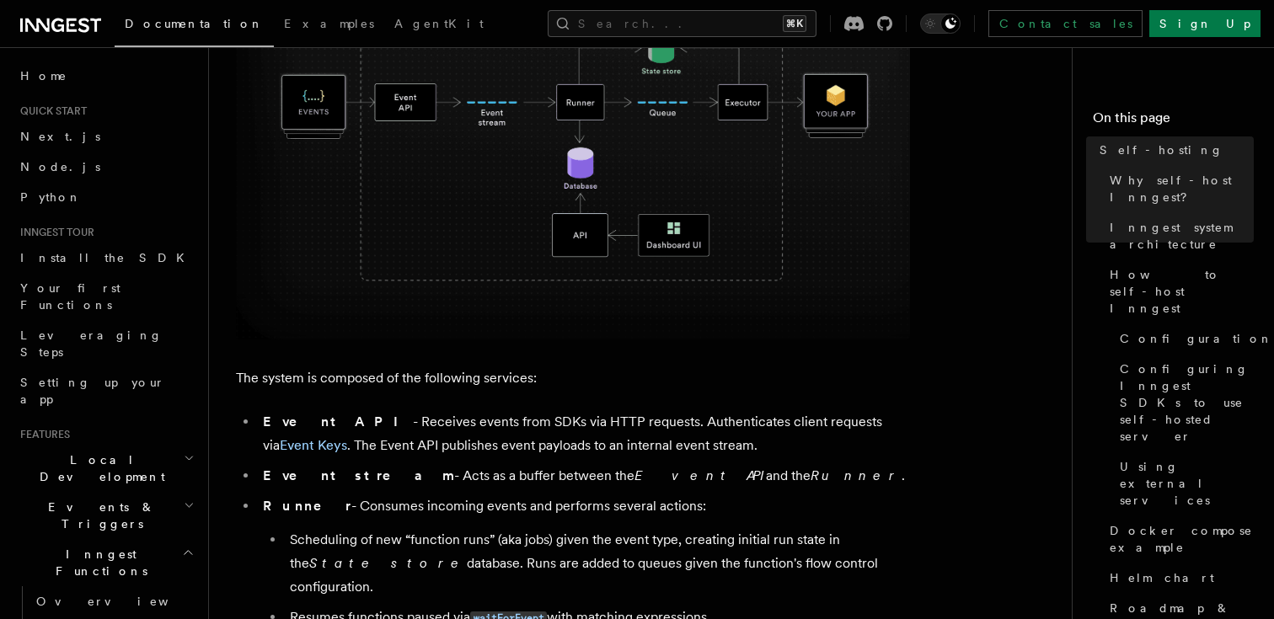
scroll to position [1155, 0]
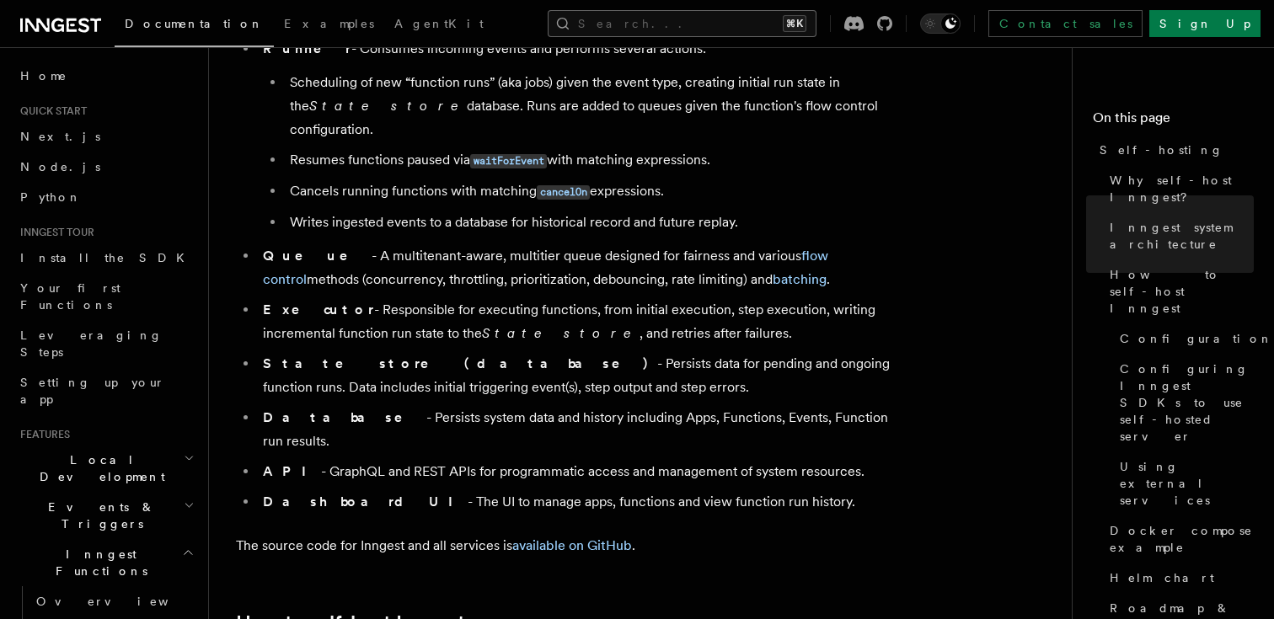
click at [760, 19] on button "Search... ⌘K" at bounding box center [682, 23] width 269 height 27
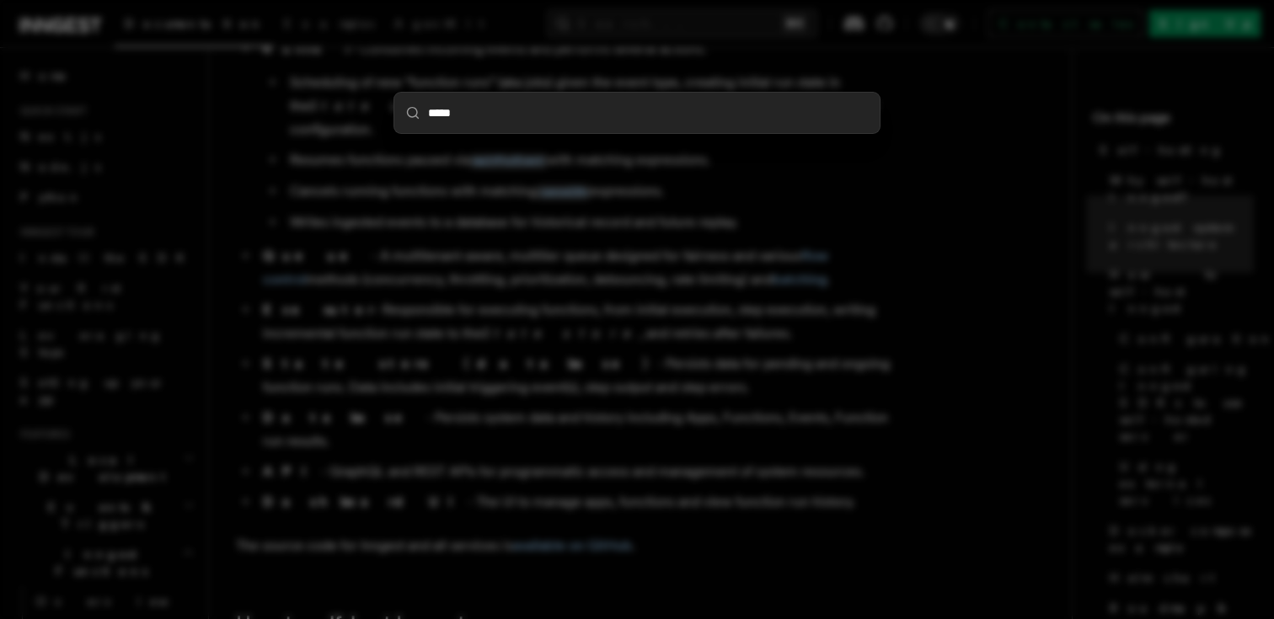
type input "******"
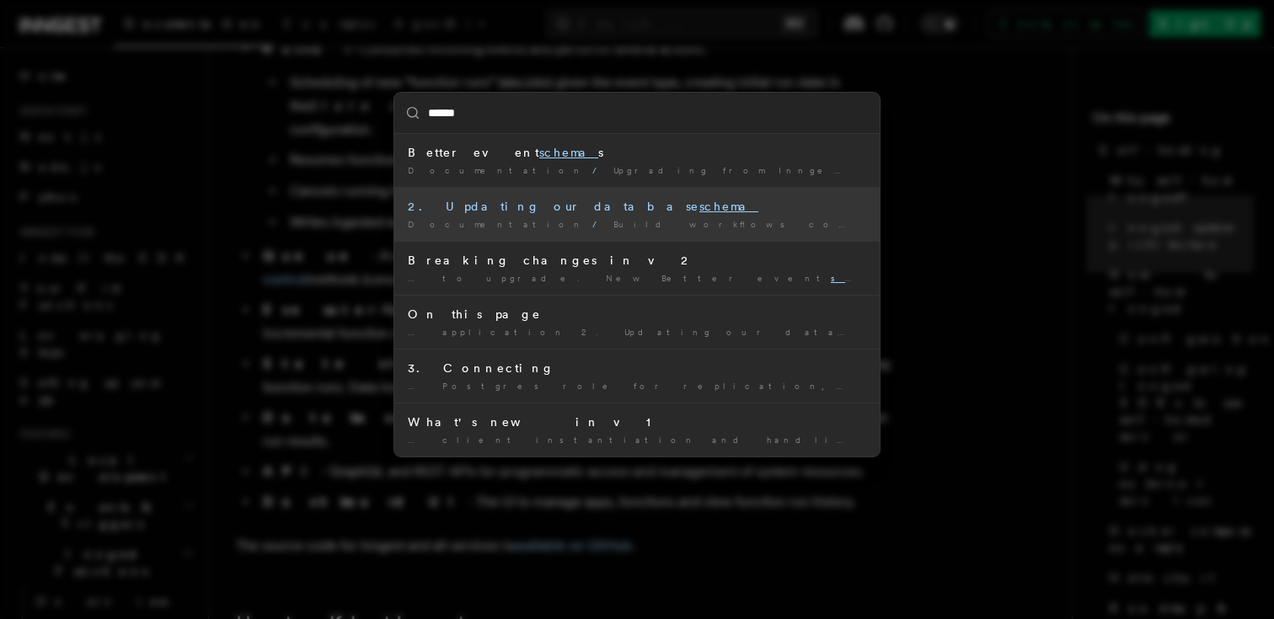
click at [682, 201] on div "2. Updating our database schema" at bounding box center [637, 206] width 458 height 17
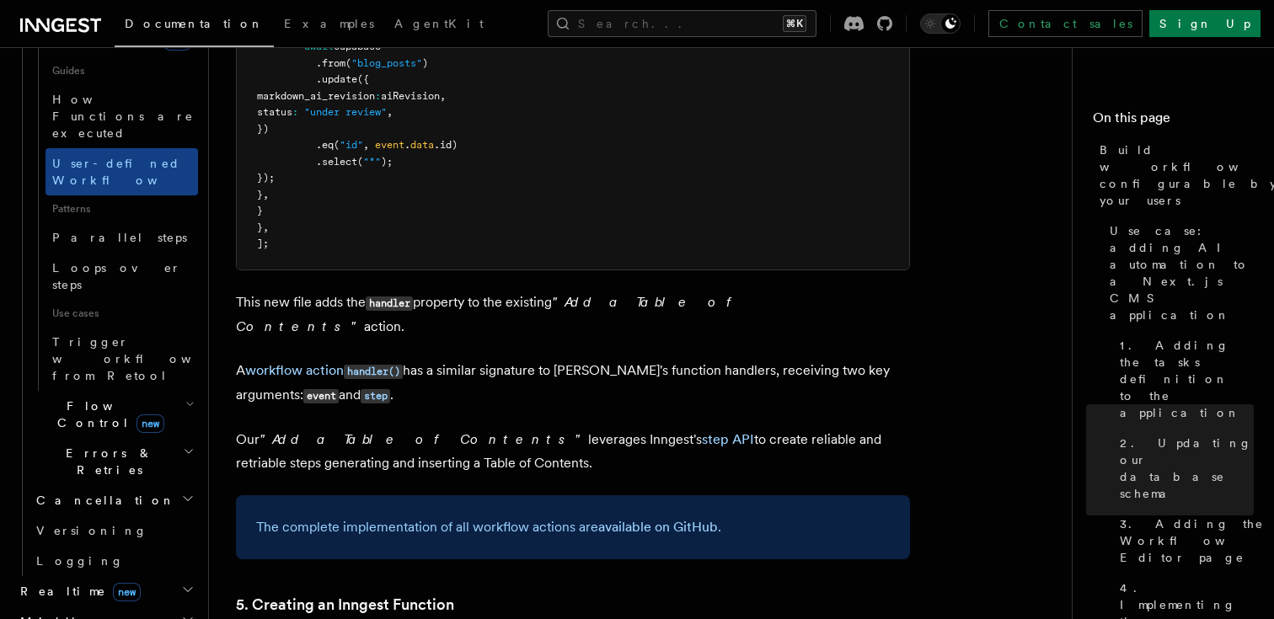
scroll to position [1050, 0]
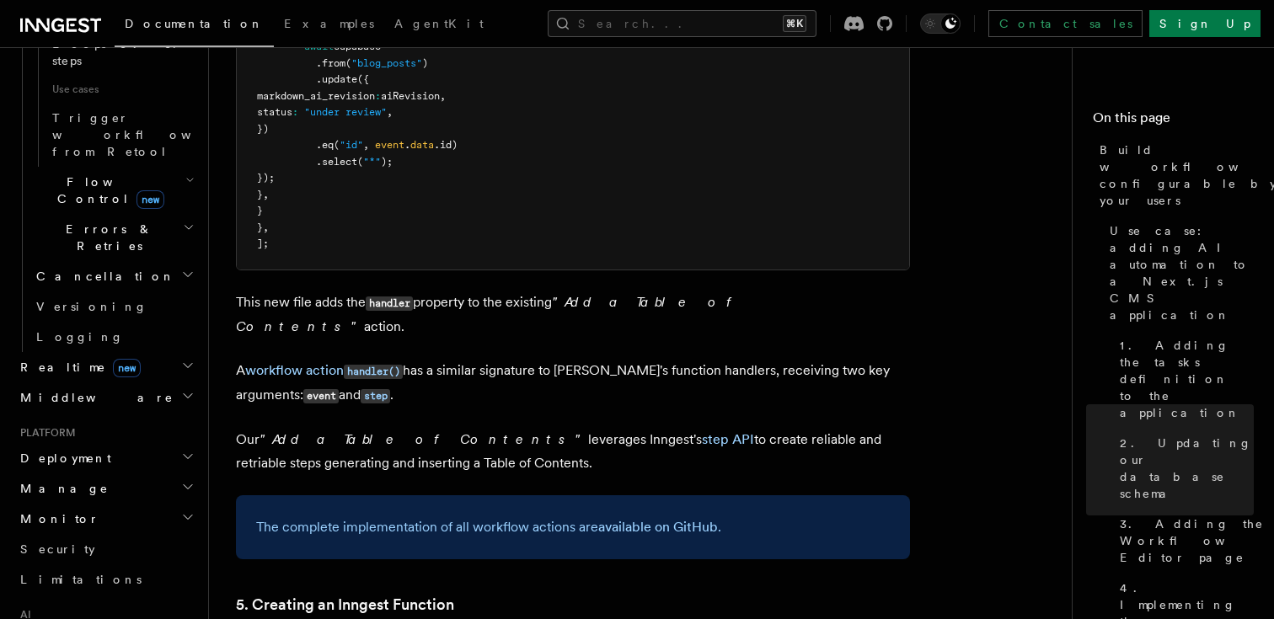
click at [176, 443] on h2 "Deployment" at bounding box center [105, 458] width 185 height 30
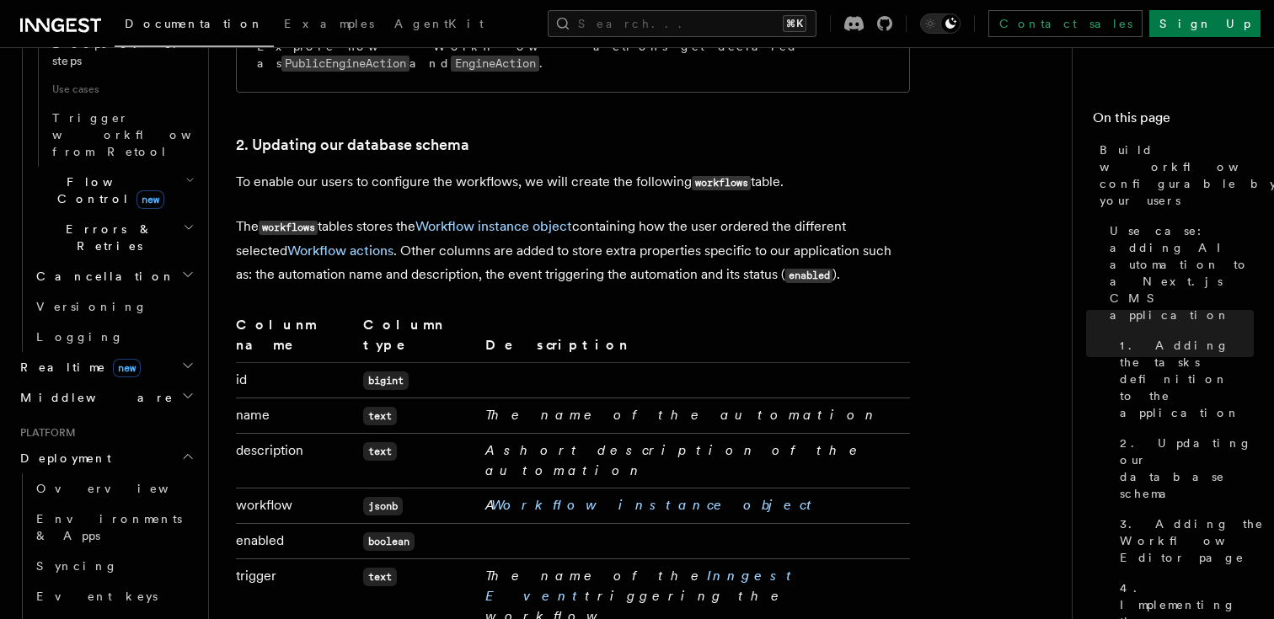
scroll to position [2657, 0]
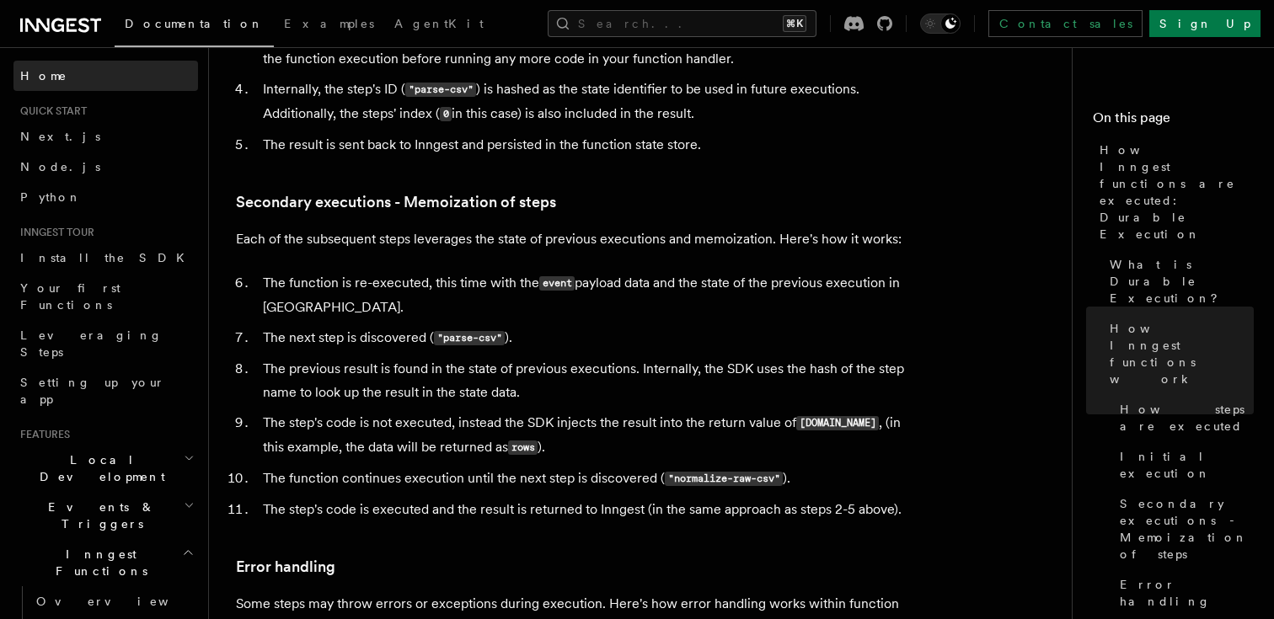
click at [84, 81] on link "Home" at bounding box center [105, 76] width 185 height 30
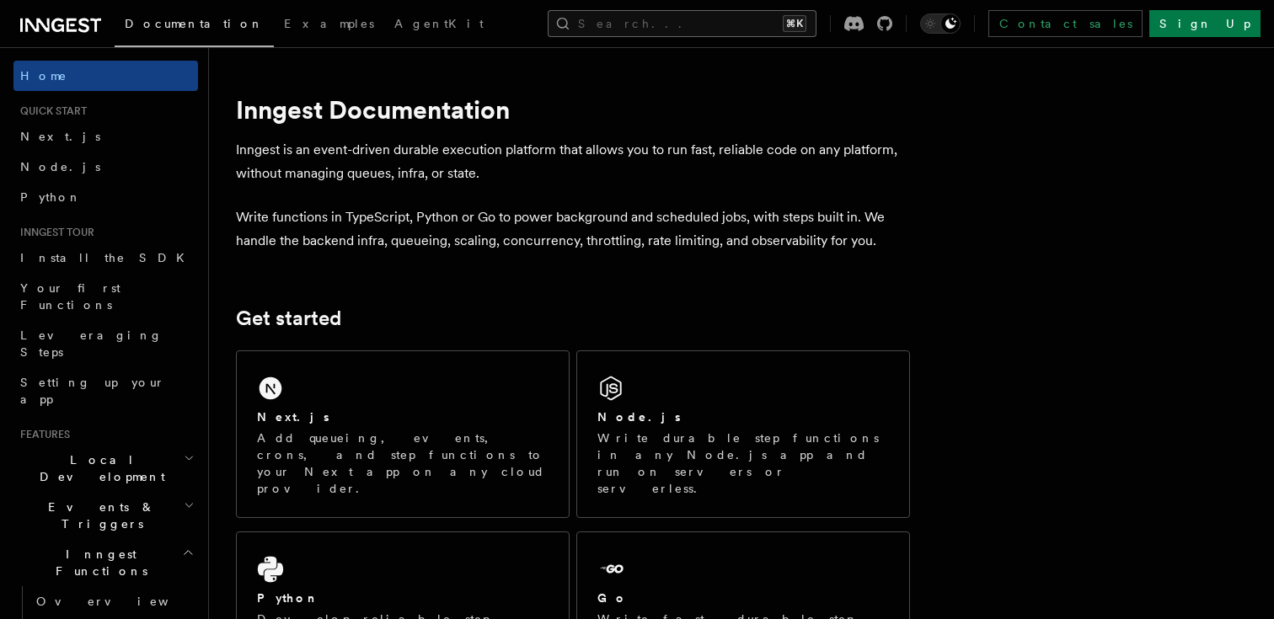
click at [677, 10] on button "Search... ⌘K" at bounding box center [682, 23] width 269 height 27
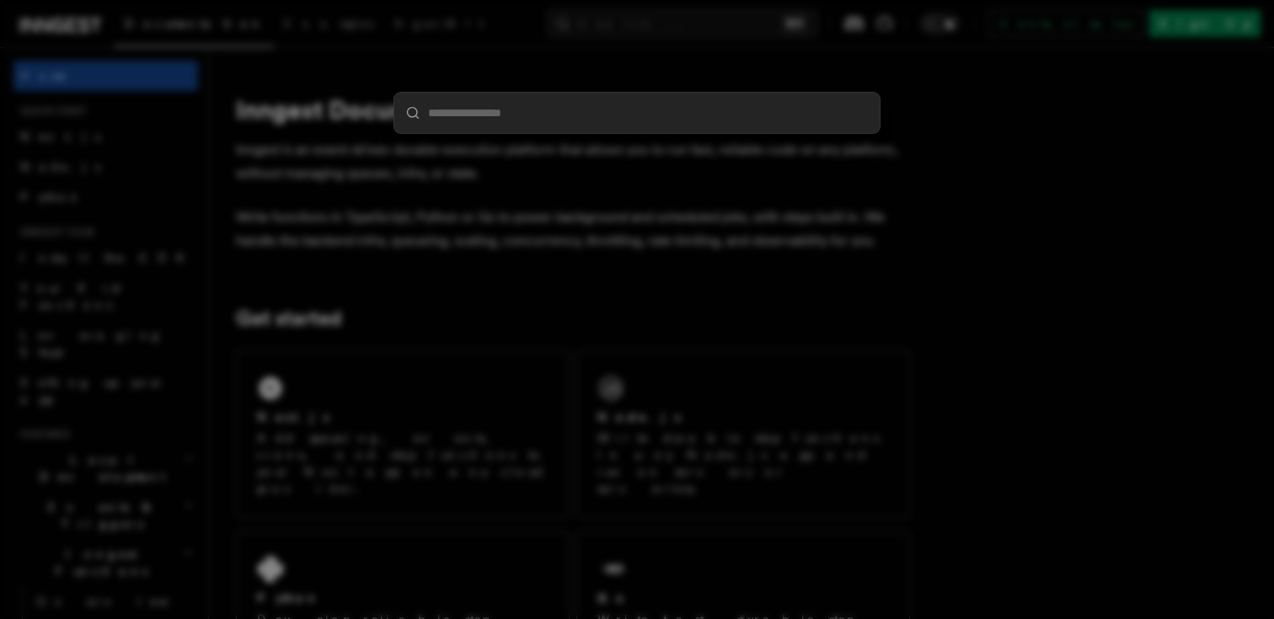
click at [965, 136] on div at bounding box center [637, 309] width 1274 height 619
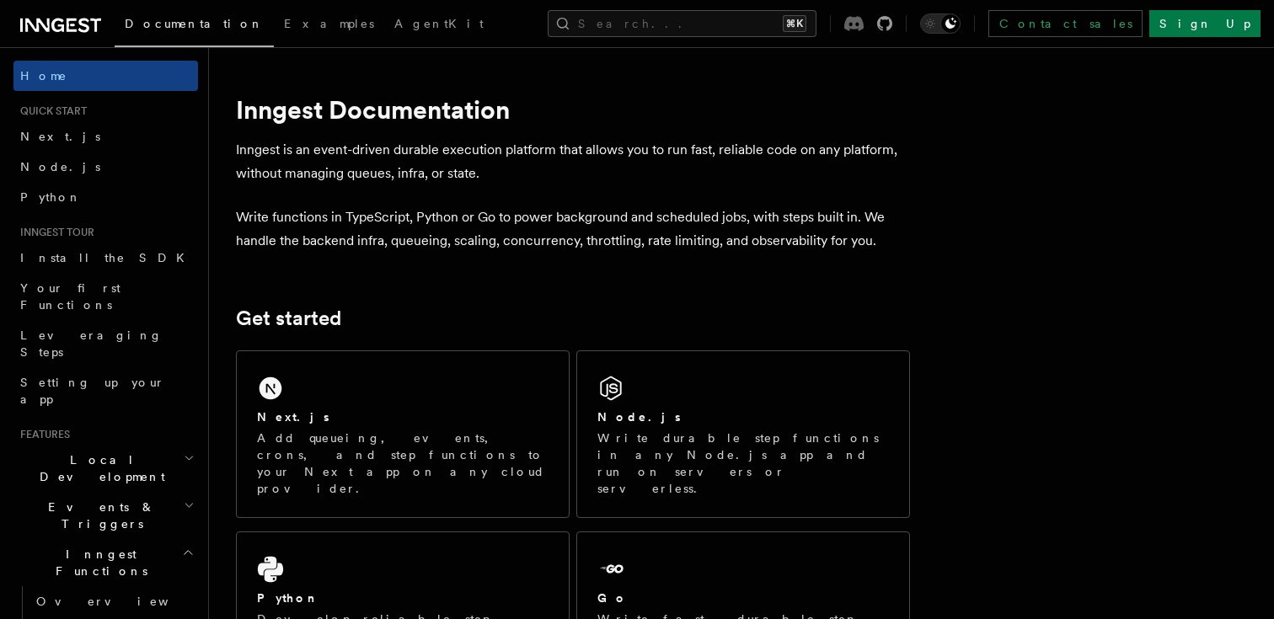
click at [864, 19] on icon at bounding box center [853, 23] width 19 height 15
click at [864, 25] on icon at bounding box center [853, 23] width 19 height 15
click at [892, 19] on div at bounding box center [868, 23] width 48 height 15
click at [864, 21] on icon at bounding box center [853, 23] width 19 height 15
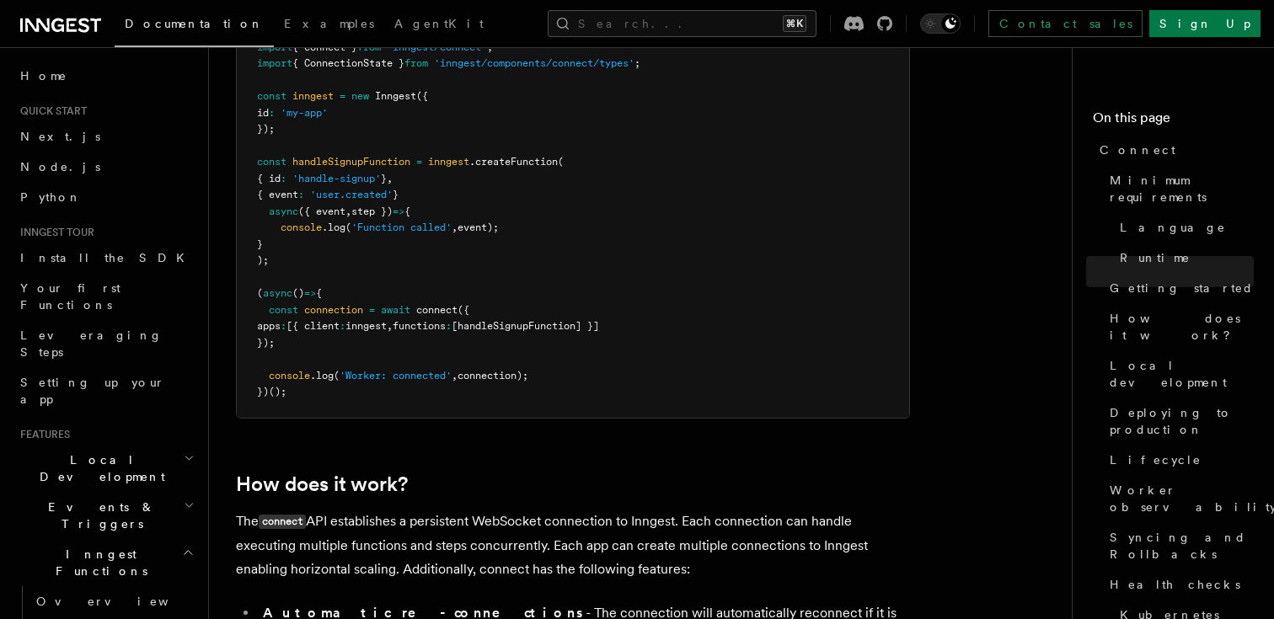
scroll to position [1506, 0]
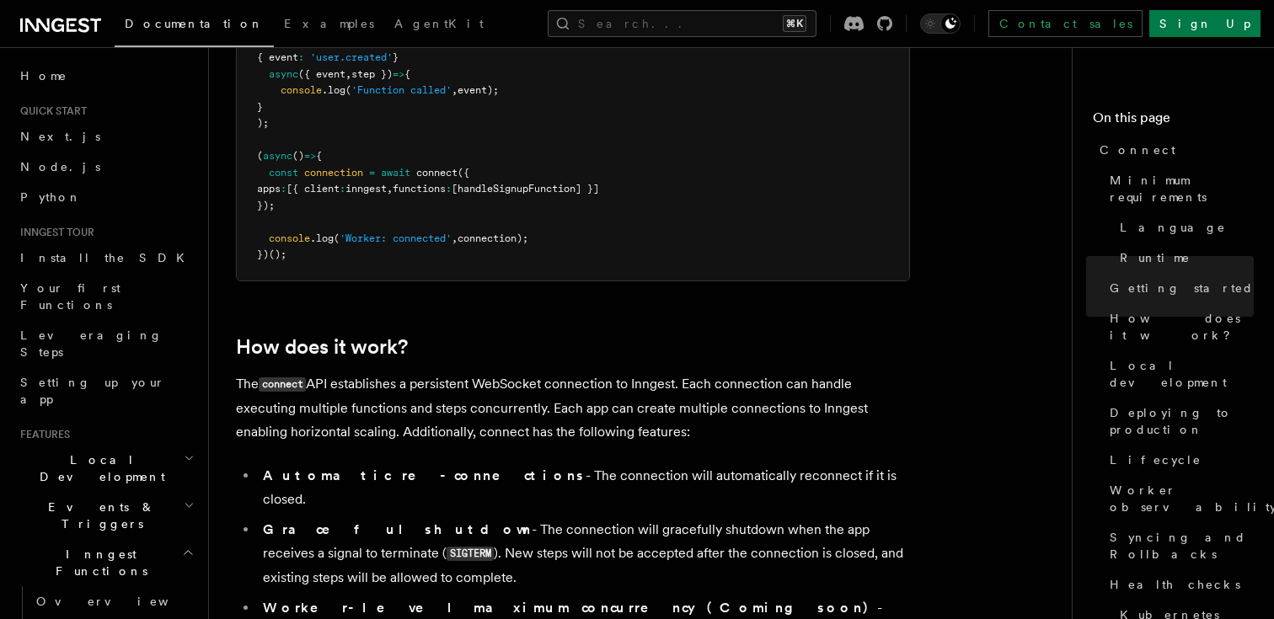
click at [170, 445] on h2 "Local Development" at bounding box center [105, 468] width 185 height 47
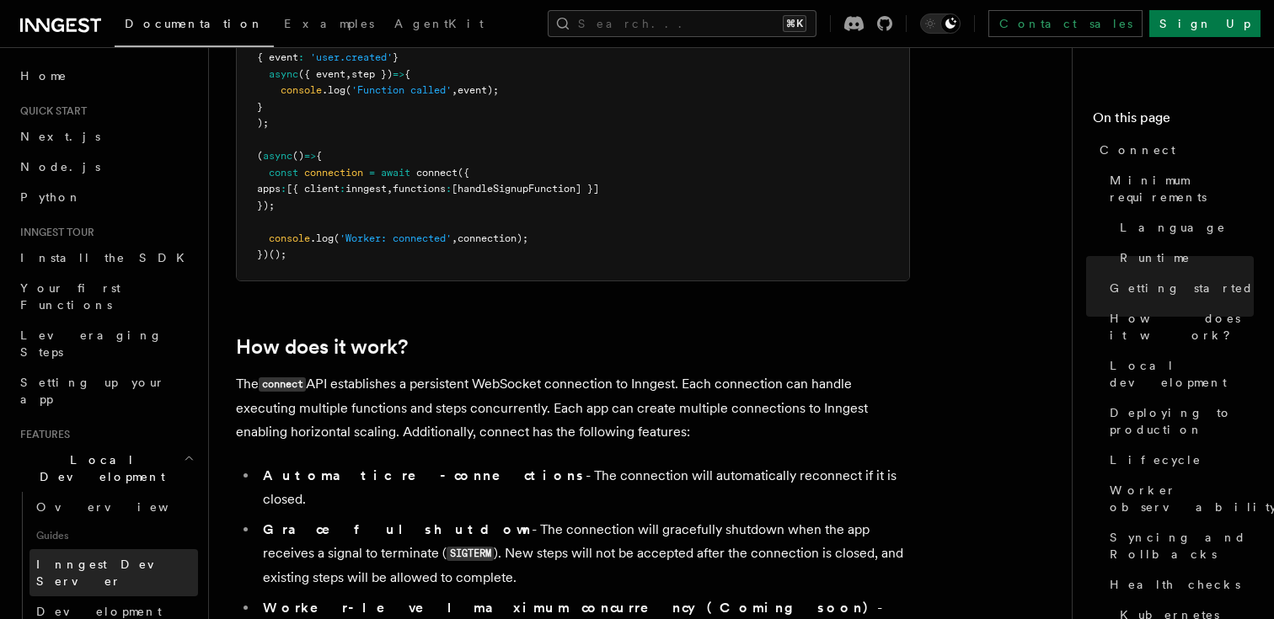
click at [115, 549] on link "Inngest Dev Server" at bounding box center [113, 572] width 169 height 47
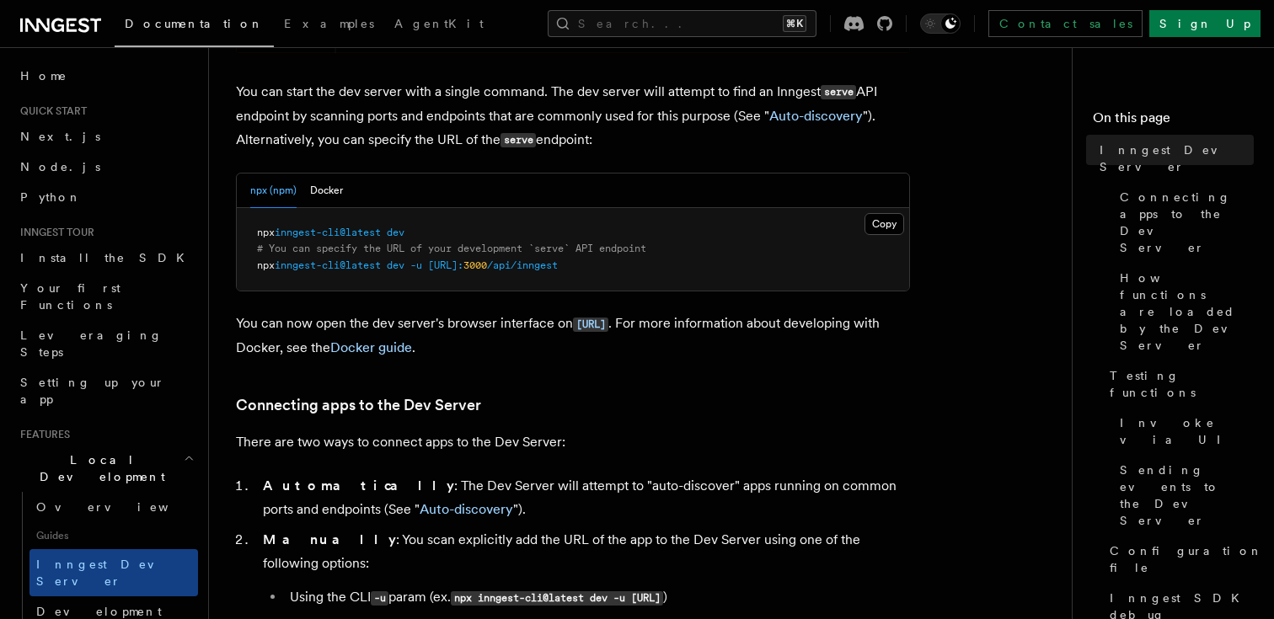
scroll to position [751, 0]
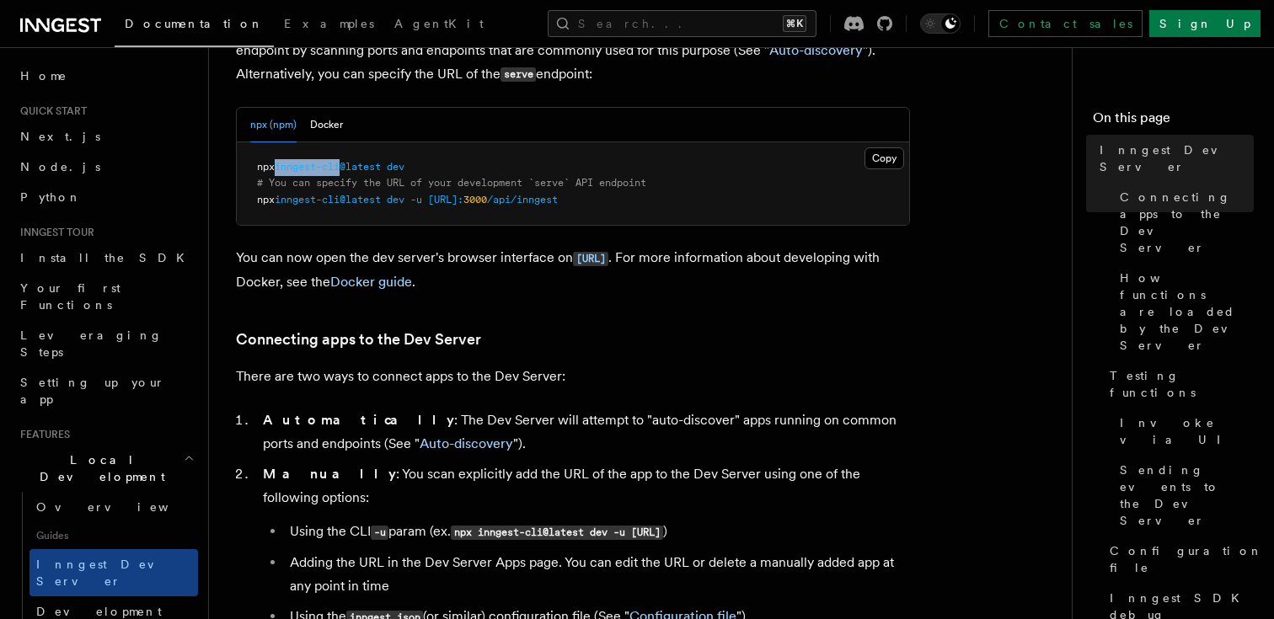
drag, startPoint x: 351, startPoint y: 168, endPoint x: 281, endPoint y: 167, distance: 69.1
click at [281, 167] on span "inngest-cli@latest" at bounding box center [328, 167] width 106 height 12
copy span "inngest-cli"
click at [324, 132] on button "Docker" at bounding box center [326, 125] width 33 height 35
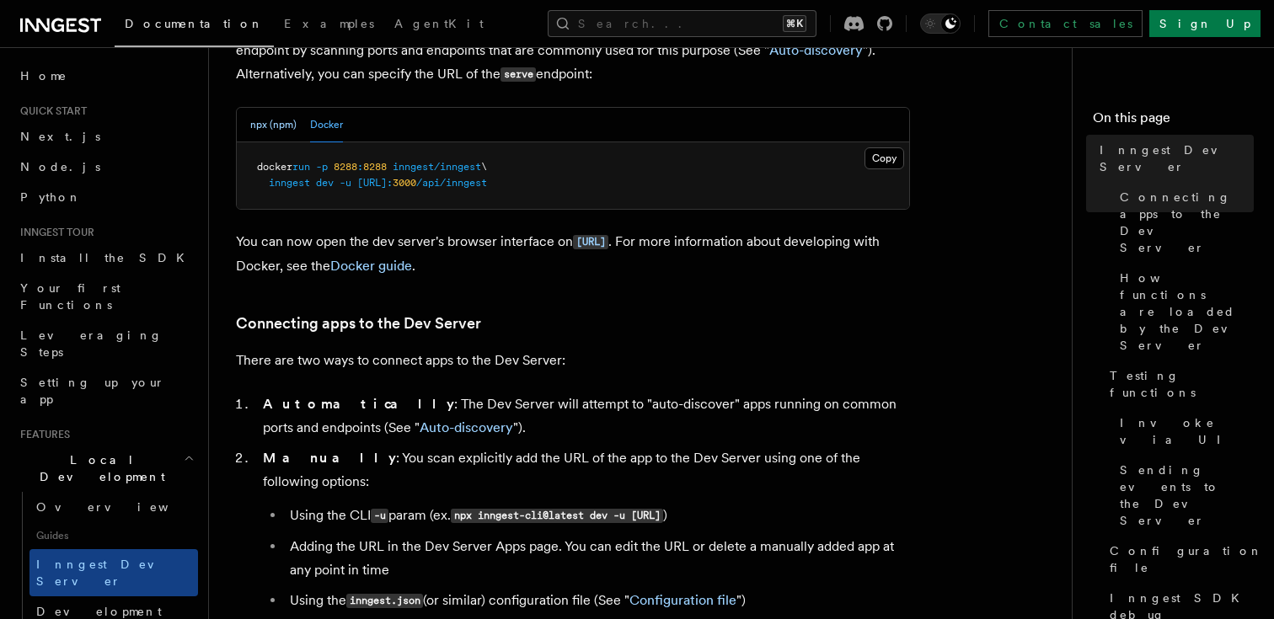
click at [277, 126] on button "npx (npm)" at bounding box center [273, 125] width 46 height 35
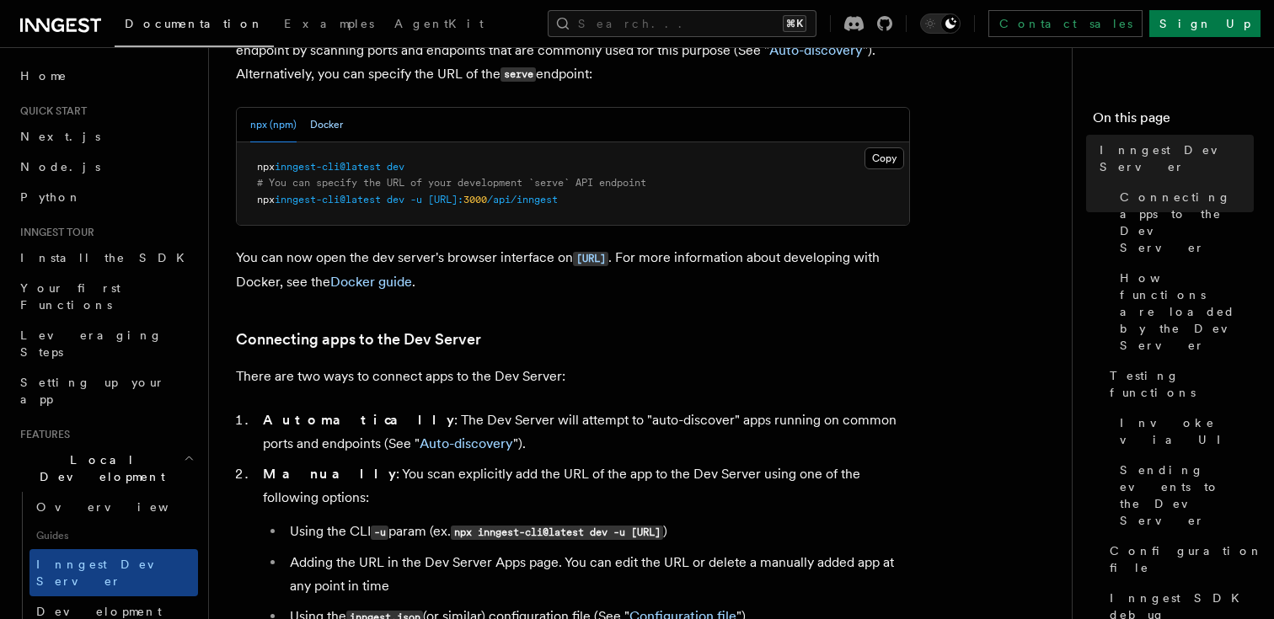
click at [322, 136] on button "Docker" at bounding box center [326, 125] width 33 height 35
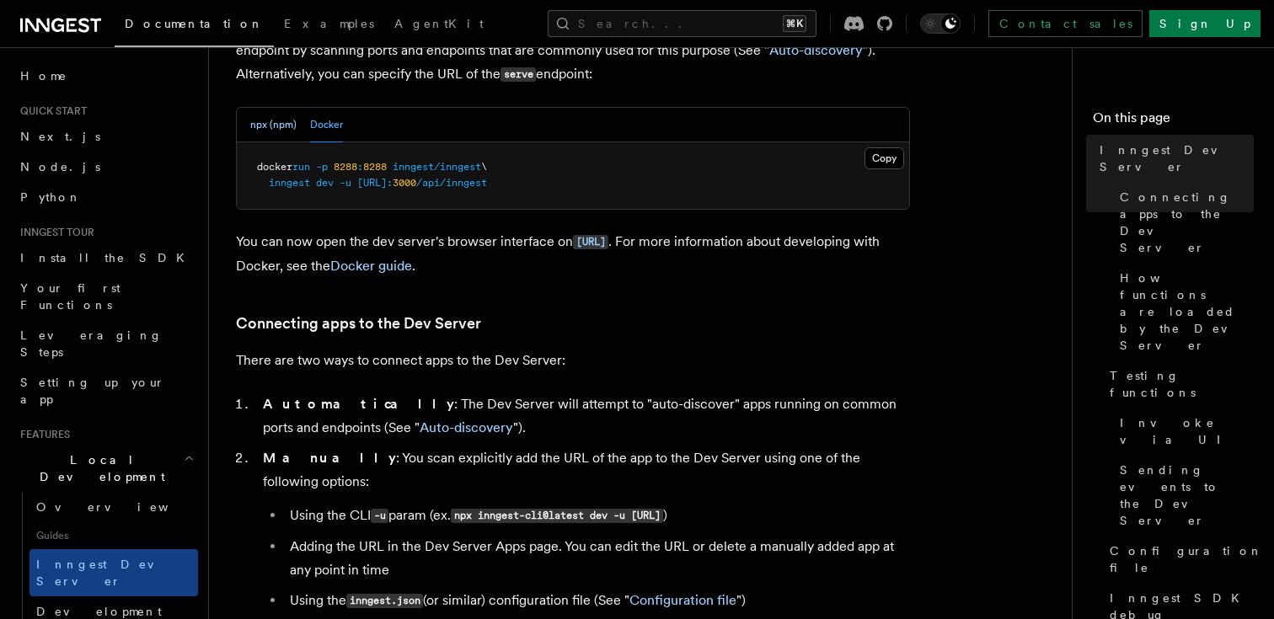
click at [276, 133] on button "npx (npm)" at bounding box center [273, 125] width 46 height 35
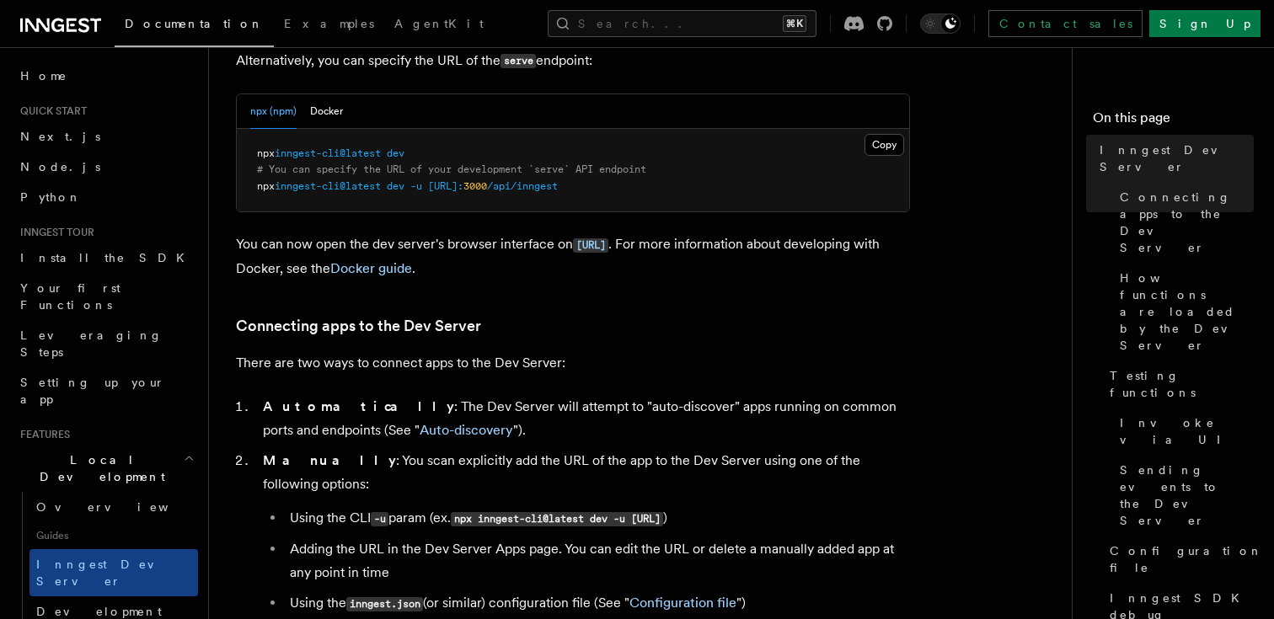
scroll to position [529, 0]
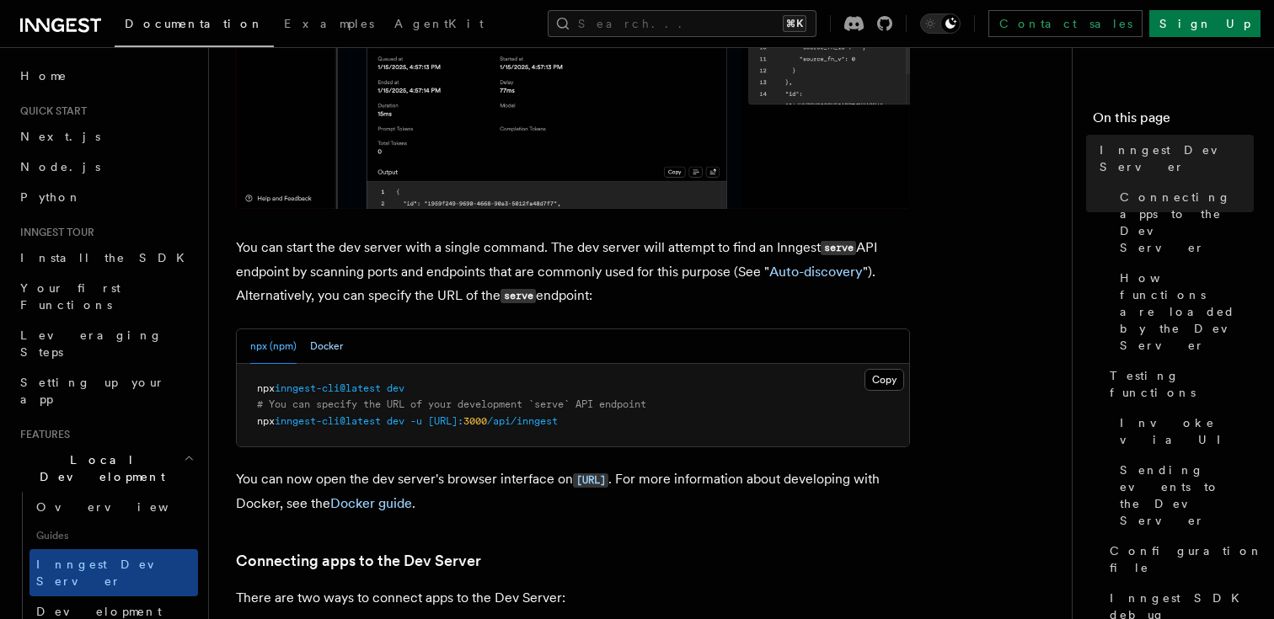
click at [340, 341] on button "Docker" at bounding box center [326, 346] width 33 height 35
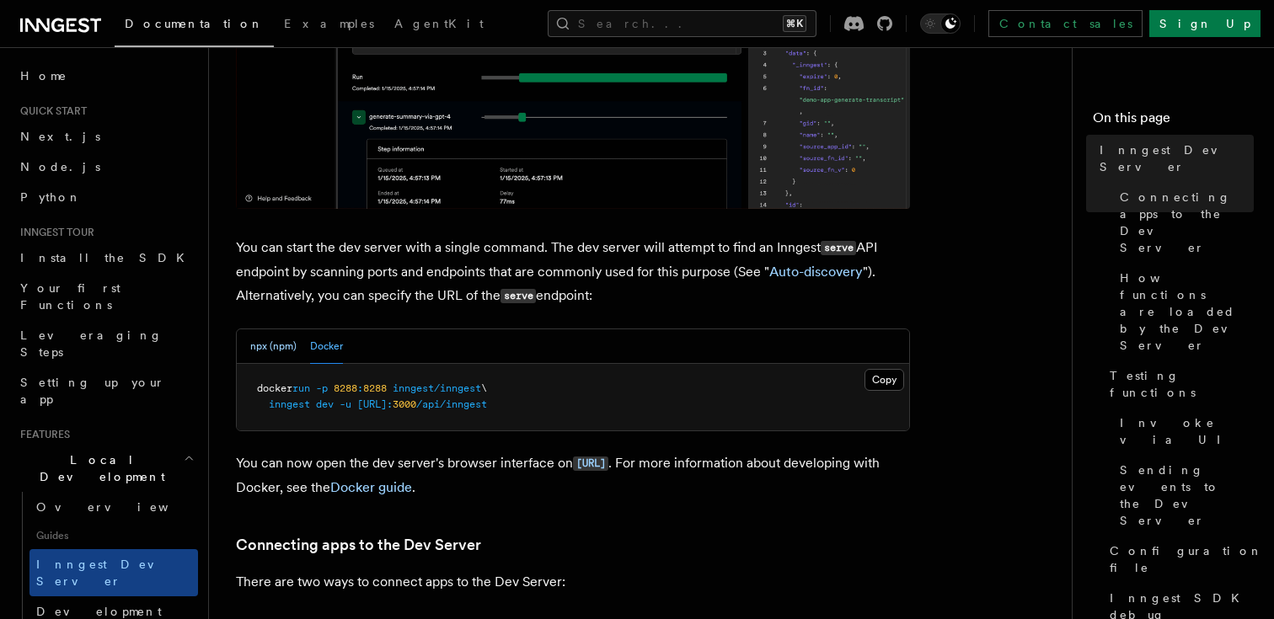
click at [286, 345] on button "npx (npm)" at bounding box center [273, 346] width 46 height 35
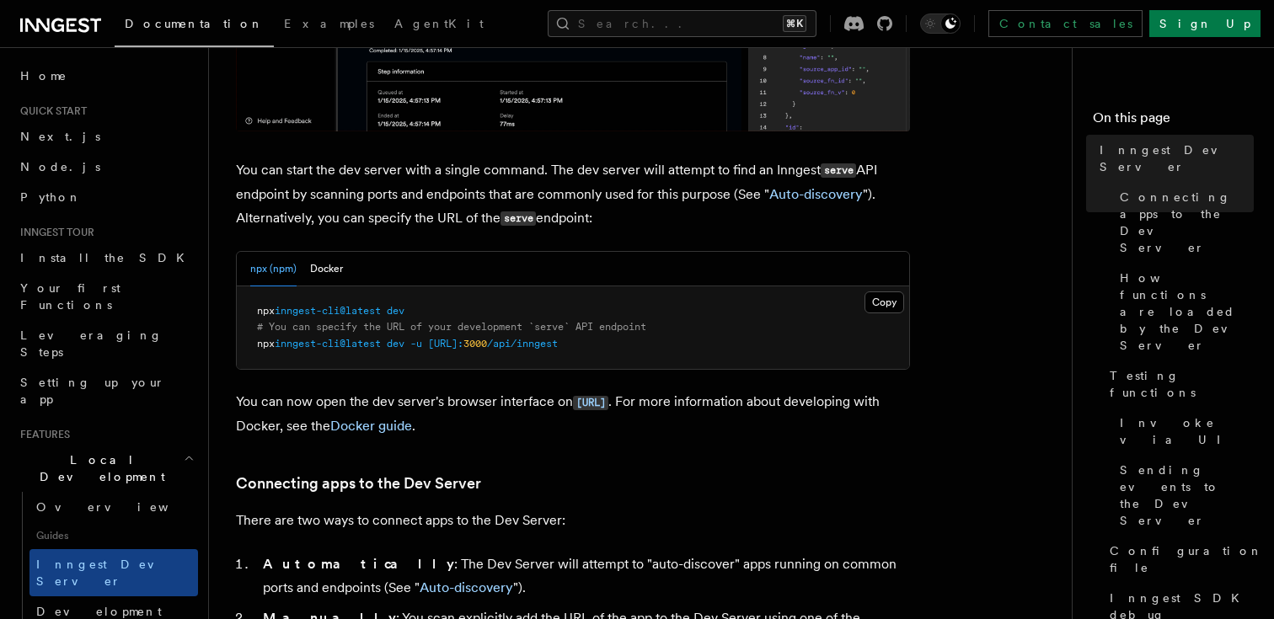
scroll to position [613, 0]
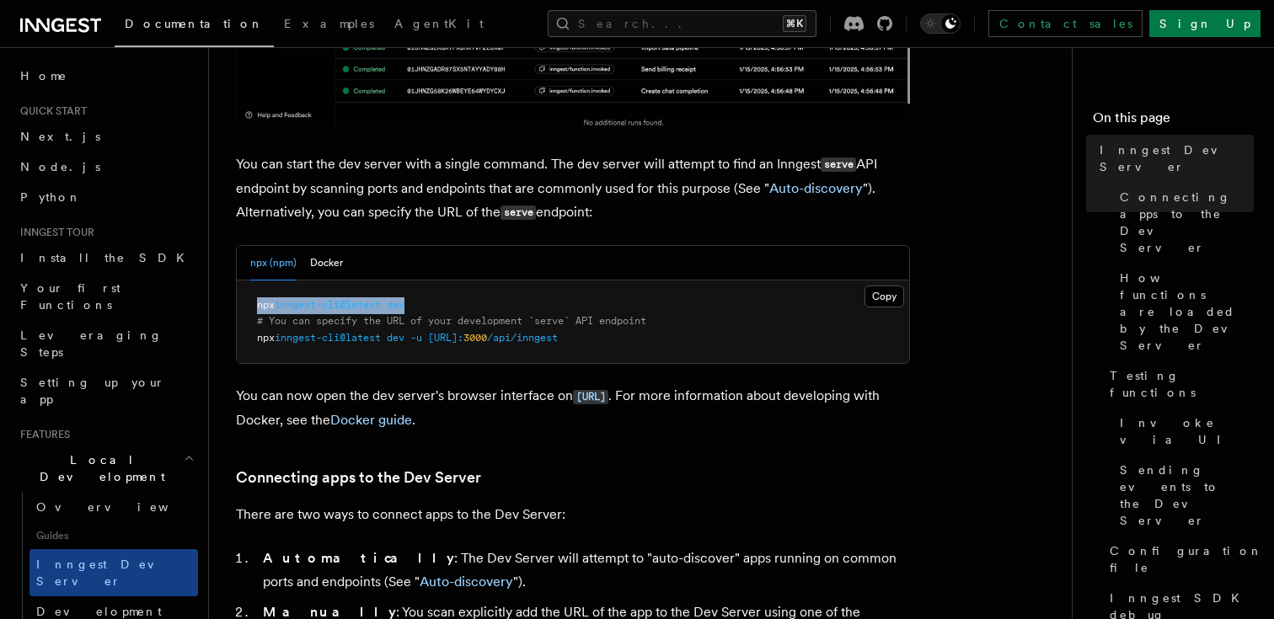
drag, startPoint x: 417, startPoint y: 308, endPoint x: 258, endPoint y: 311, distance: 159.3
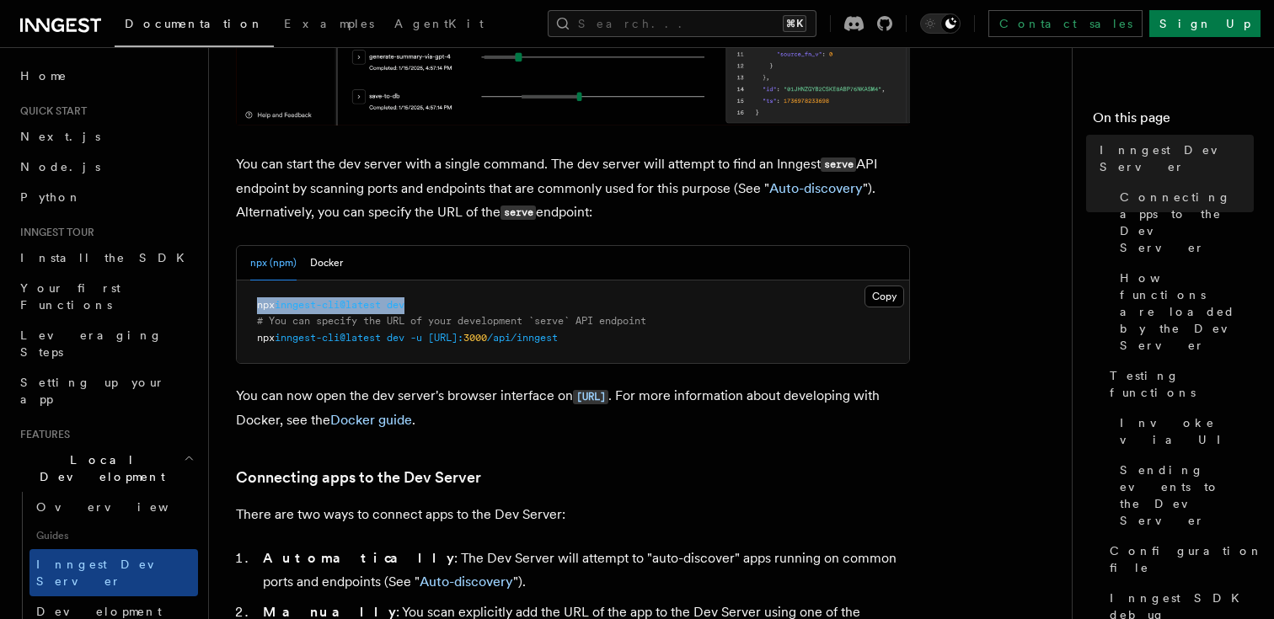
click at [258, 311] on pre "npx inngest-cli@latest dev # You can specify the URL of your development `serve…" at bounding box center [573, 322] width 672 height 83
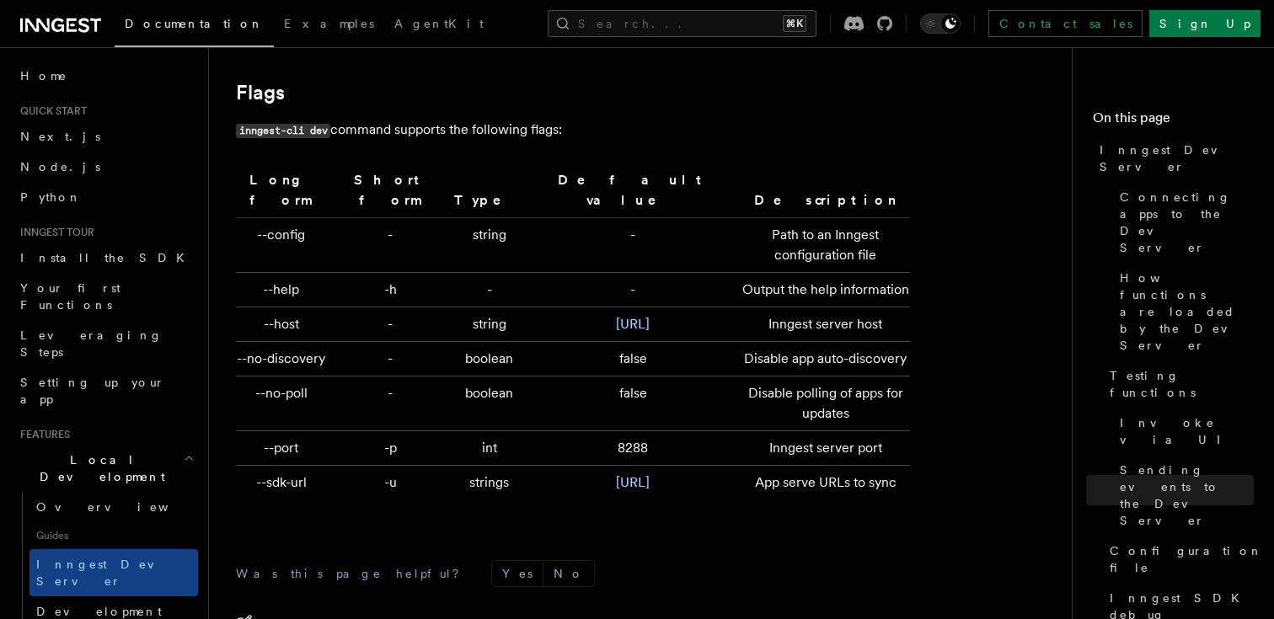
scroll to position [5462, 0]
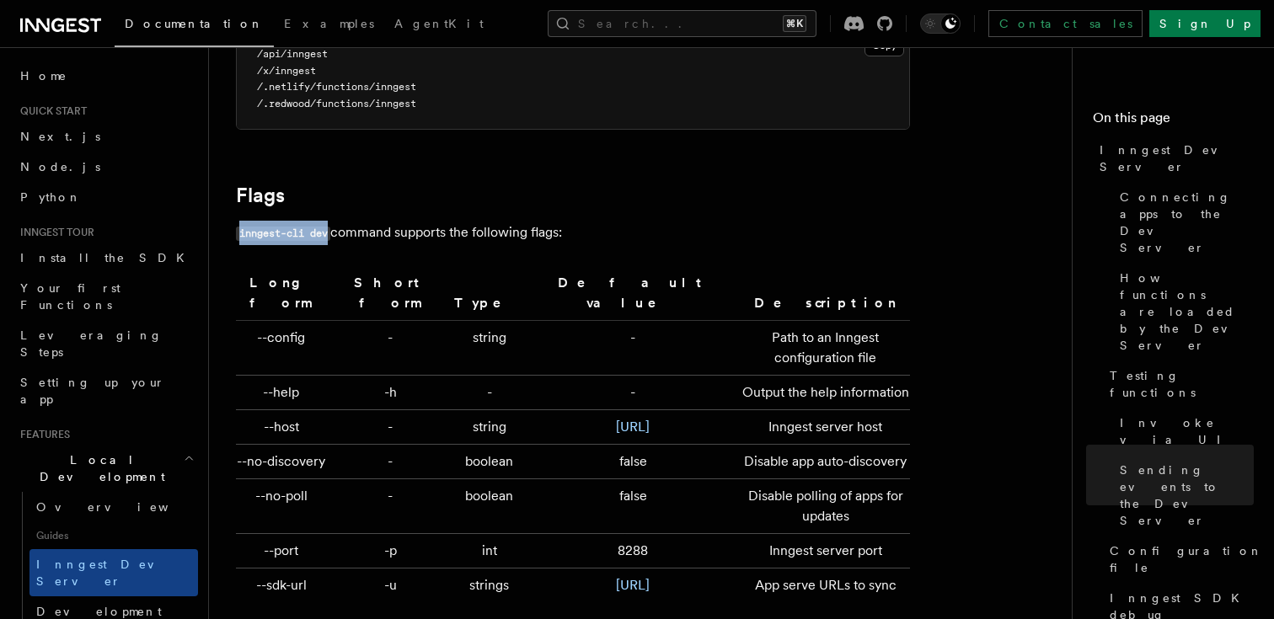
drag, startPoint x: 331, startPoint y: 217, endPoint x: 240, endPoint y: 214, distance: 91.1
click at [240, 227] on code "inngest-cli dev" at bounding box center [283, 234] width 94 height 14
copy code "inngest-cli dev"
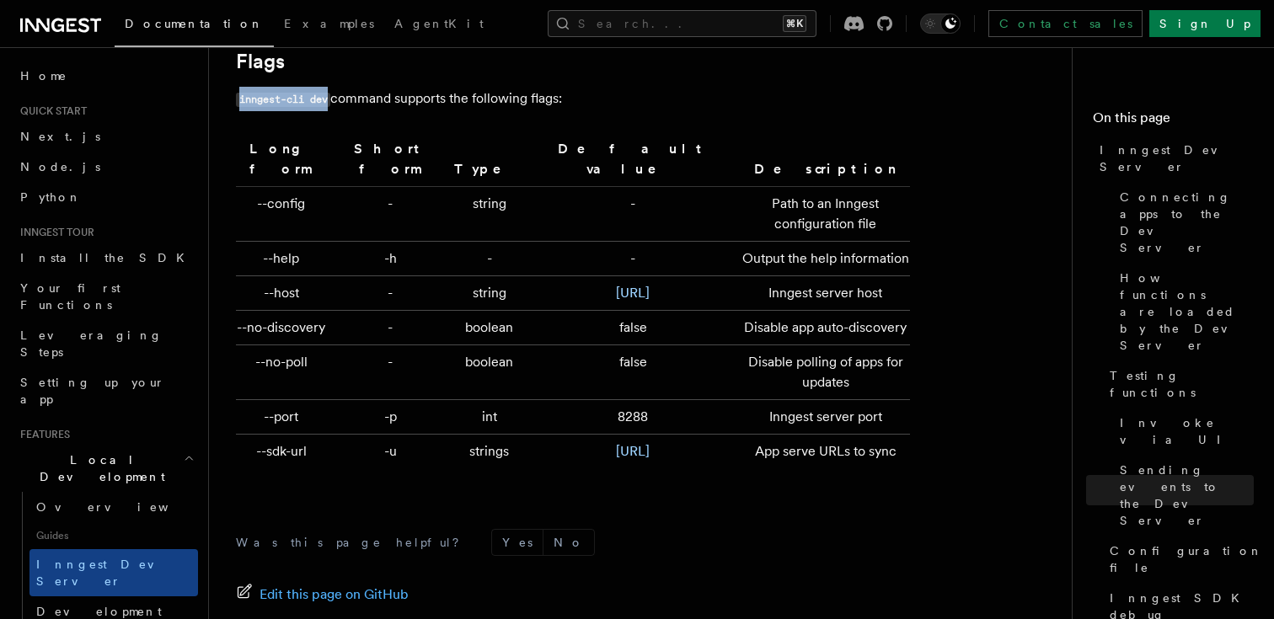
scroll to position [5597, 0]
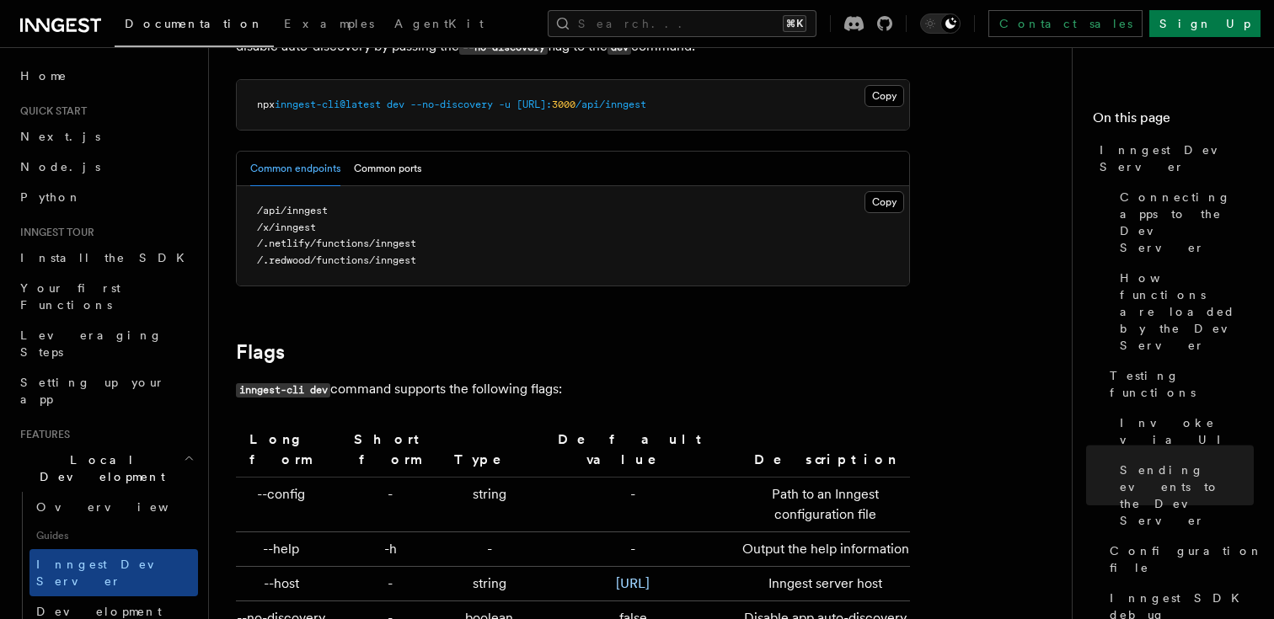
click at [685, 348] on h2 "Flags" at bounding box center [573, 352] width 674 height 24
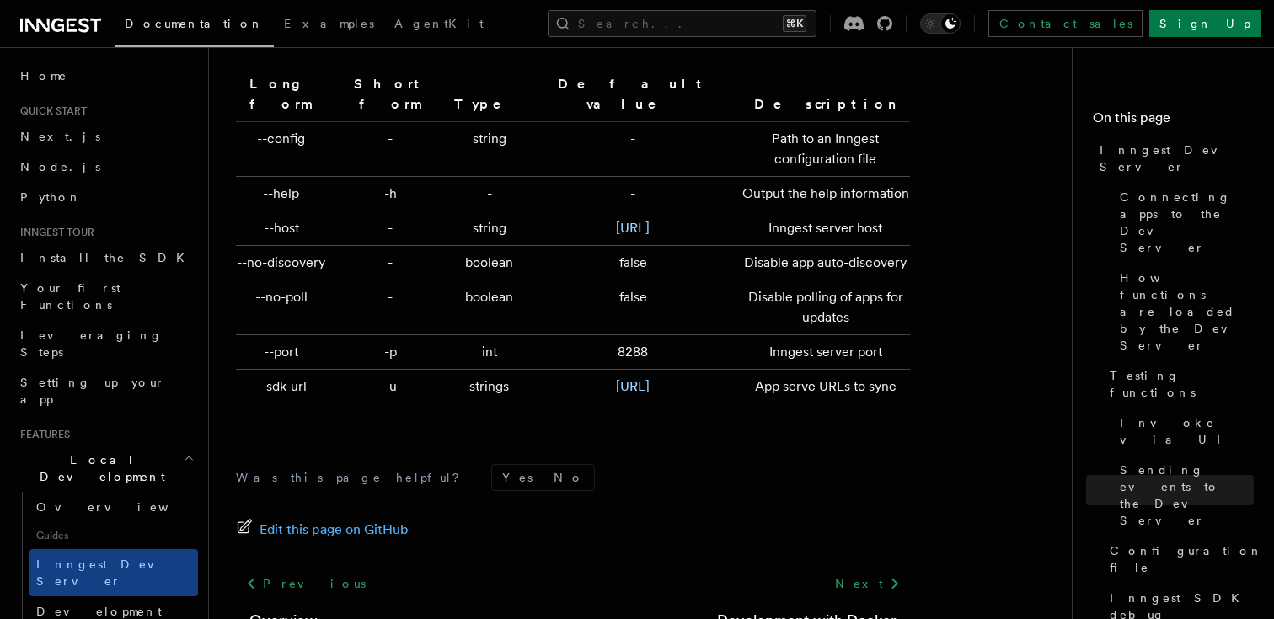
scroll to position [5605, 0]
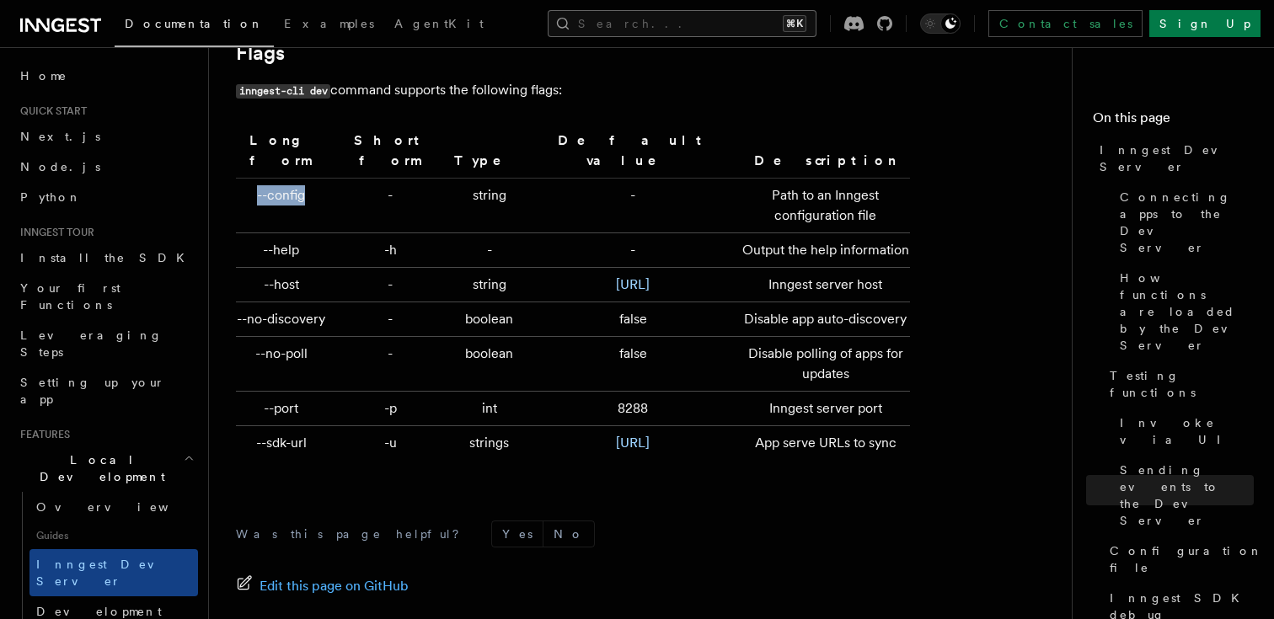
click at [707, 19] on button "Search... ⌘K" at bounding box center [682, 23] width 269 height 27
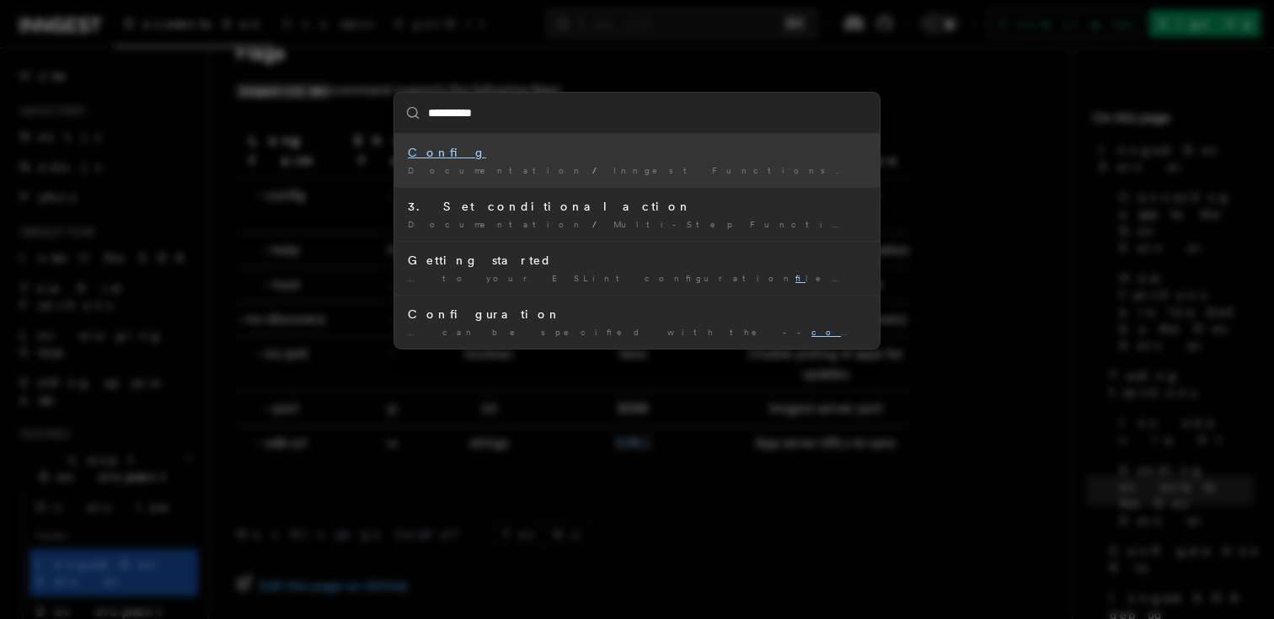
type input "**********"
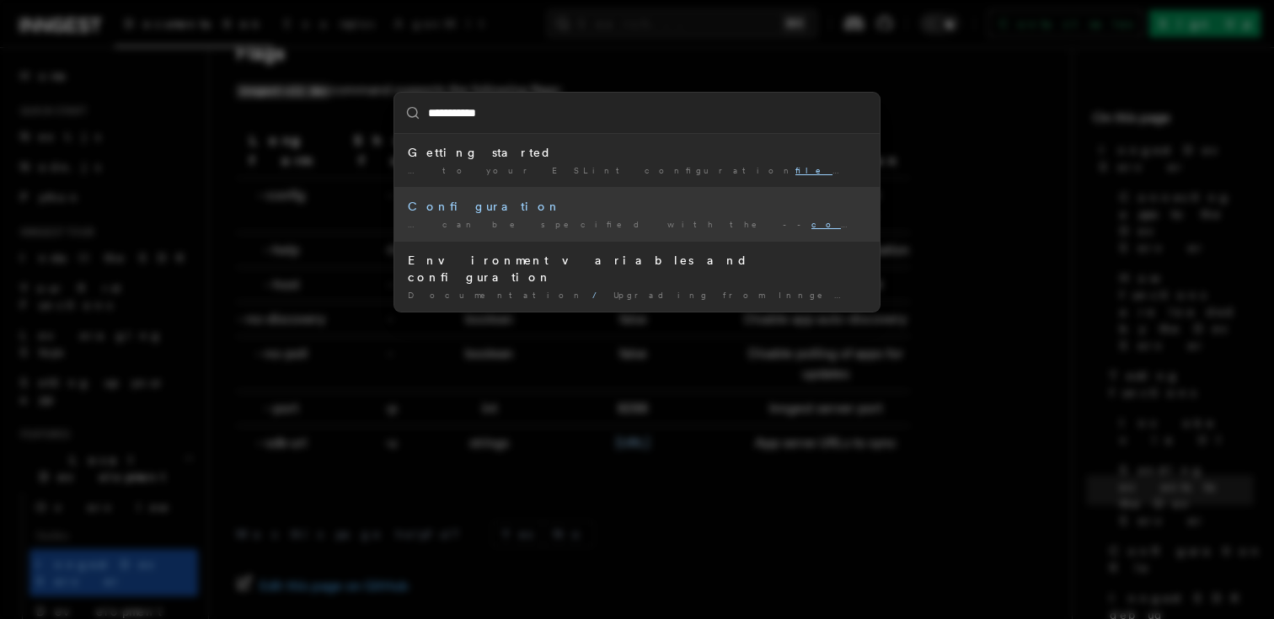
click at [448, 211] on div "Configuration" at bounding box center [637, 206] width 458 height 17
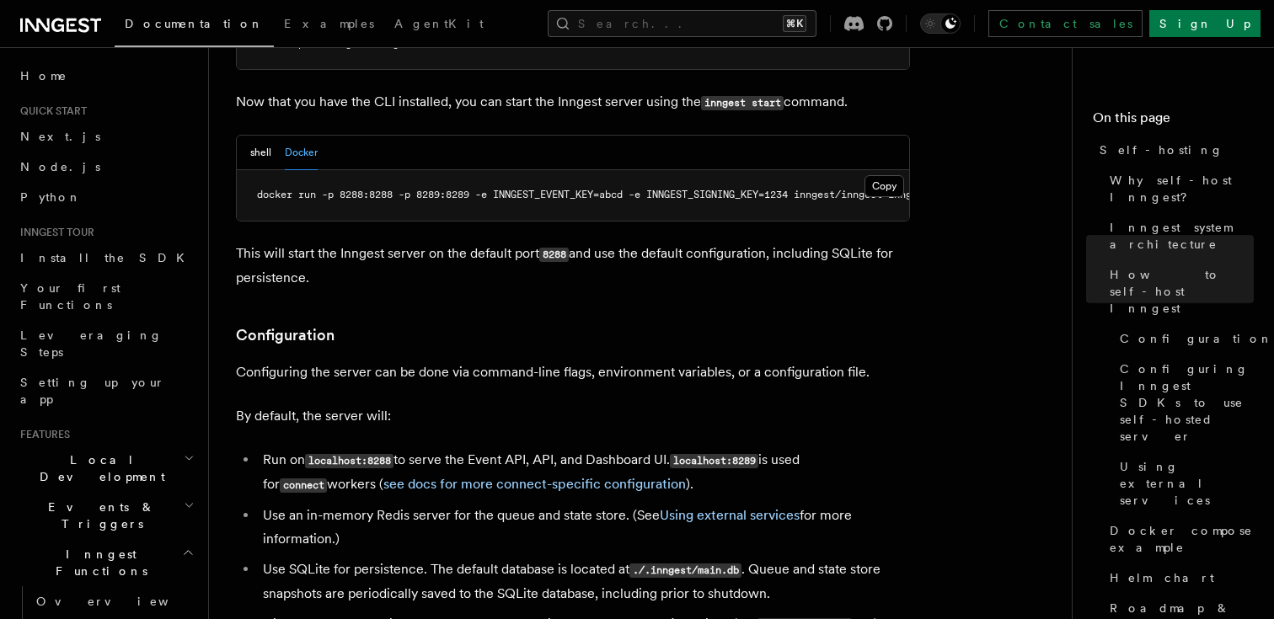
scroll to position [2064, 0]
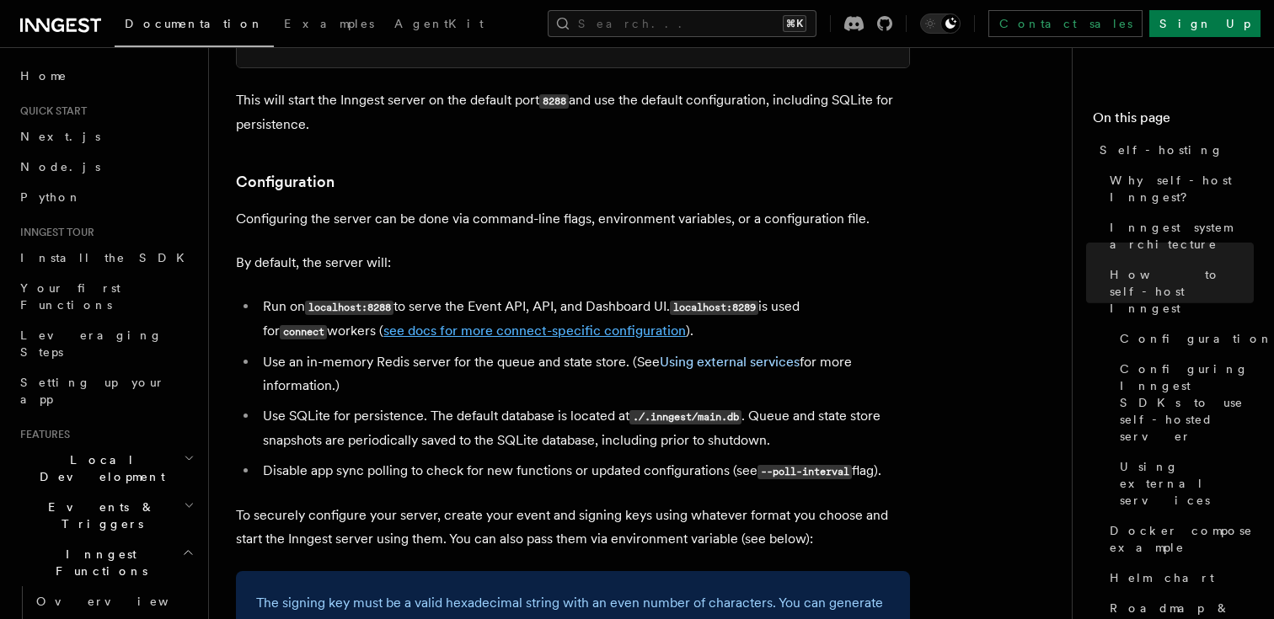
click at [455, 323] on link "see docs for more connect-specific configuration" at bounding box center [534, 331] width 302 height 16
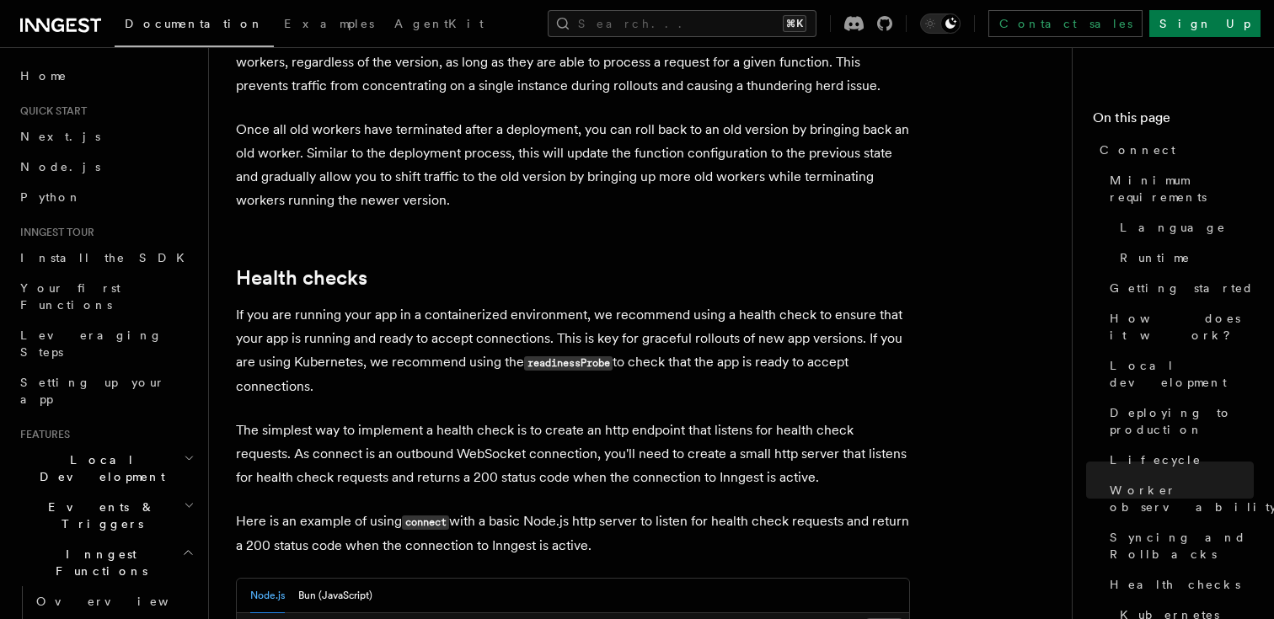
scroll to position [6764, 0]
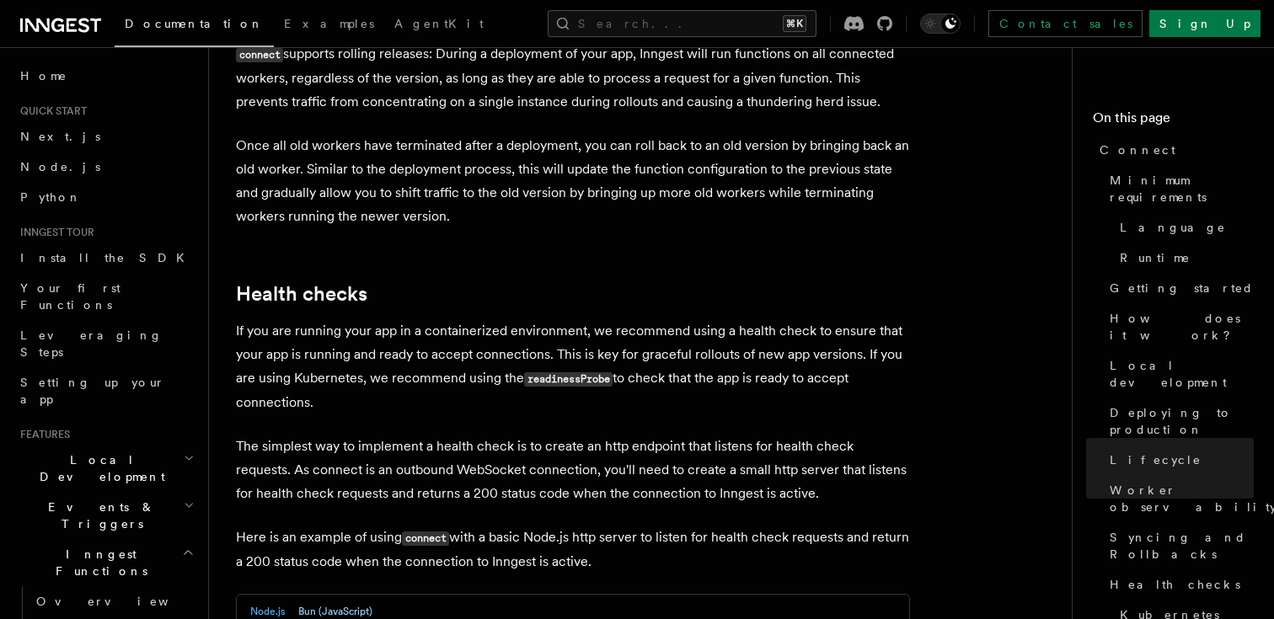
click at [351, 595] on button "Bun (JavaScript)" at bounding box center [335, 612] width 74 height 35
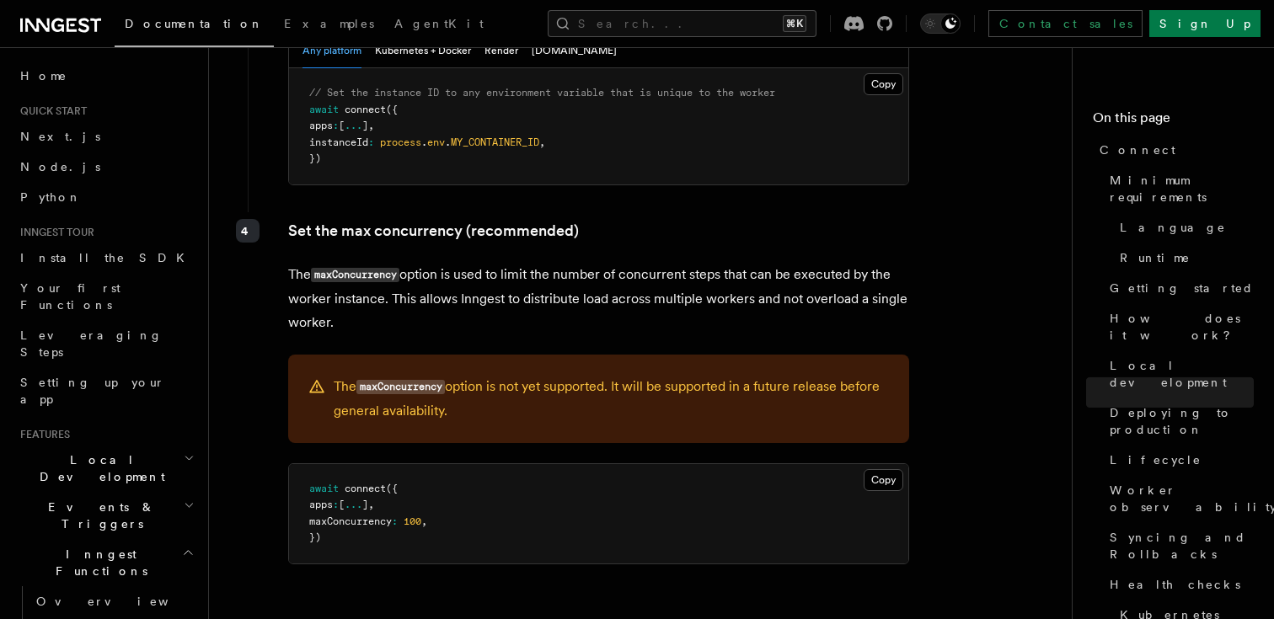
scroll to position [3315, 0]
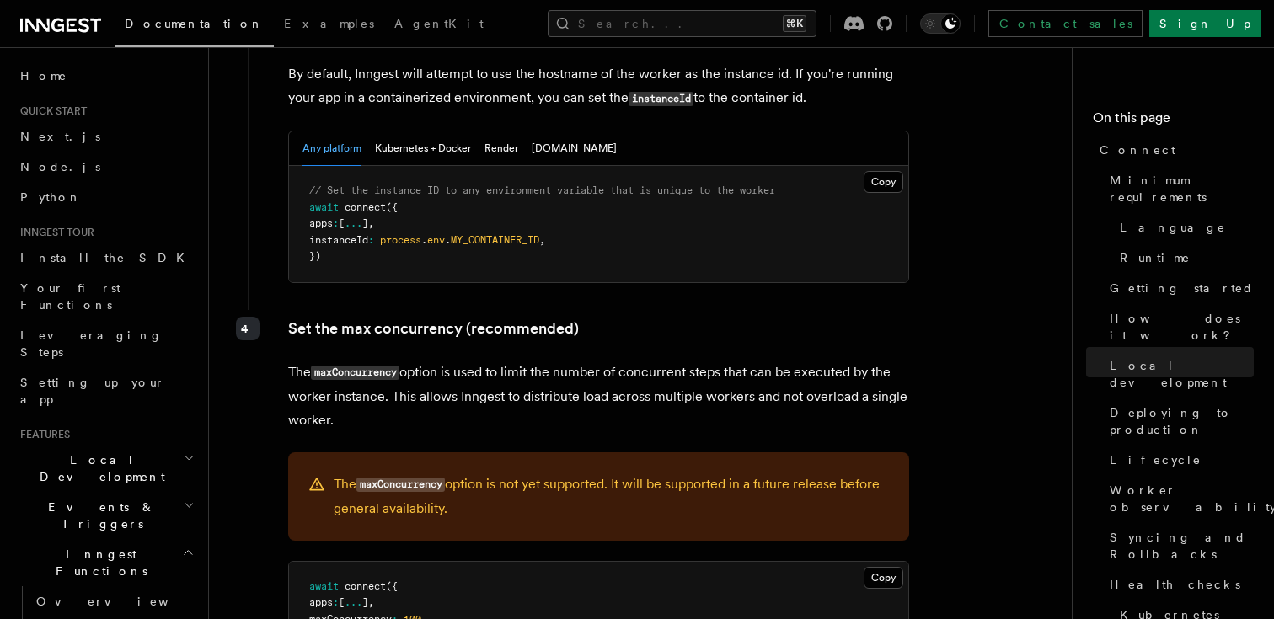
click at [391, 361] on p "The maxConcurrency option is used to limit the number of concurrent steps that …" at bounding box center [598, 397] width 621 height 72
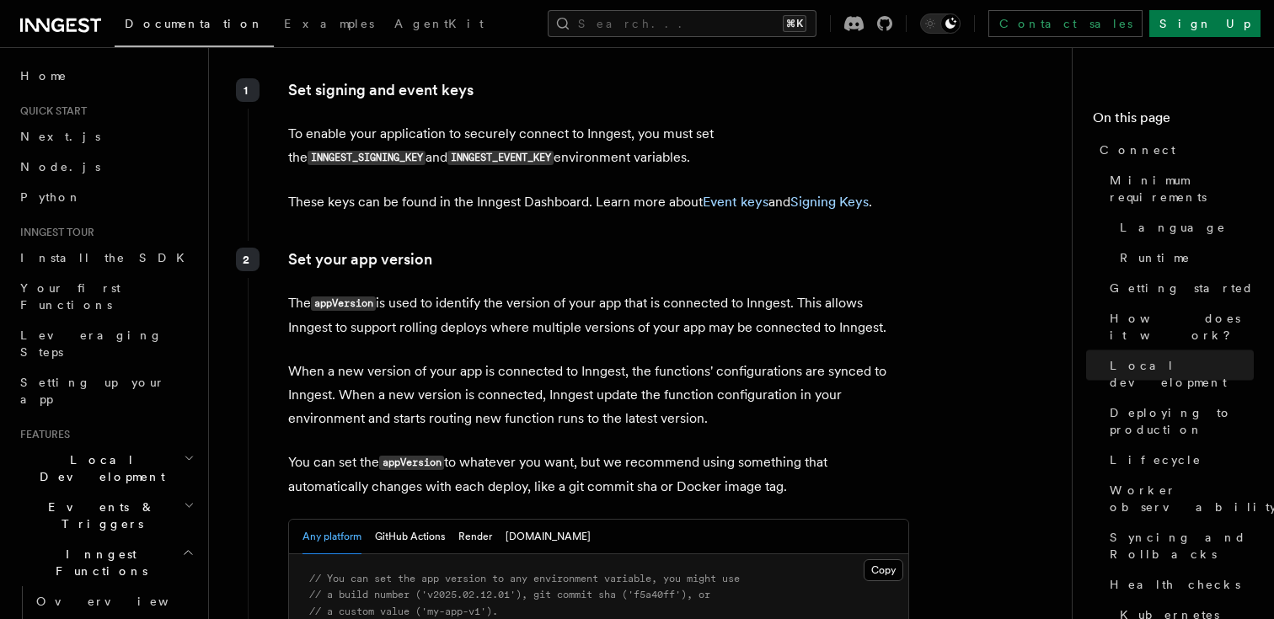
scroll to position [3995, 0]
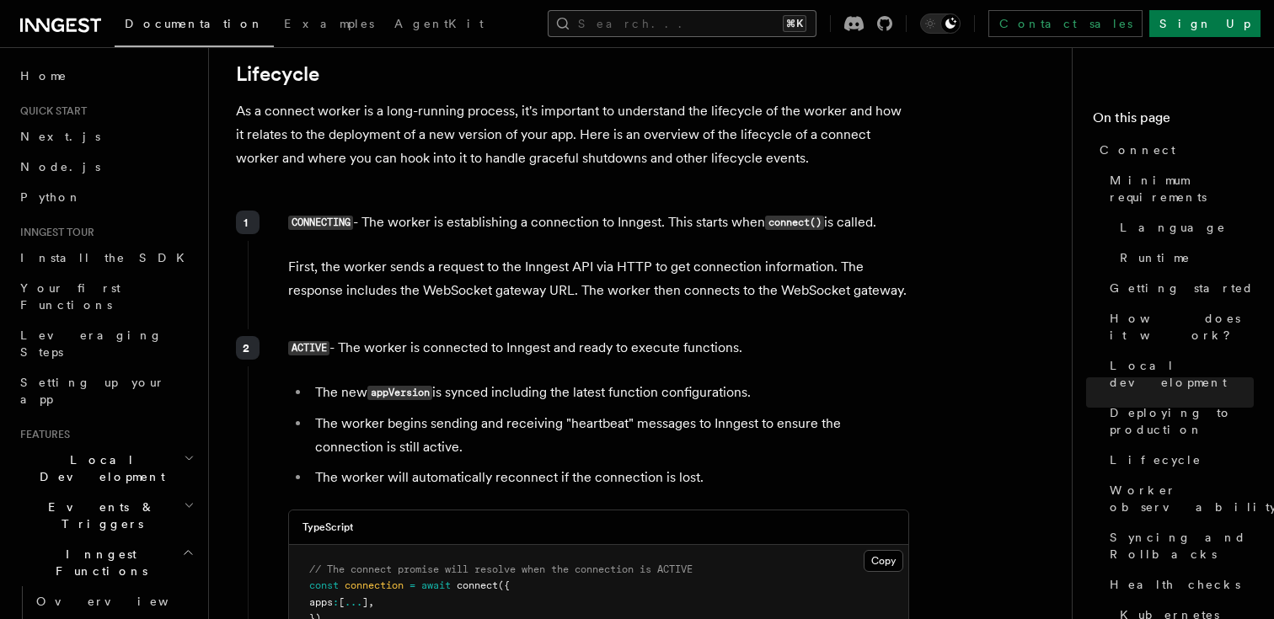
click at [692, 31] on button "Search... ⌘K" at bounding box center [682, 23] width 269 height 27
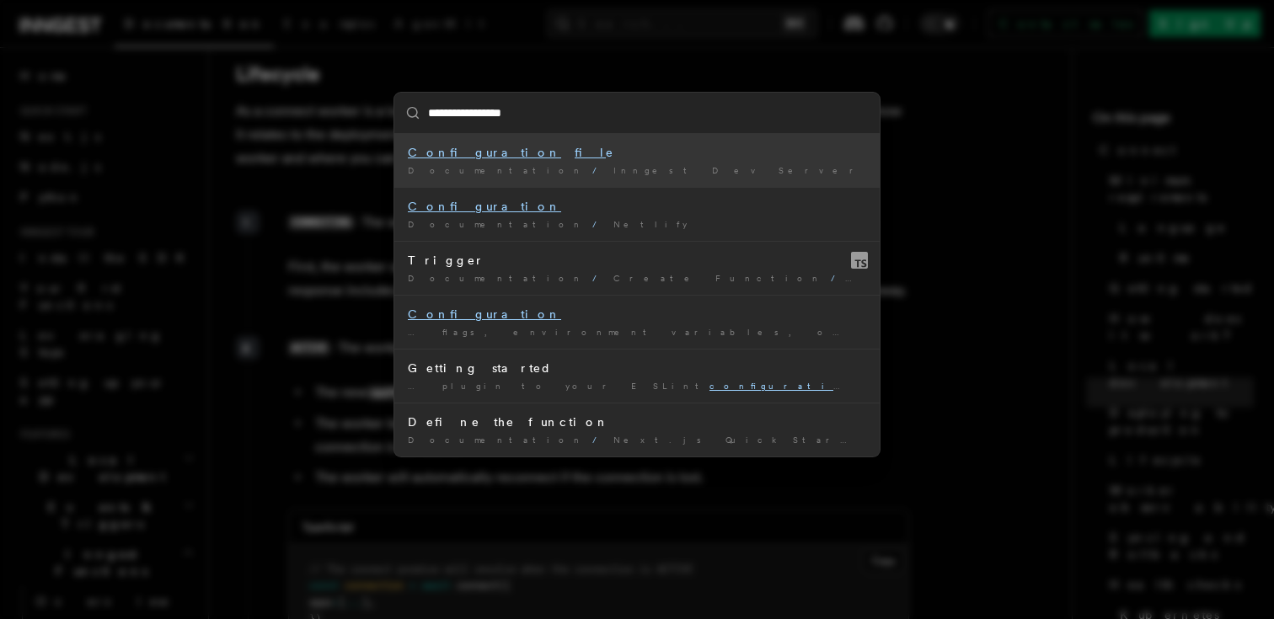
type input "**********"
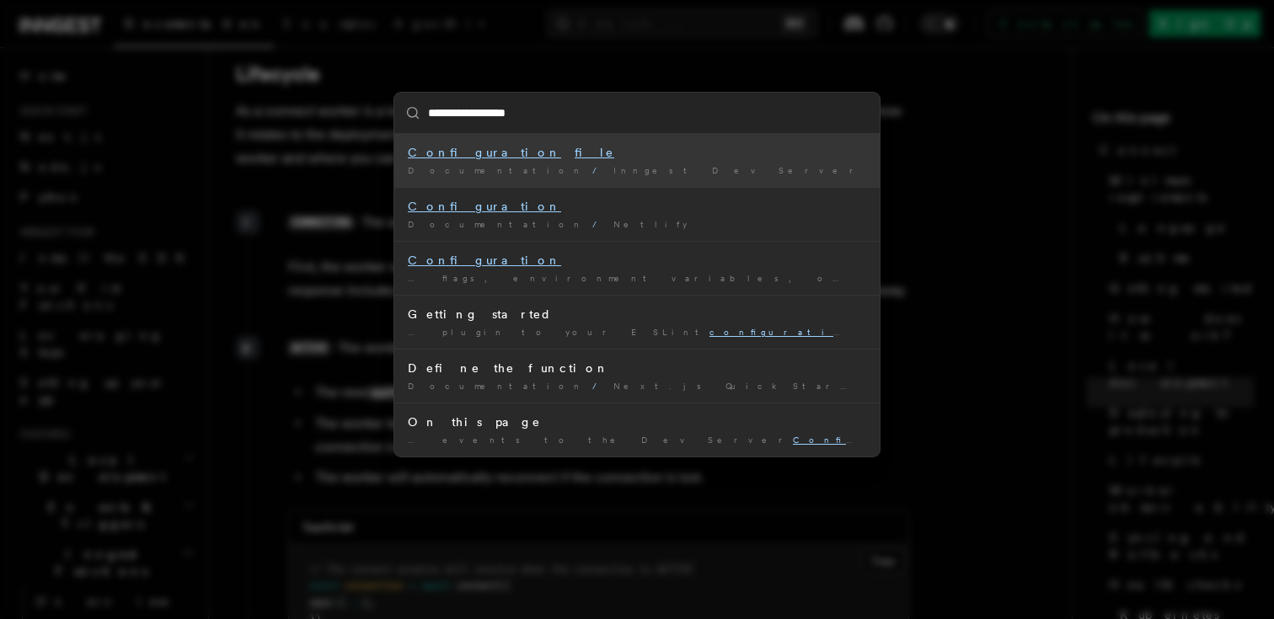
click at [465, 153] on mark "Configuration" at bounding box center [484, 152] width 153 height 13
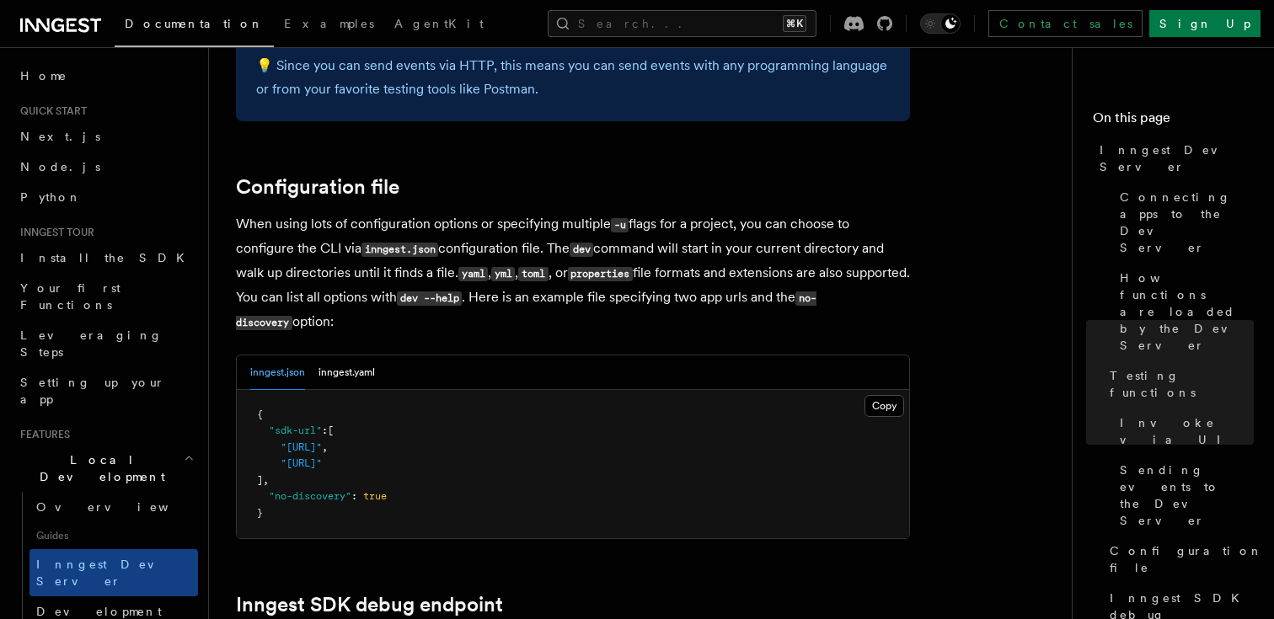
scroll to position [4400, 0]
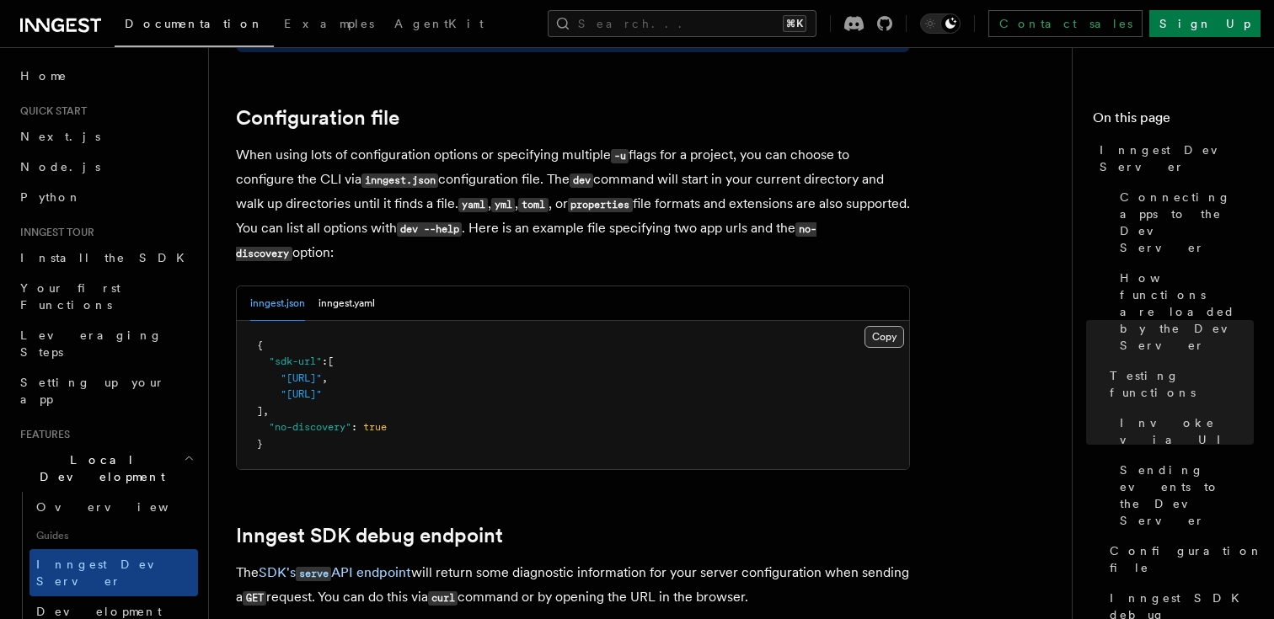
click at [897, 326] on button "Copy Copied" at bounding box center [884, 337] width 40 height 22
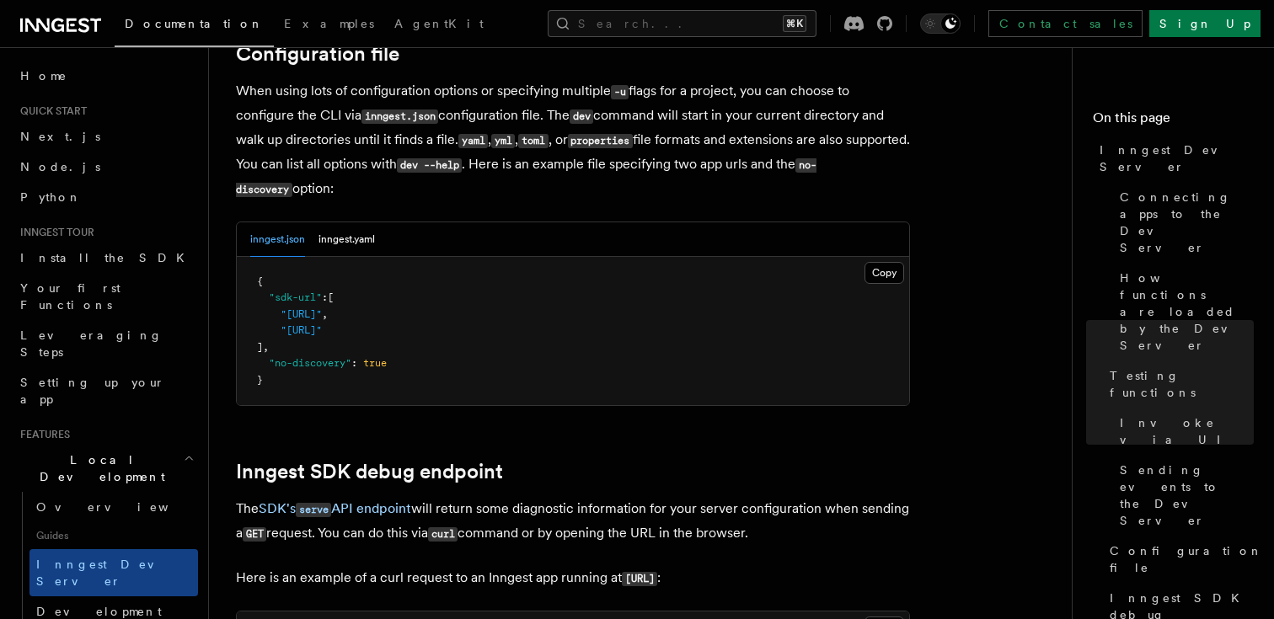
scroll to position [4489, 0]
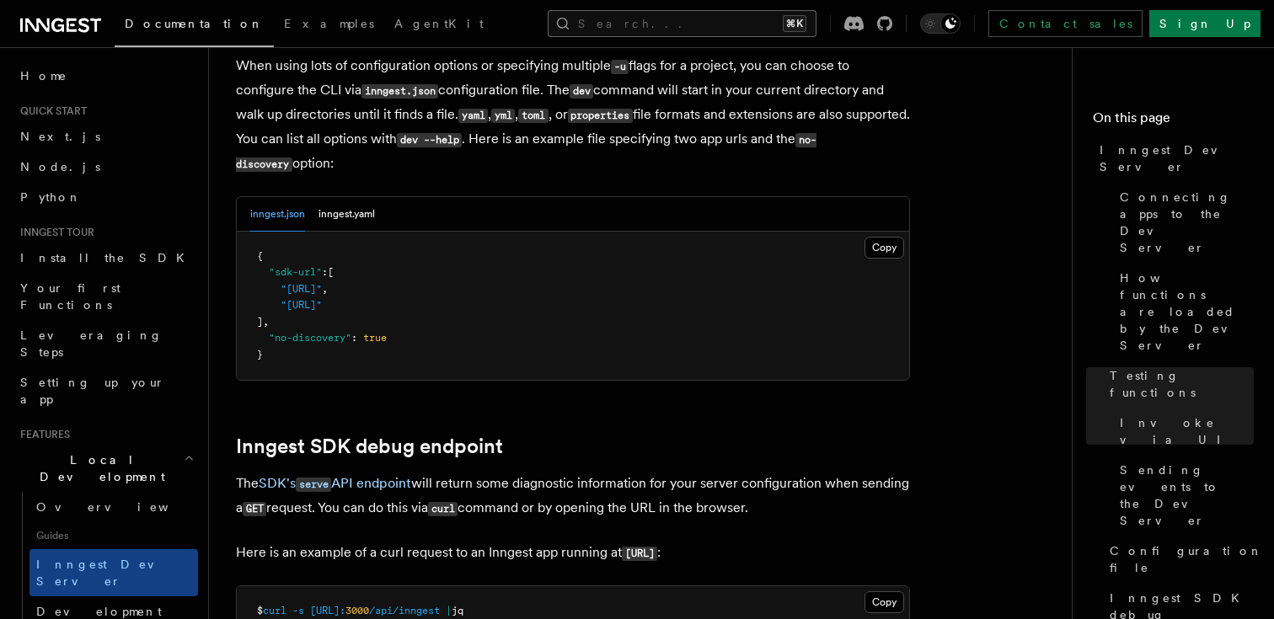
click at [637, 25] on button "Search... ⌘K" at bounding box center [682, 23] width 269 height 27
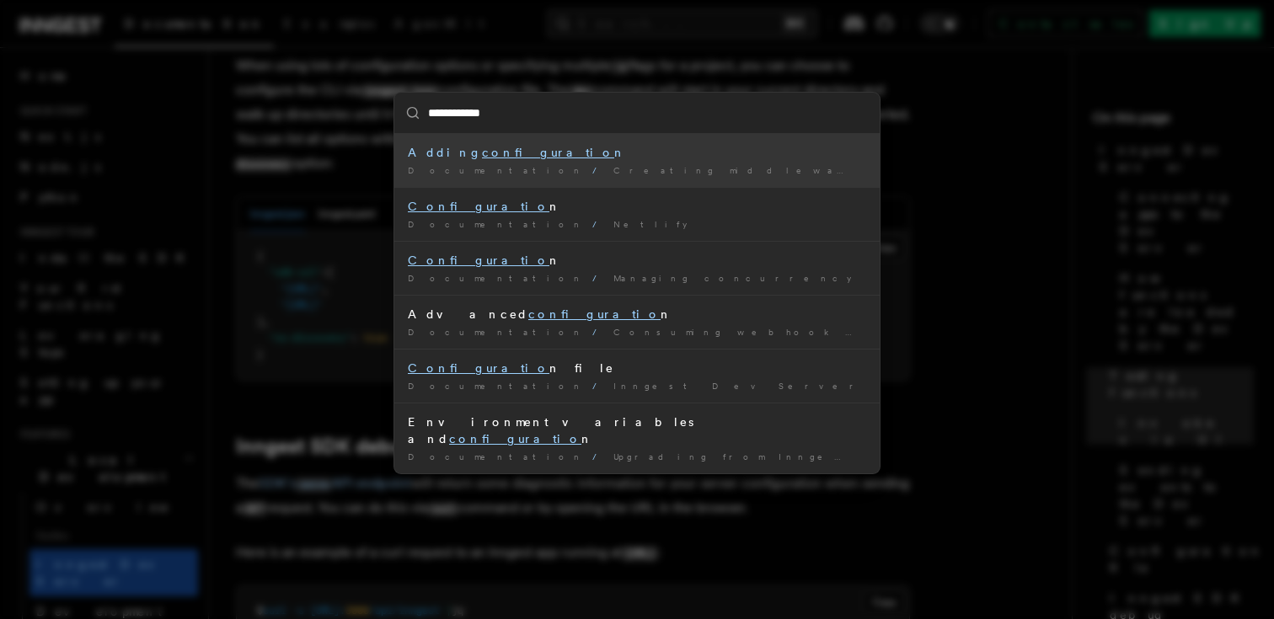
type input "**********"
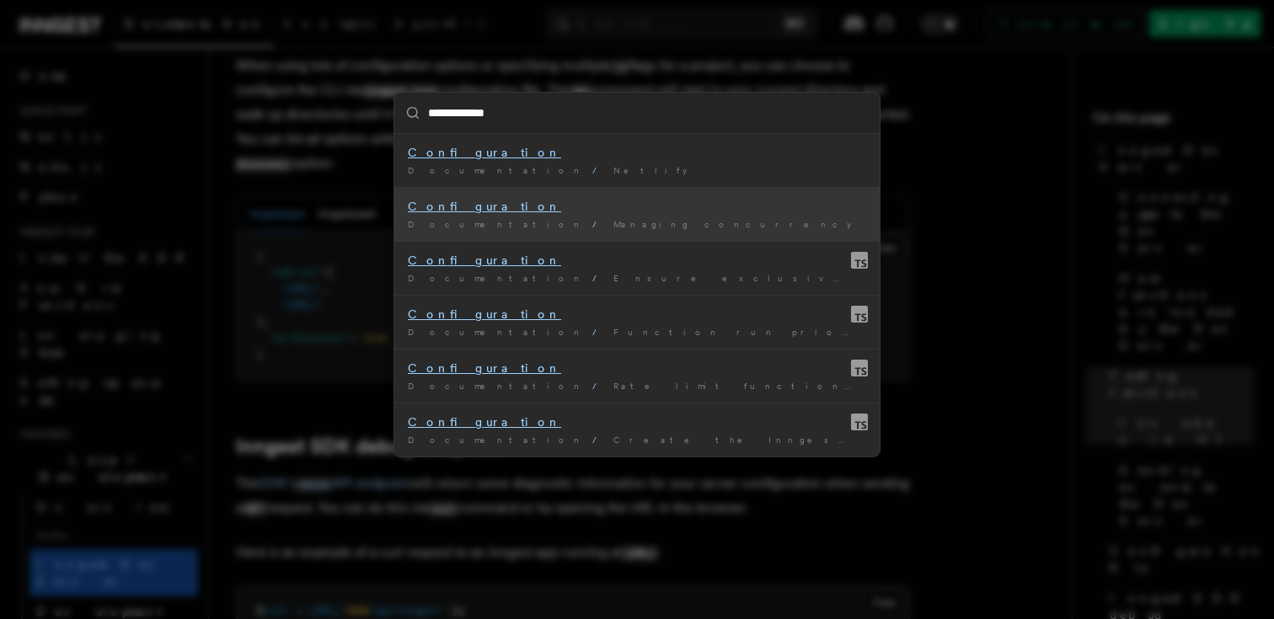
click at [457, 211] on mark "Configuration" at bounding box center [484, 206] width 153 height 13
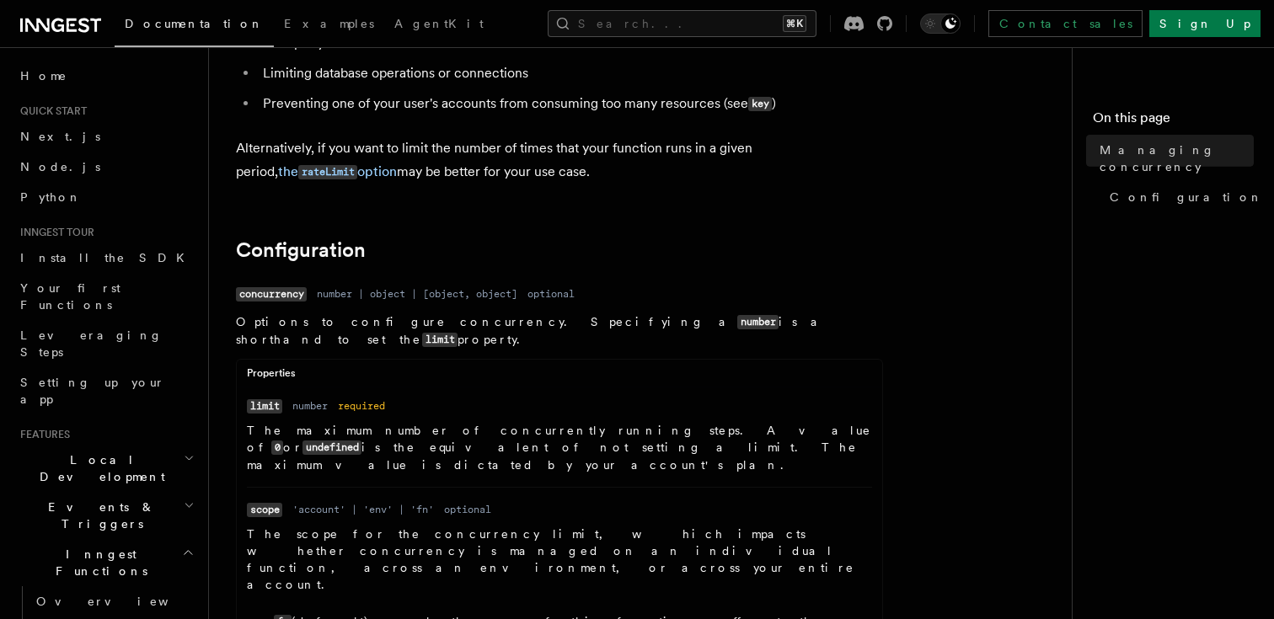
scroll to position [1232, 0]
